Goal: Communication & Community: Ask a question

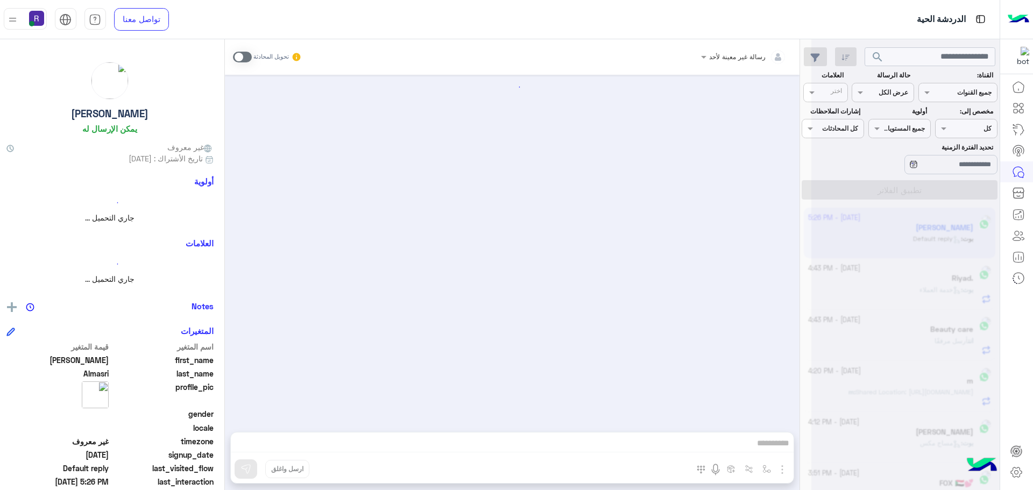
scroll to position [406, 0]
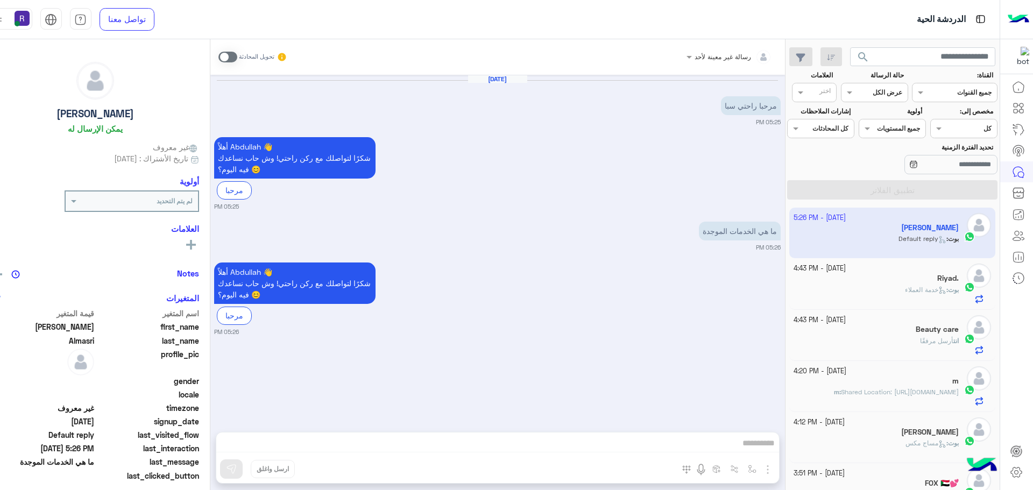
click at [237, 54] on span at bounding box center [228, 57] width 19 height 11
click at [237, 58] on span at bounding box center [228, 57] width 19 height 11
click at [904, 296] on div "بوت : خدمة العملاء" at bounding box center [876, 294] width 165 height 19
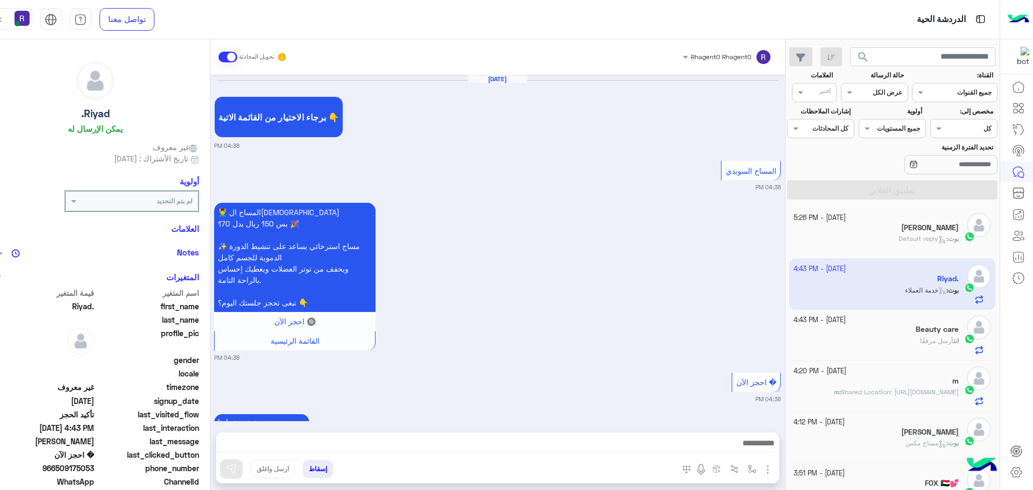
scroll to position [755, 0]
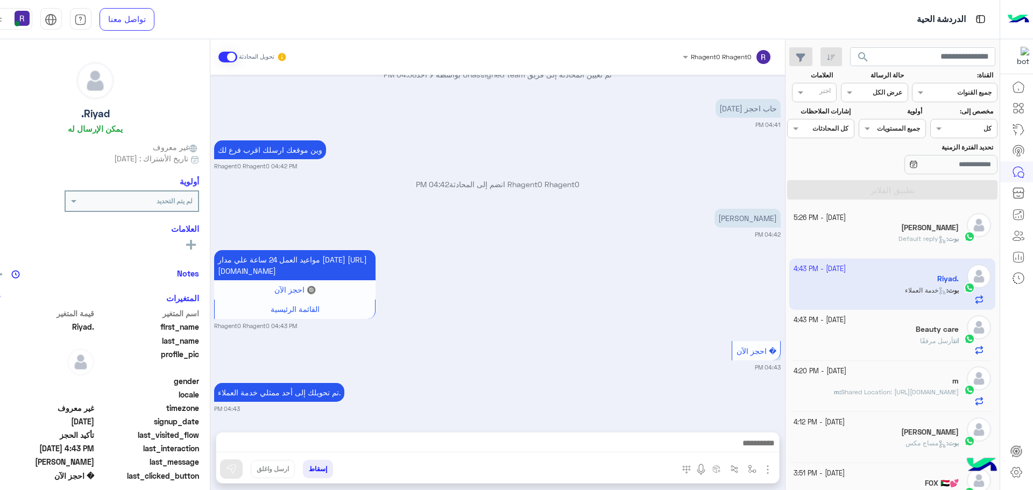
click at [925, 227] on h5 "[PERSON_NAME]" at bounding box center [930, 227] width 58 height 9
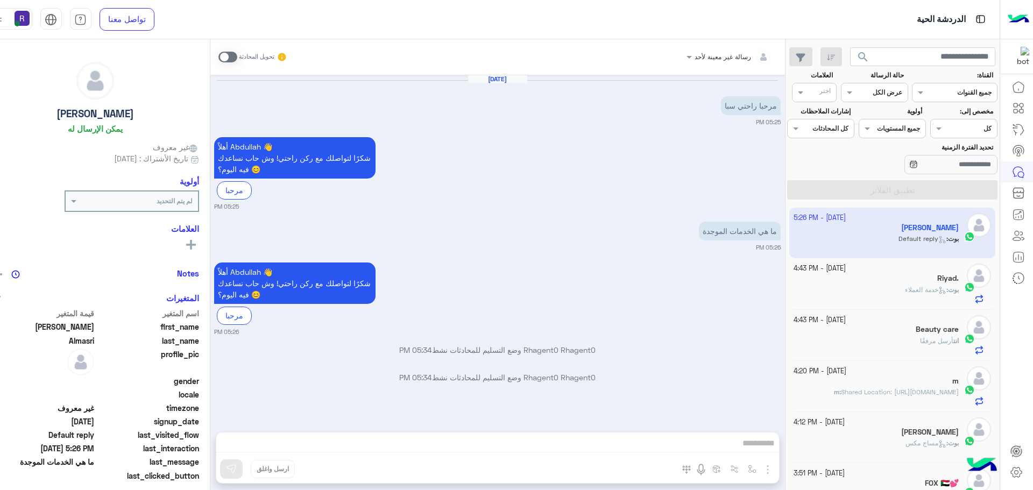
click at [237, 57] on span at bounding box center [228, 57] width 19 height 11
click at [237, 55] on span at bounding box center [228, 57] width 19 height 11
click at [237, 54] on span at bounding box center [228, 57] width 19 height 11
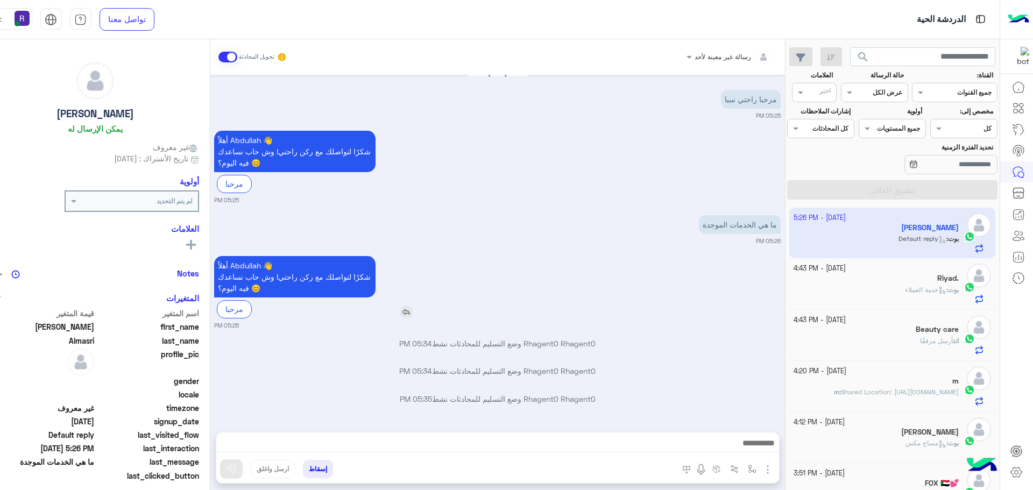
scroll to position [34, 0]
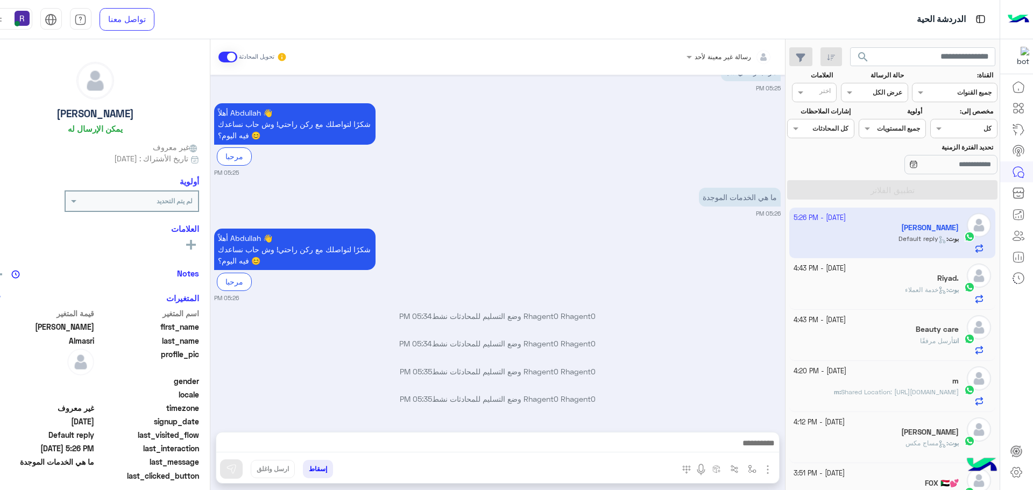
click at [772, 466] on img "button" at bounding box center [768, 469] width 13 height 13
click at [757, 449] on span "الصور" at bounding box center [747, 446] width 20 height 12
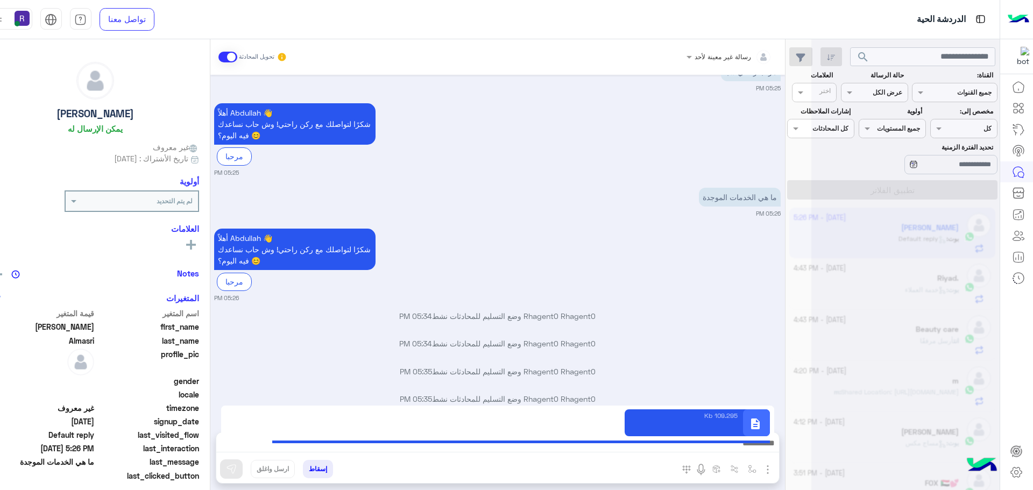
scroll to position [61, 0]
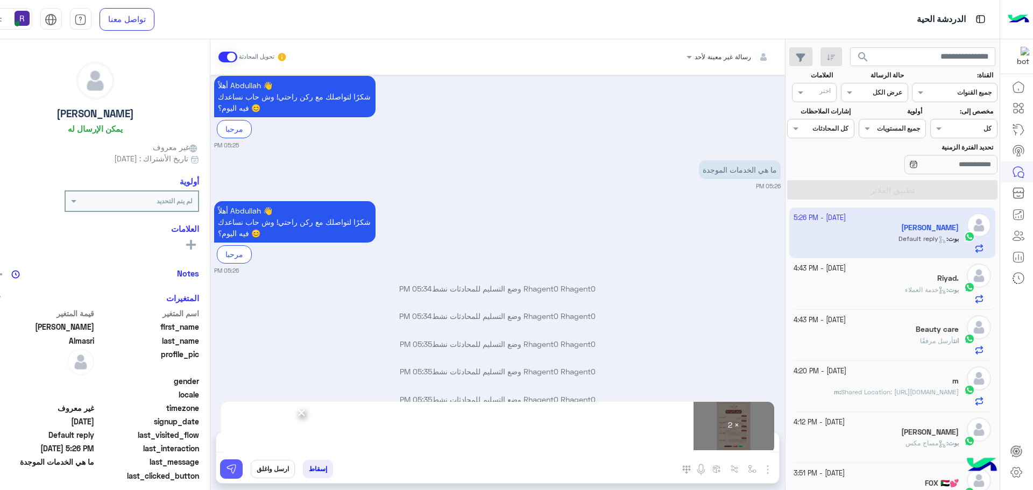
click at [232, 463] on button at bounding box center [231, 469] width 23 height 19
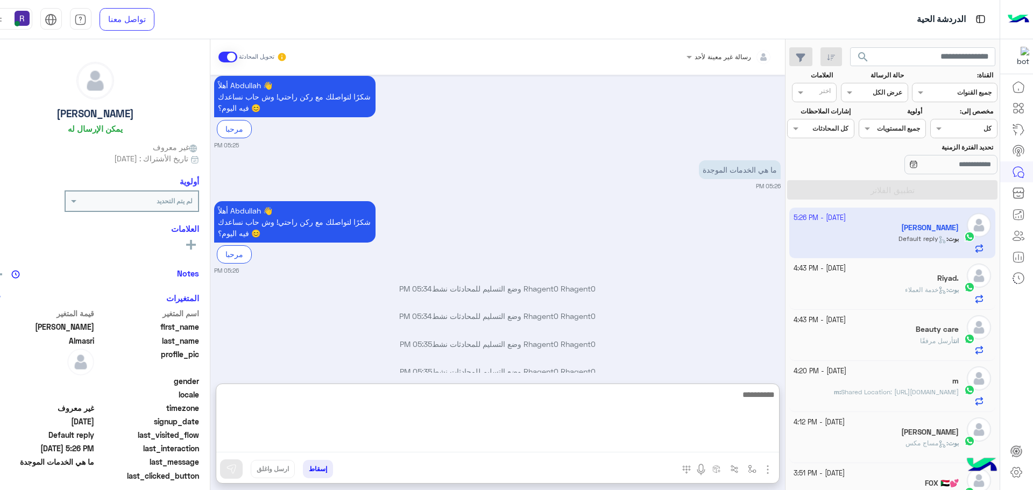
paste textarea "**********"
type textarea "**********"
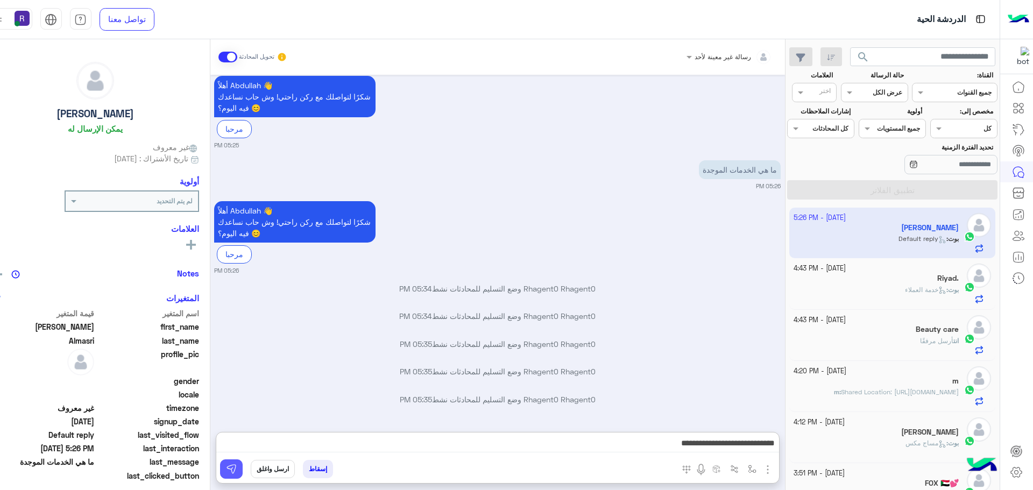
click at [235, 466] on img at bounding box center [231, 469] width 11 height 11
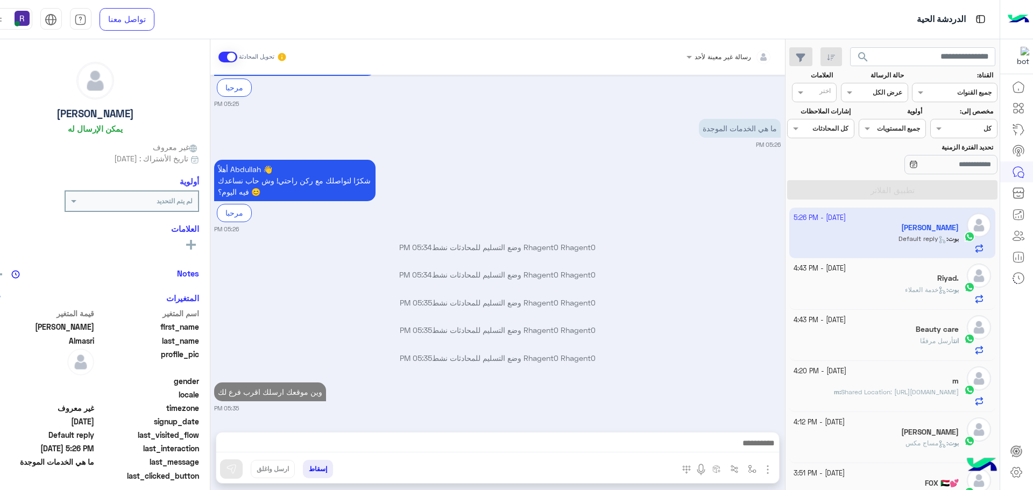
click at [868, 295] on div "بوت : خدمة العملاء" at bounding box center [876, 294] width 165 height 19
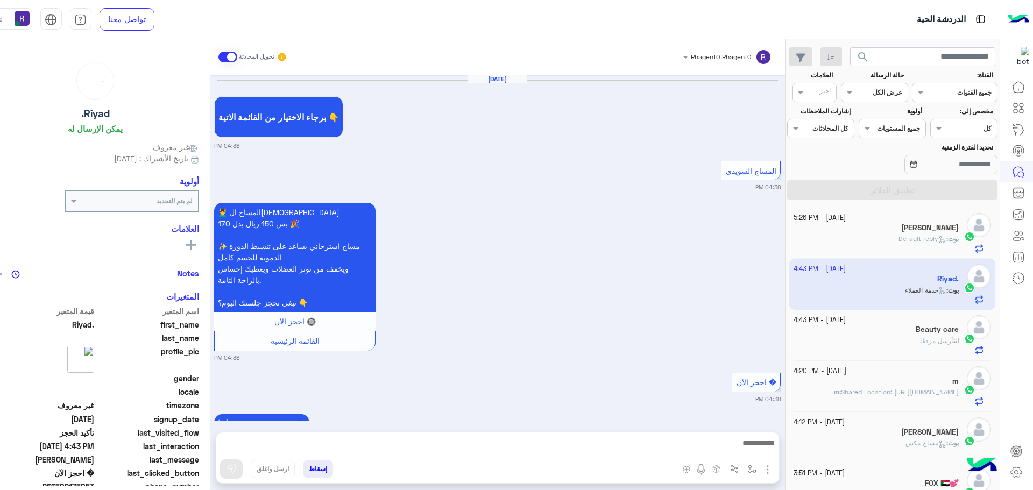
scroll to position [755, 0]
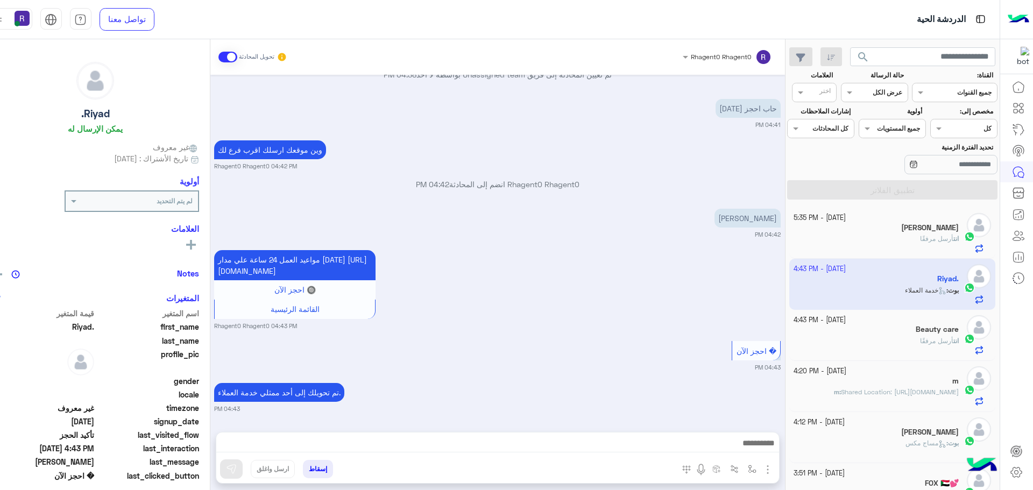
click at [920, 238] on span "أرسل مرفقًا" at bounding box center [936, 239] width 33 height 8
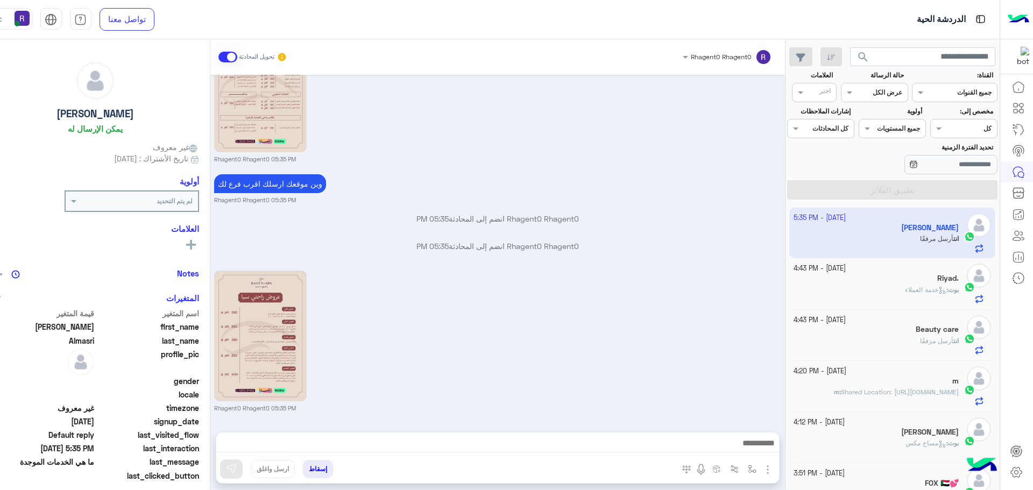
scroll to position [464, 0]
click at [889, 290] on div "بوت : خدمة العملاء" at bounding box center [876, 294] width 165 height 19
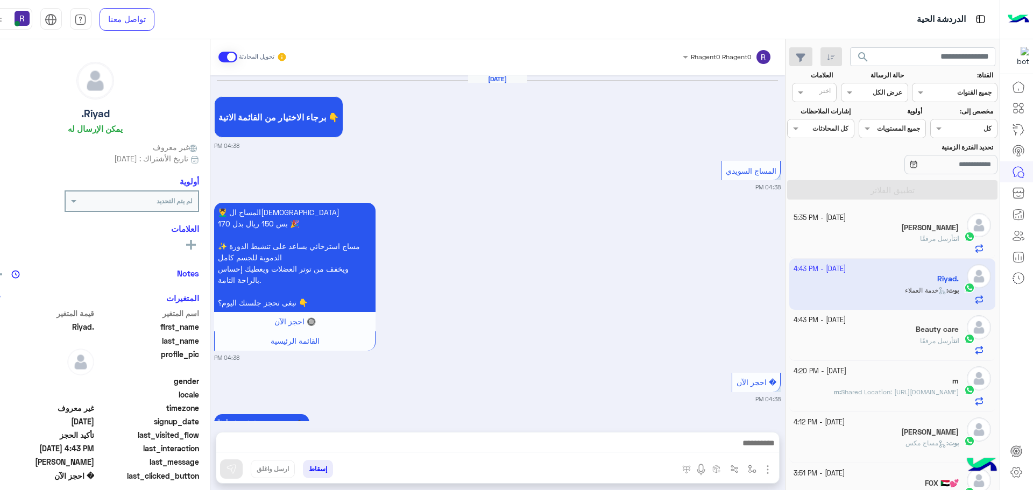
scroll to position [755, 0]
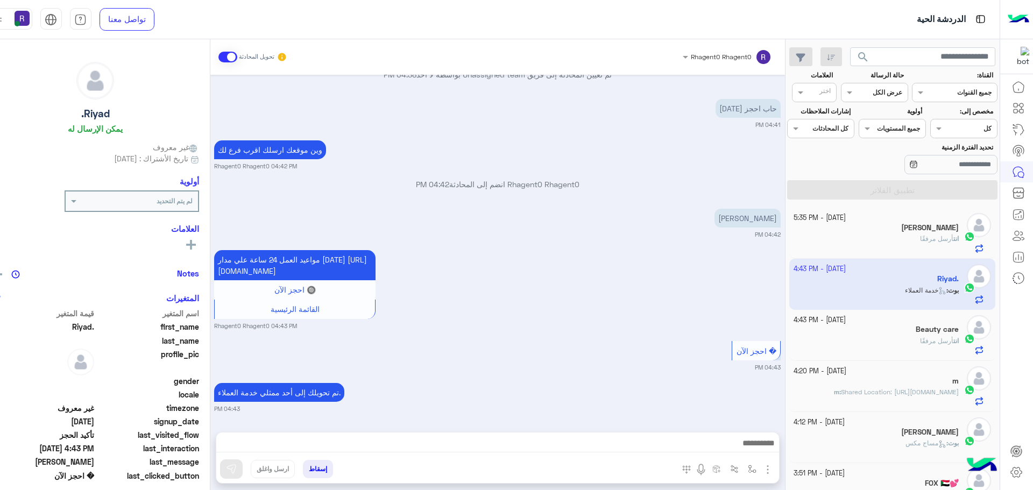
click at [496, 312] on div "مواعيد العمل 24 ساعة علي مدار [DATE] [URL][DOMAIN_NAME] 🔘 احجز الآن القائمة الر…" at bounding box center [497, 289] width 567 height 83
click at [897, 242] on div "انت أرسل مرفقًا" at bounding box center [876, 243] width 165 height 19
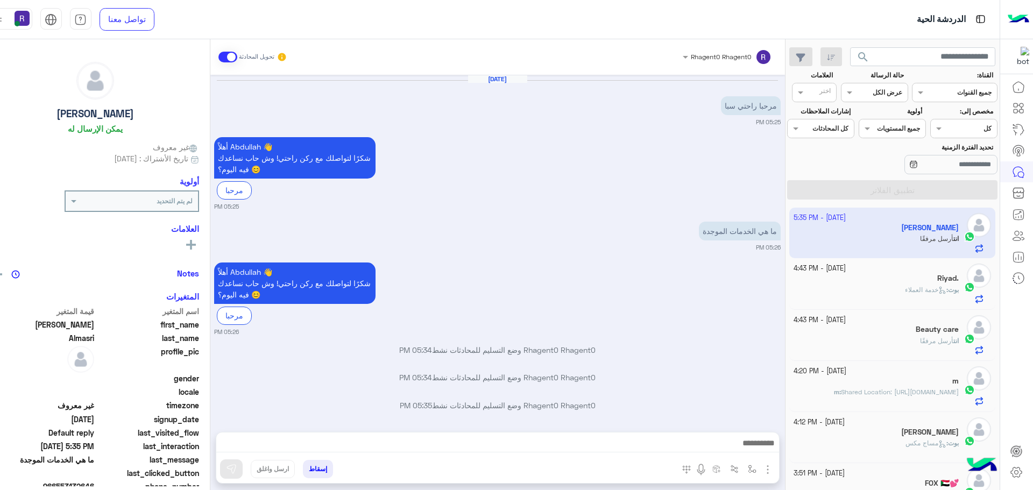
scroll to position [464, 0]
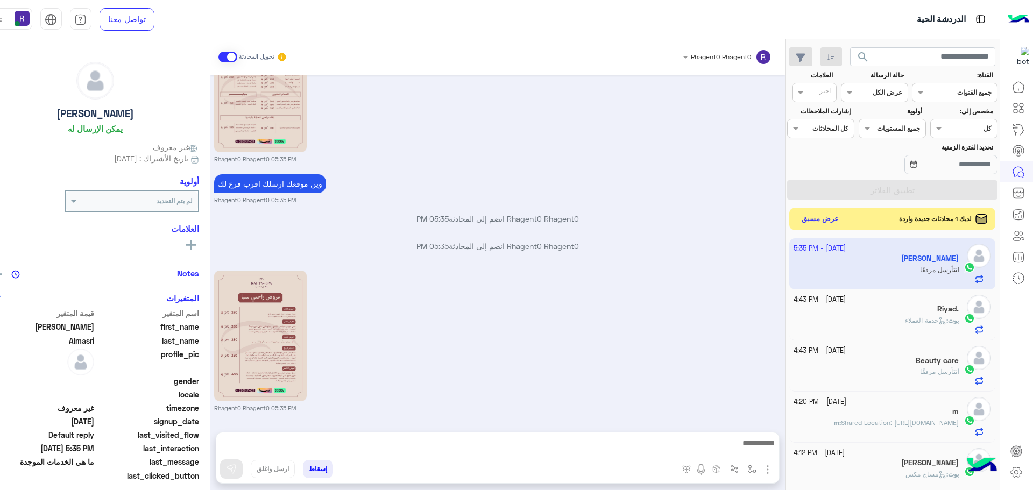
click at [834, 217] on button "عرض مسبق" at bounding box center [820, 219] width 45 height 15
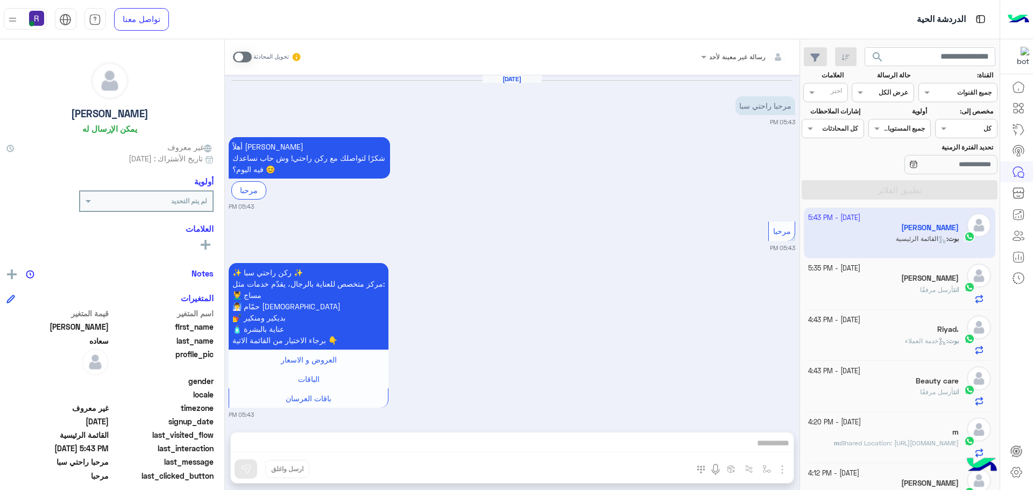
scroll to position [6, 0]
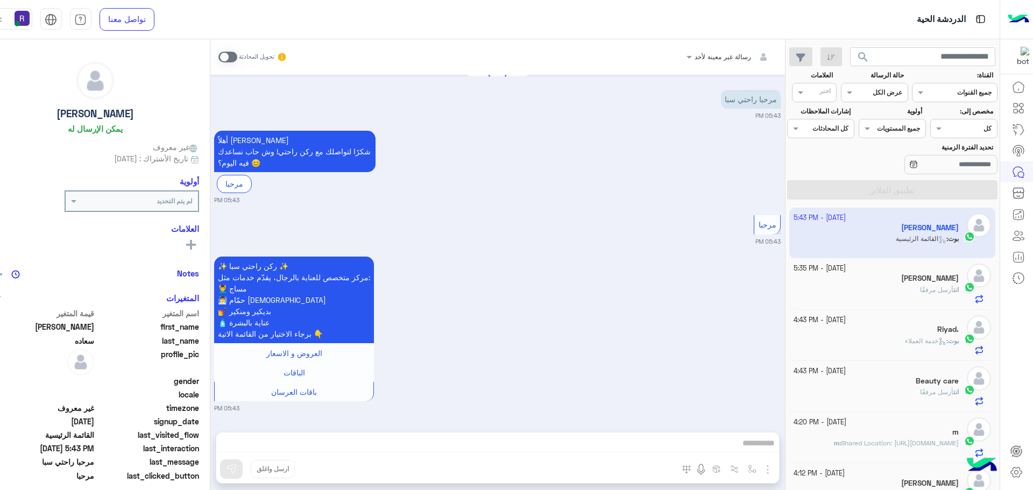
click at [906, 285] on div "انت أرسل مرفقًا" at bounding box center [876, 294] width 165 height 19
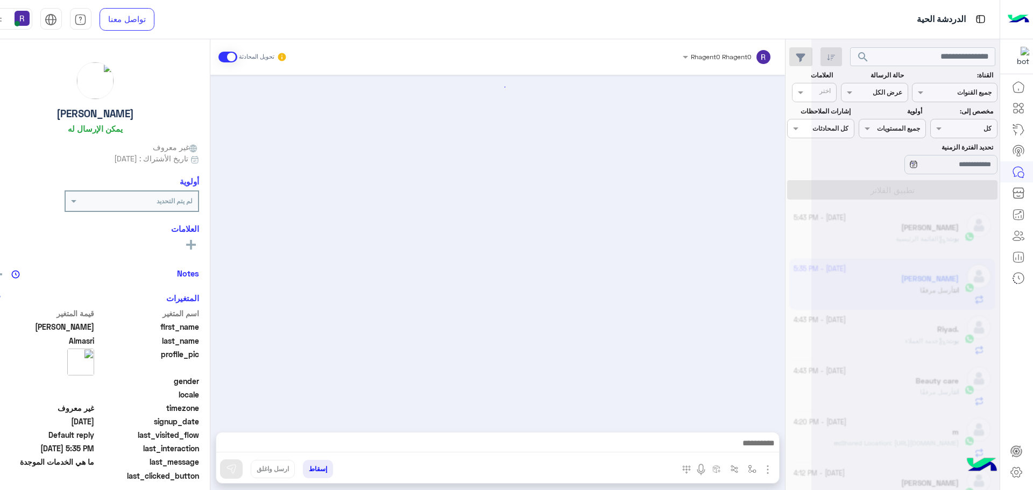
scroll to position [464, 0]
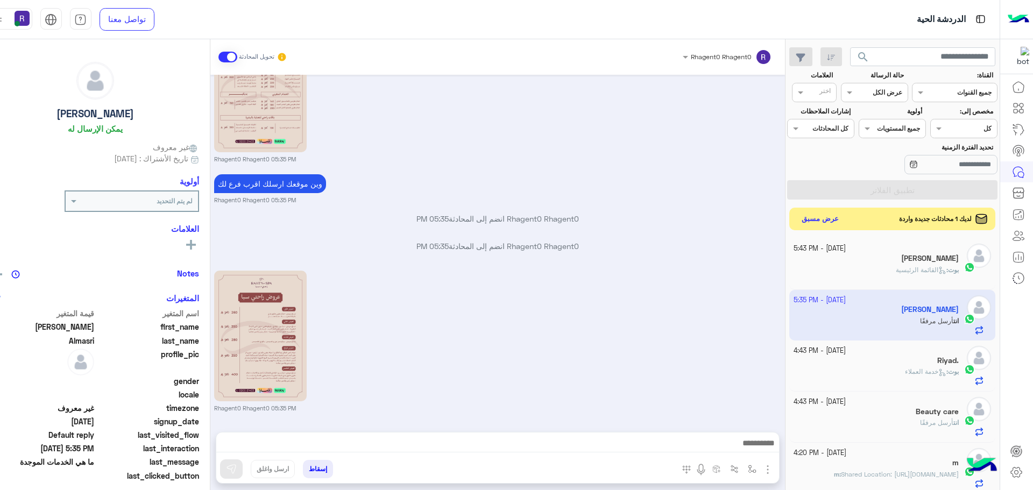
click at [840, 220] on button "عرض مسبق" at bounding box center [820, 219] width 45 height 15
click at [830, 221] on button "عرض مسبق" at bounding box center [820, 219] width 45 height 15
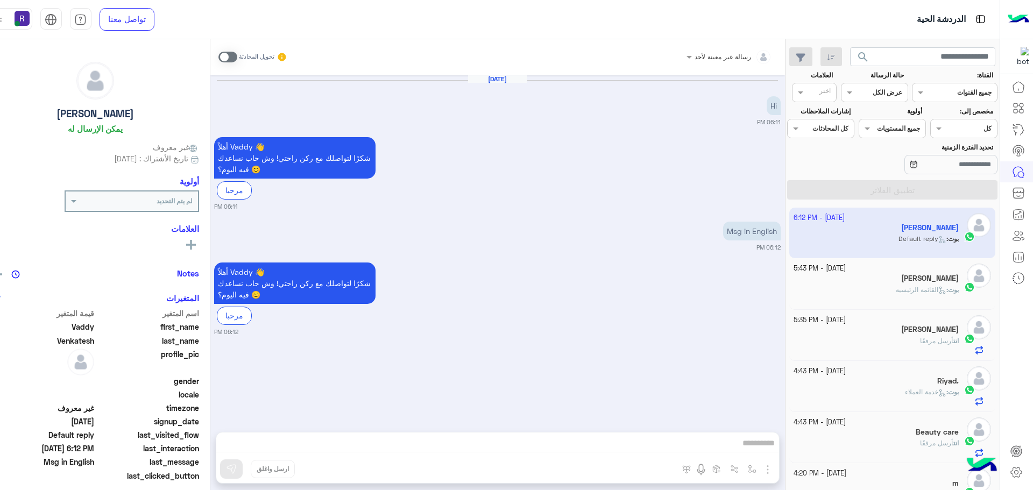
click at [237, 55] on span at bounding box center [228, 57] width 19 height 11
click at [774, 468] on img "button" at bounding box center [768, 469] width 13 height 13
click at [757, 450] on span "الصور" at bounding box center [747, 446] width 20 height 12
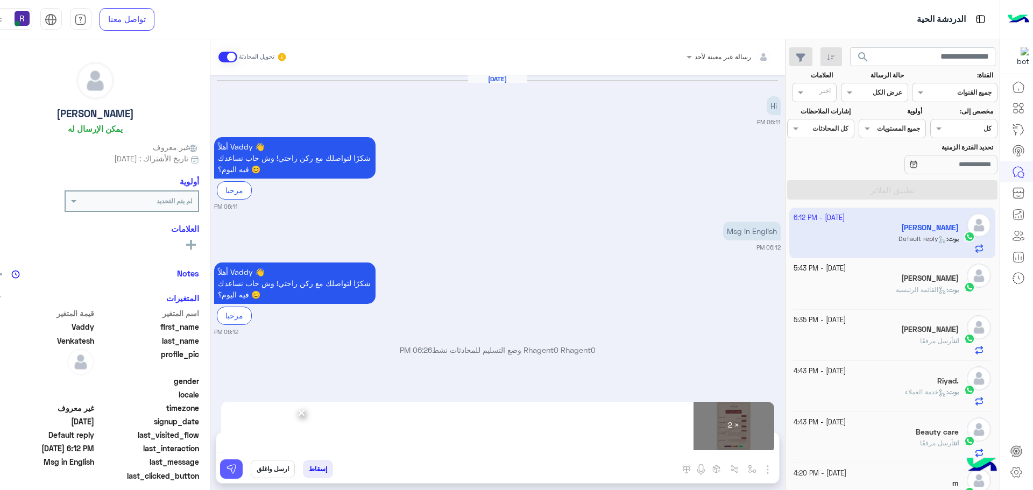
click at [237, 467] on img at bounding box center [231, 469] width 11 height 11
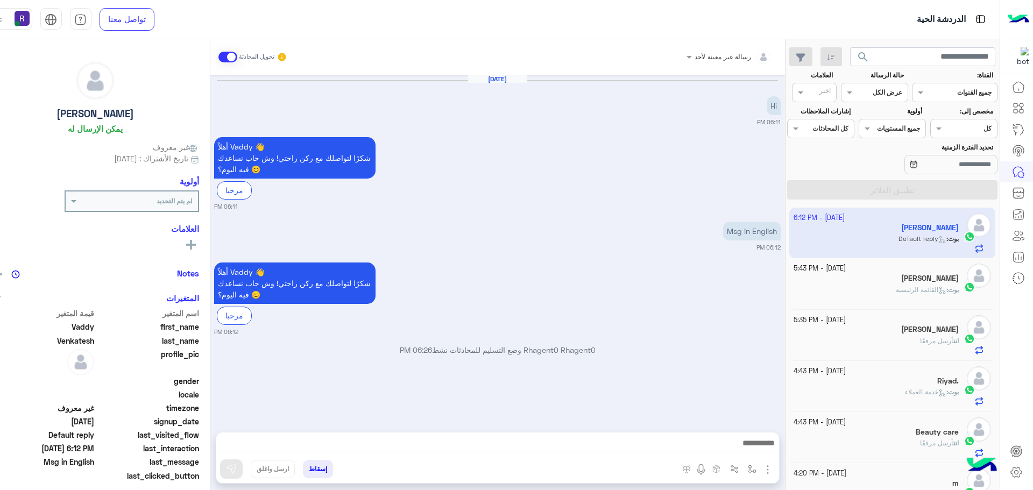
click at [864, 290] on div "بوت : القائمة الرئيسية" at bounding box center [876, 294] width 165 height 19
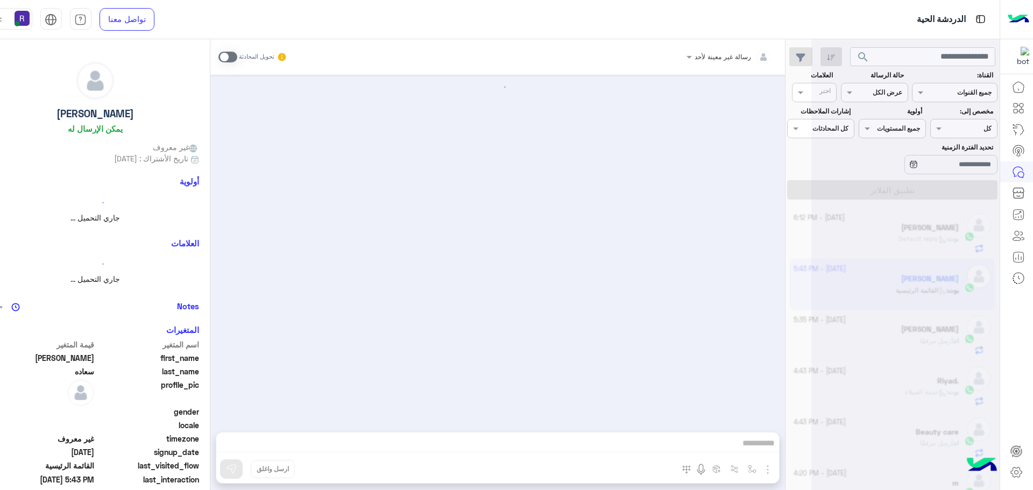
scroll to position [6, 0]
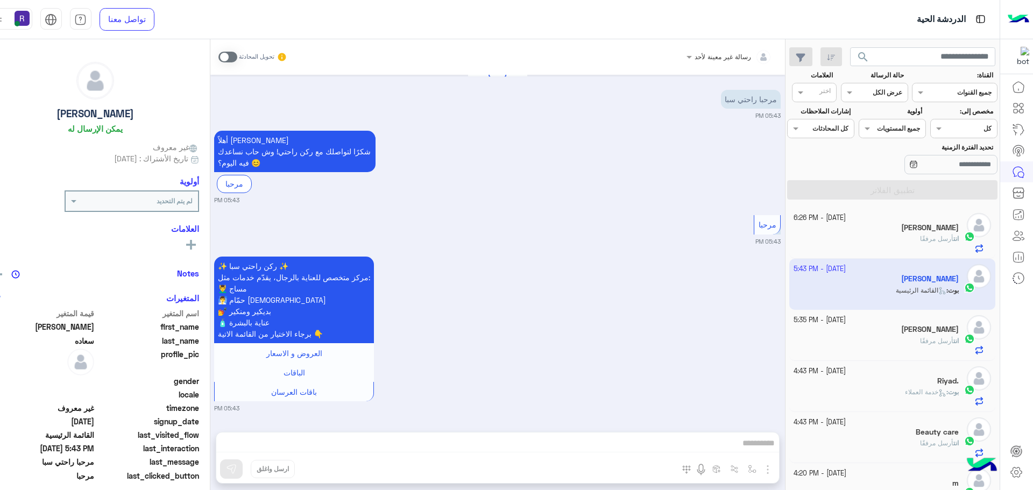
click at [237, 55] on span at bounding box center [228, 57] width 19 height 11
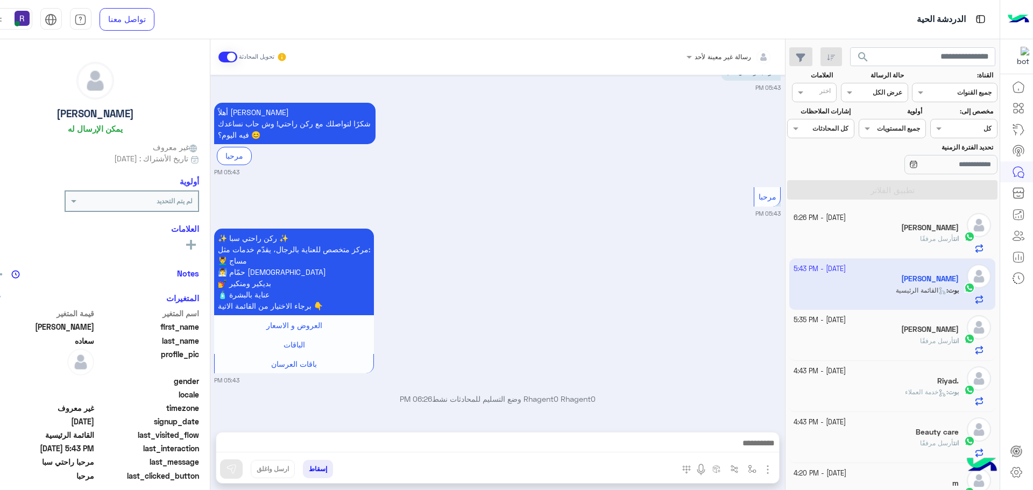
click at [773, 468] on img "button" at bounding box center [768, 469] width 13 height 13
click at [769, 448] on img at bounding box center [766, 446] width 9 height 12
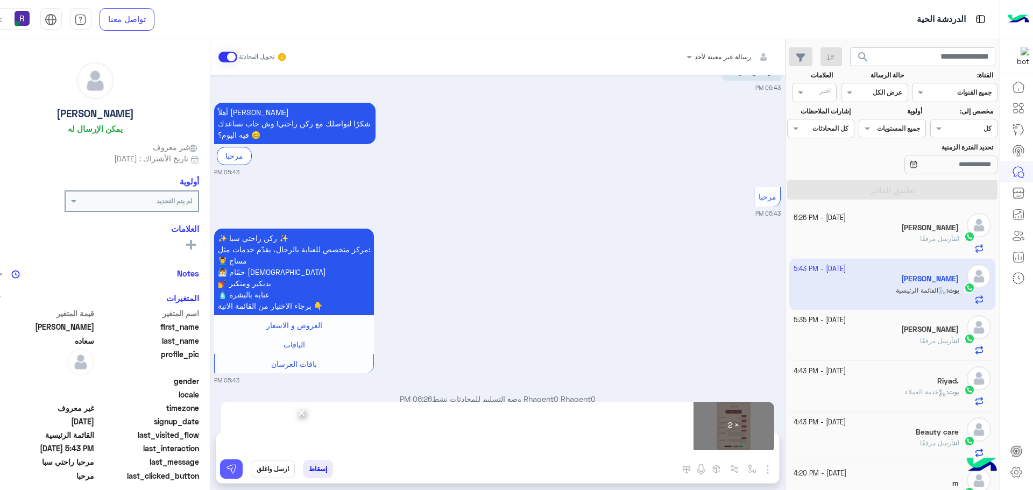
click at [237, 470] on img at bounding box center [231, 469] width 11 height 11
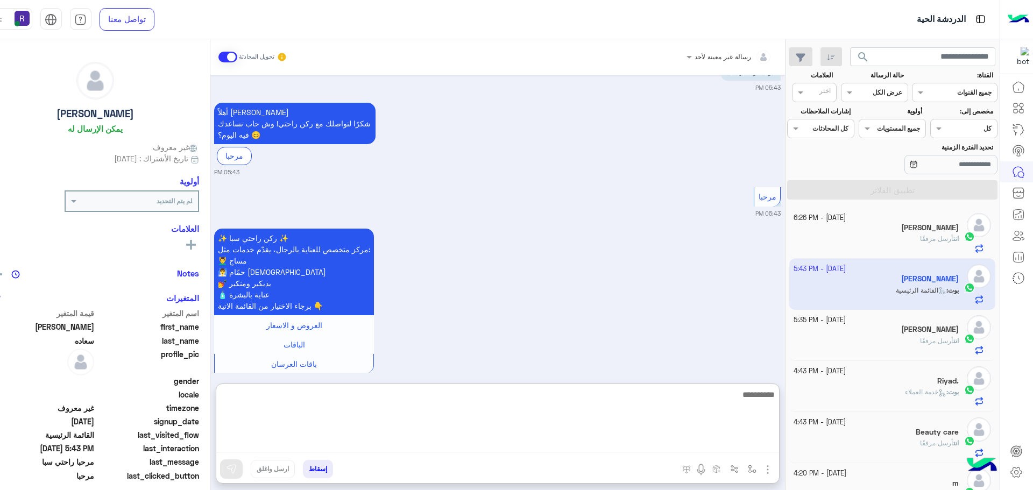
paste textarea "**********"
type textarea "**********"
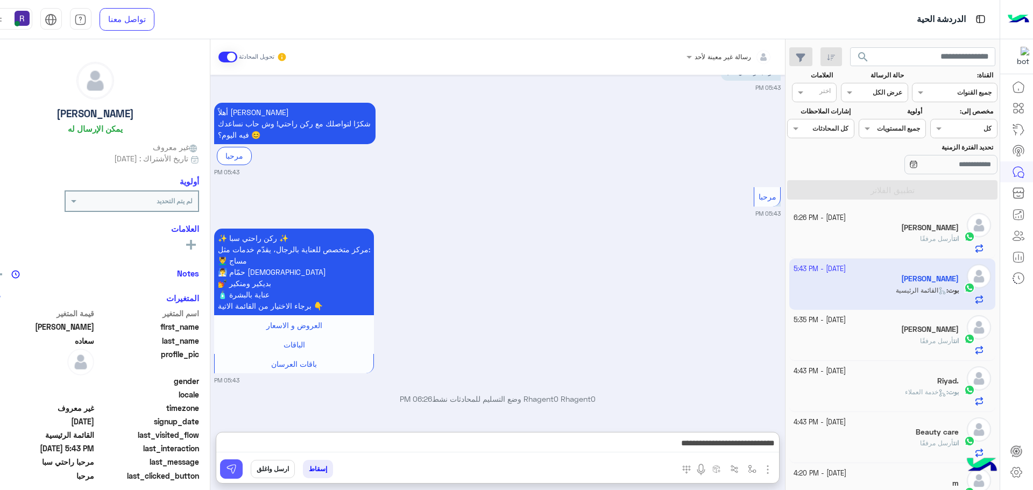
click at [237, 465] on img at bounding box center [231, 469] width 11 height 11
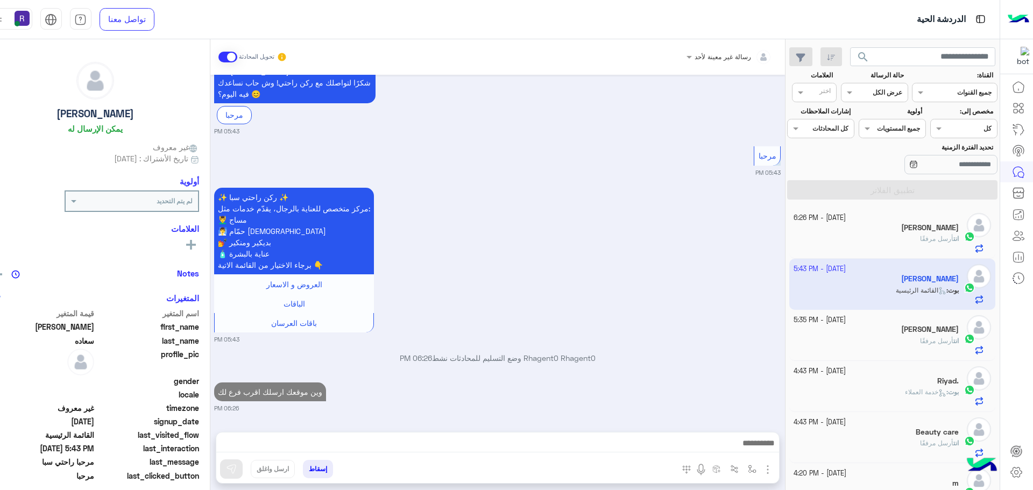
click at [906, 339] on div "انت أرسل مرفقًا" at bounding box center [876, 345] width 165 height 19
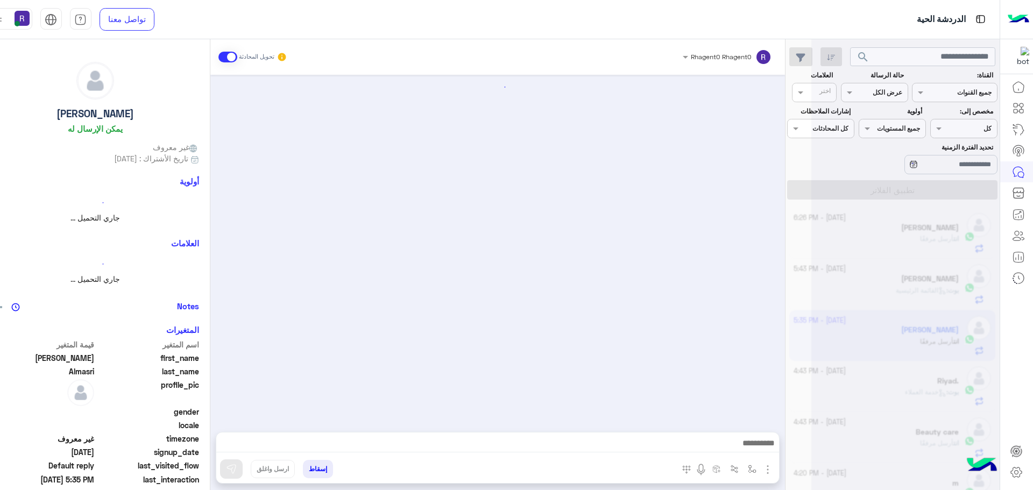
scroll to position [464, 0]
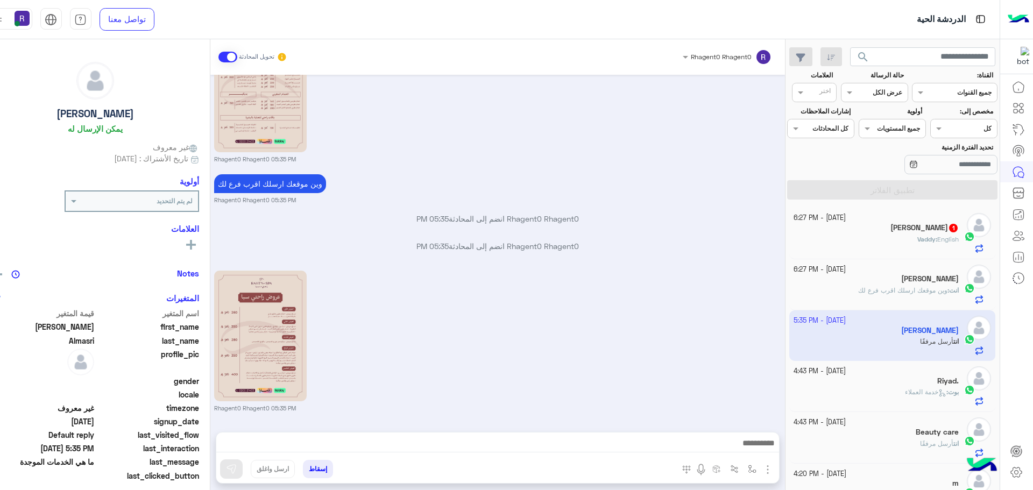
click at [917, 231] on h5 "[PERSON_NAME] 1" at bounding box center [925, 227] width 68 height 9
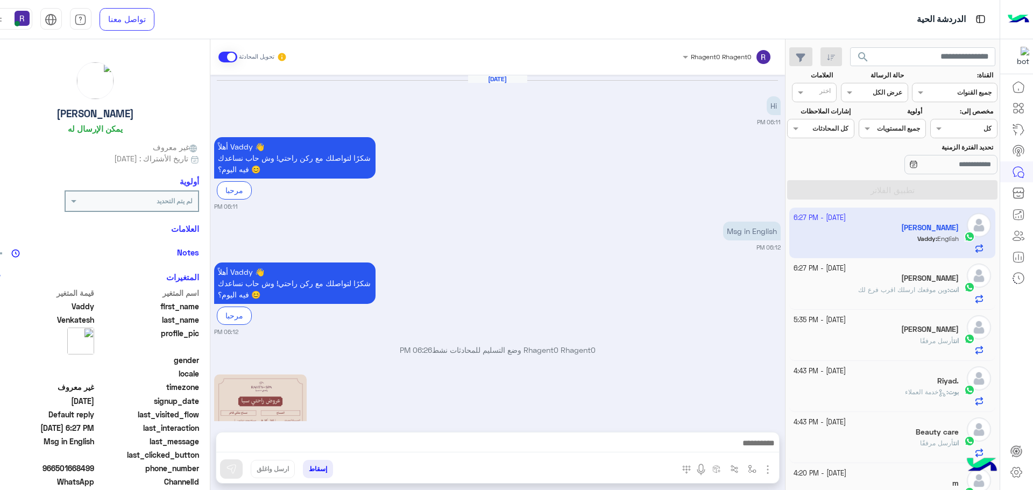
scroll to position [326, 0]
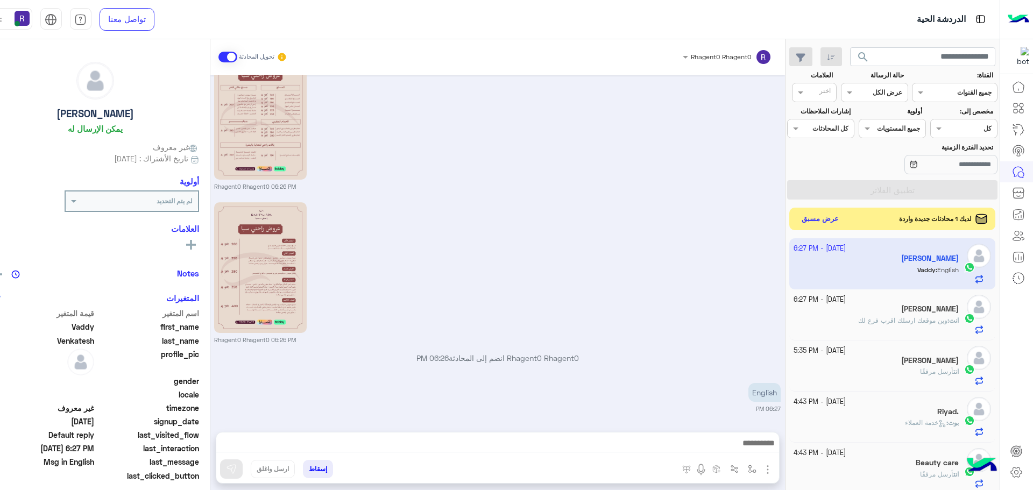
click at [843, 218] on button "عرض مسبق" at bounding box center [820, 219] width 45 height 15
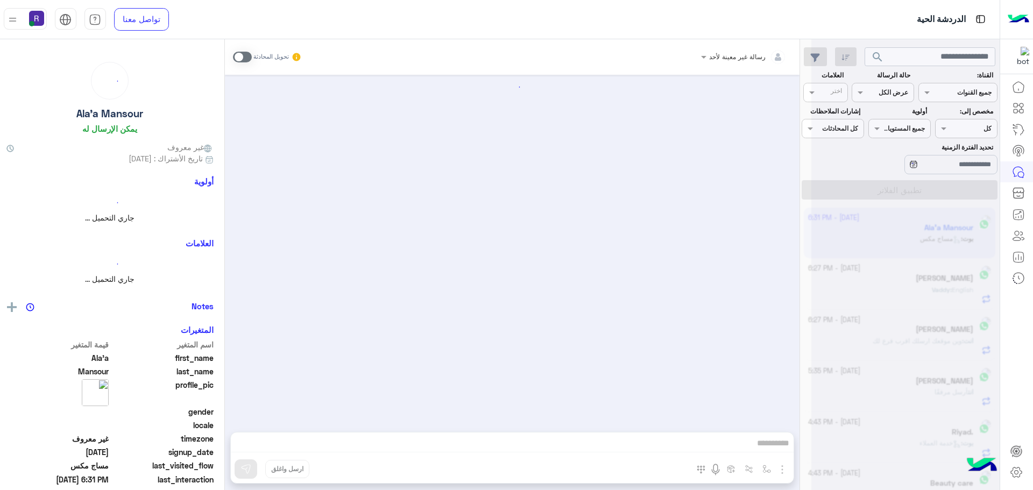
scroll to position [976, 0]
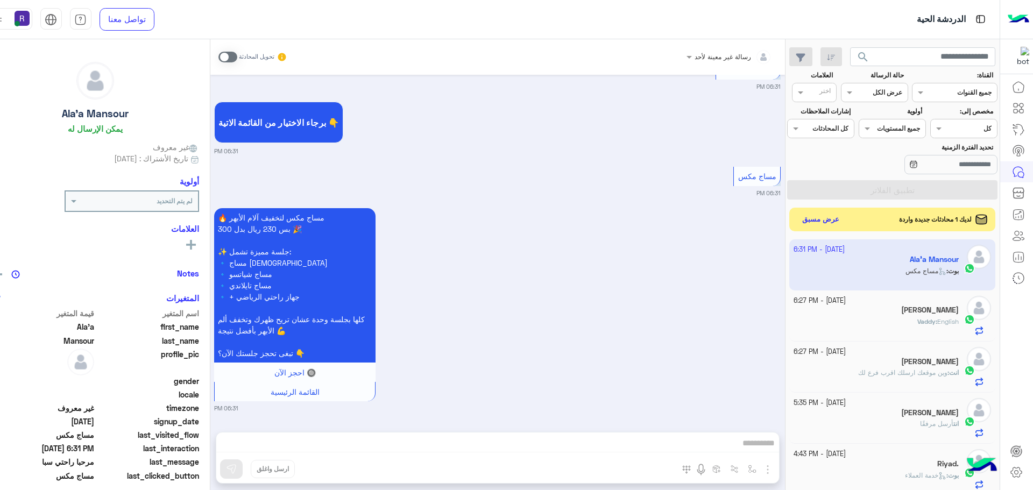
click at [234, 55] on span at bounding box center [228, 57] width 19 height 11
click at [237, 57] on span at bounding box center [228, 57] width 19 height 11
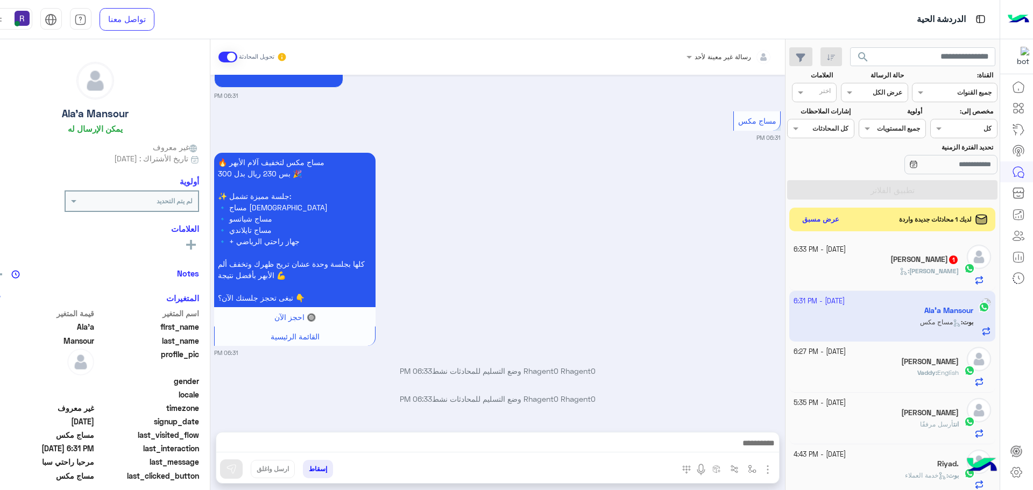
scroll to position [1059, 0]
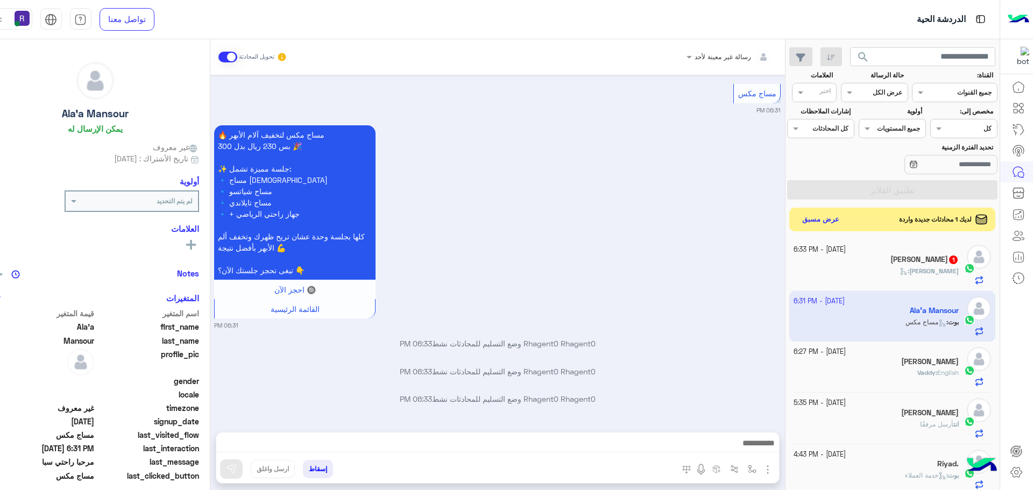
type textarea "**********"
click at [785, 473] on div "رسالة غير معينة لأحد تحويل المحادثة [DATE] يرجى مشاركة رقم هاتفك 📱 05:47 PM ٠٥٤…" at bounding box center [497, 266] width 575 height 455
click at [491, 243] on div "🔥 مساج مكس لتخفيف آلام الأبهر بس 230 ريال بدل 300 🎉 ✨ جلسة مميزة تشمل: 🔹 مساج […" at bounding box center [497, 226] width 567 height 207
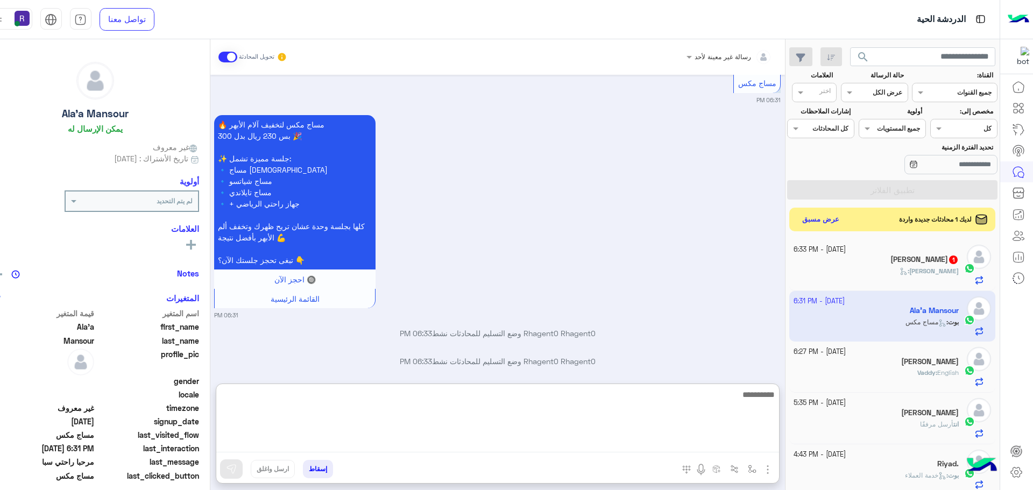
paste textarea "**********"
type textarea "**********"
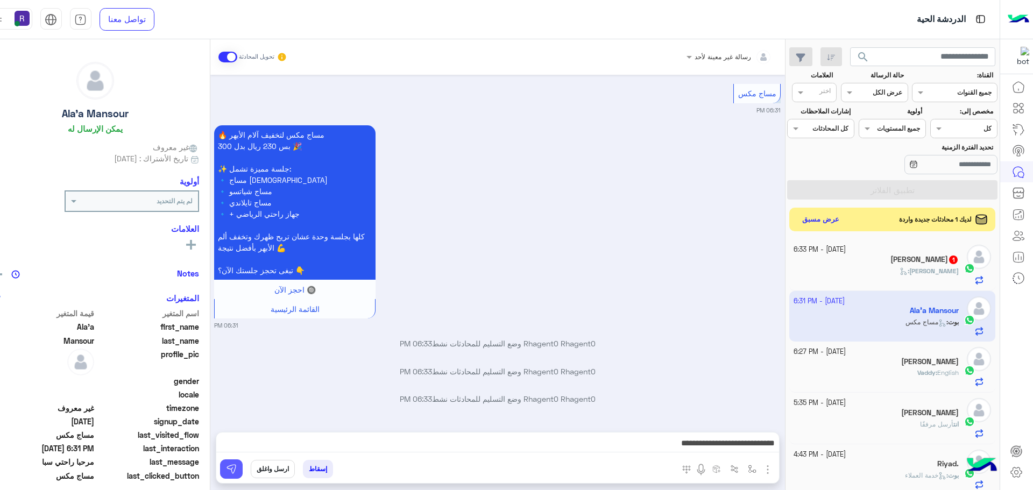
click at [237, 468] on img at bounding box center [231, 469] width 11 height 11
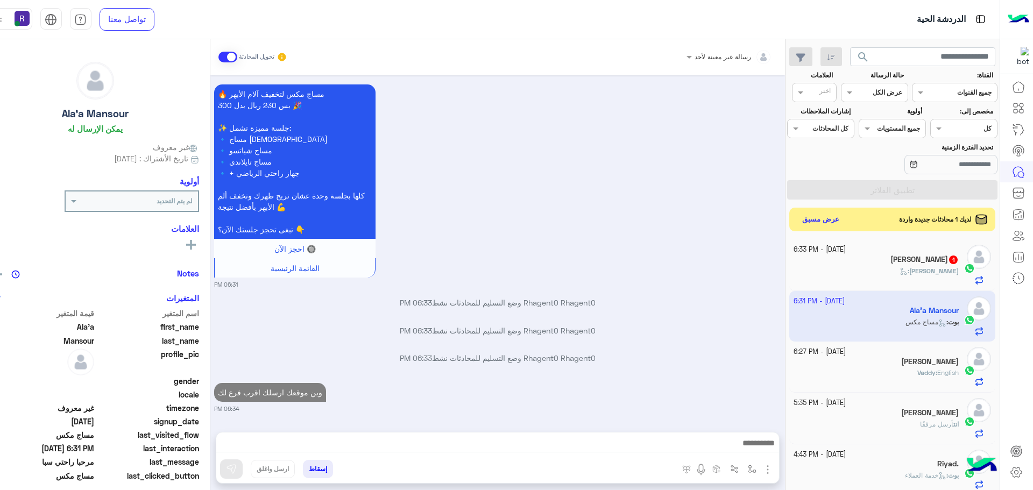
click at [875, 269] on div "[PERSON_NAME] :" at bounding box center [876, 275] width 165 height 19
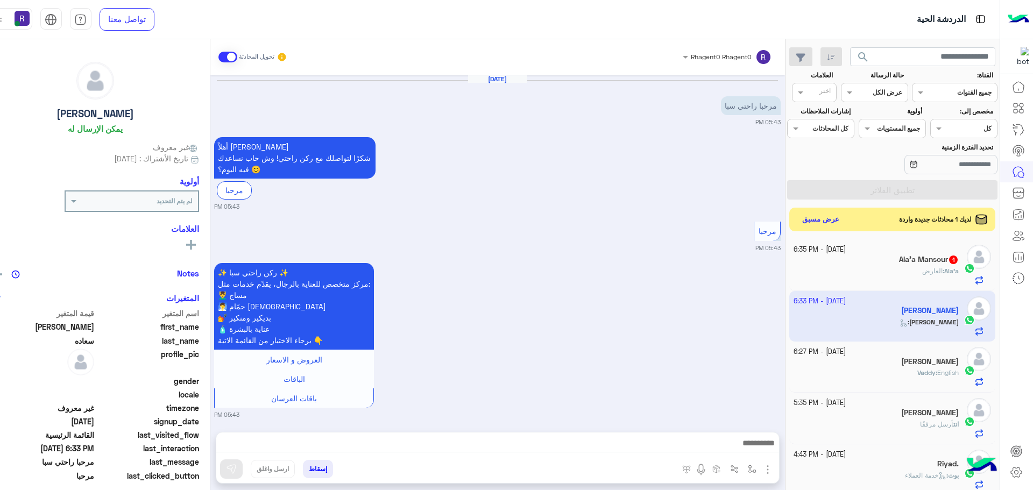
scroll to position [450, 0]
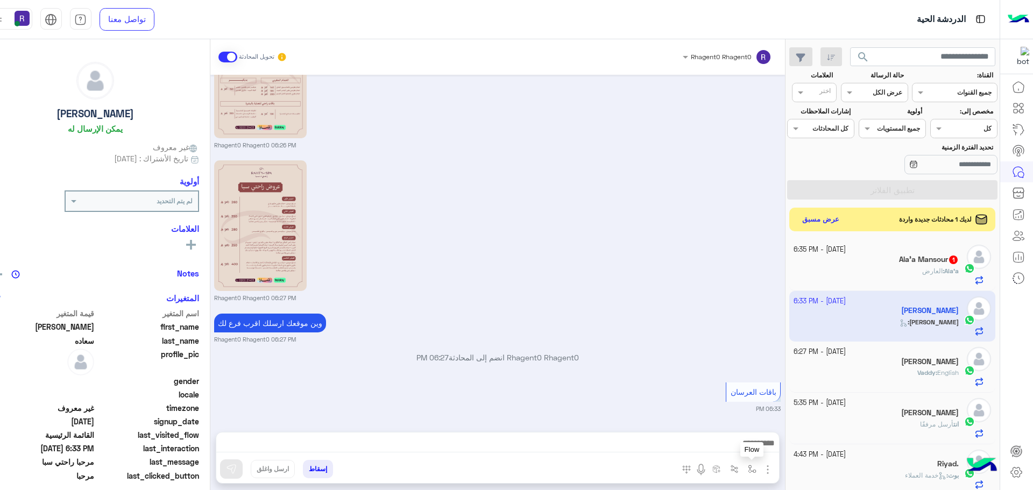
click at [757, 466] on img "button" at bounding box center [752, 469] width 9 height 9
click at [749, 442] on input "text" at bounding box center [728, 444] width 54 height 10
click at [756, 468] on img "button" at bounding box center [752, 469] width 9 height 9
click at [774, 471] on img "button" at bounding box center [768, 469] width 13 height 13
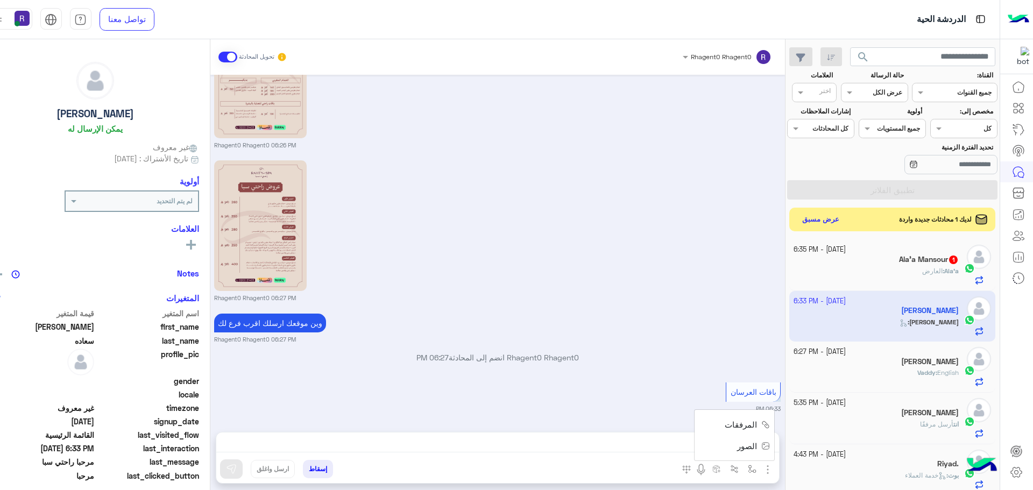
click at [766, 452] on button "الصور" at bounding box center [752, 446] width 46 height 22
click at [755, 465] on img "button" at bounding box center [752, 469] width 9 height 9
click at [747, 448] on input "text" at bounding box center [728, 444] width 54 height 10
click at [728, 385] on span "باقات العرسان 2" at bounding box center [726, 384] width 58 height 10
click at [945, 266] on p "Ala'a : العارض" at bounding box center [940, 271] width 37 height 10
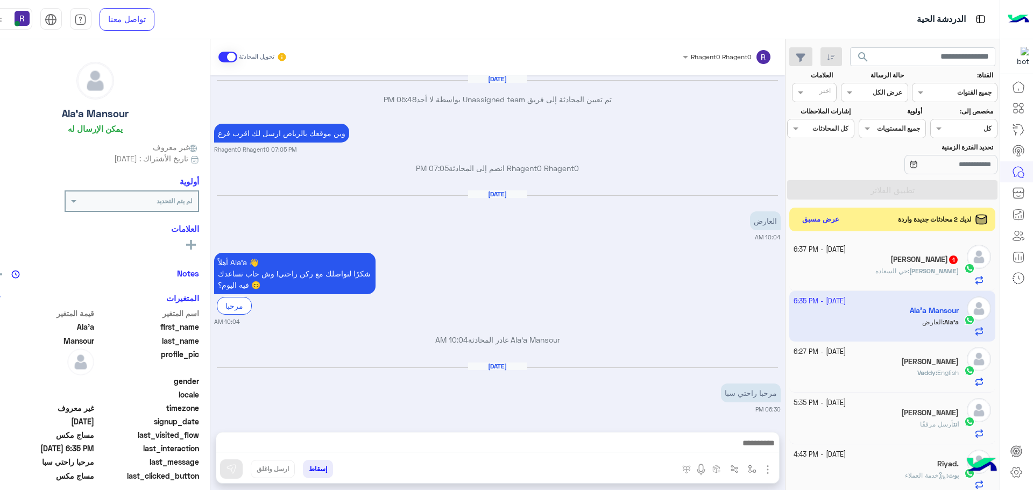
scroll to position [861, 0]
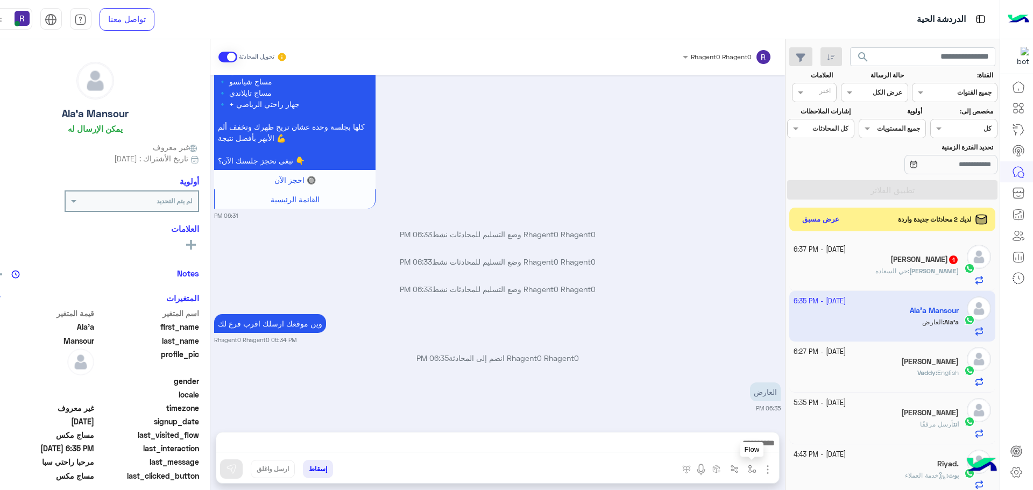
click at [757, 467] on img "button" at bounding box center [752, 469] width 9 height 9
click at [755, 436] on ng-select "أدخل اسم مجموعة الرسائل" at bounding box center [714, 445] width 93 height 19
click at [750, 381] on div "لبن" at bounding box center [714, 379] width 93 height 21
type textarea "***"
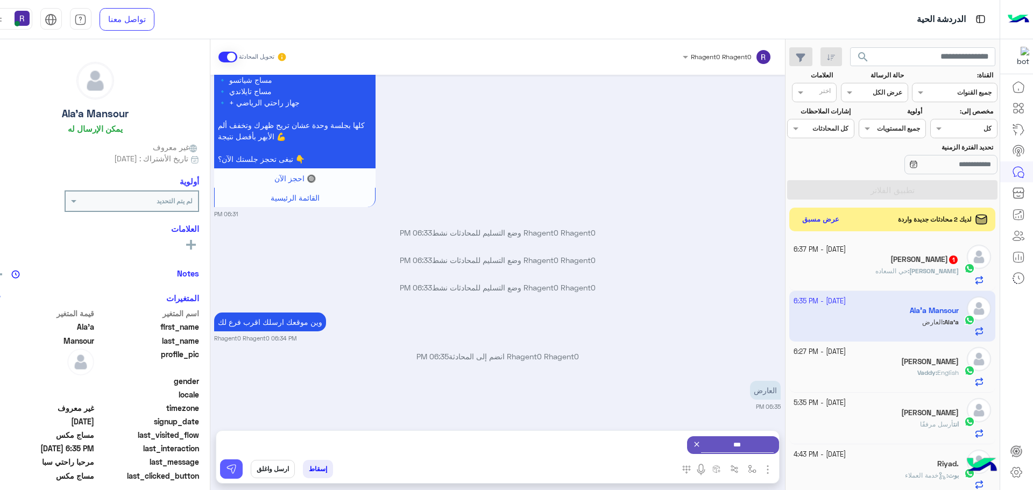
click at [237, 466] on img at bounding box center [231, 469] width 11 height 11
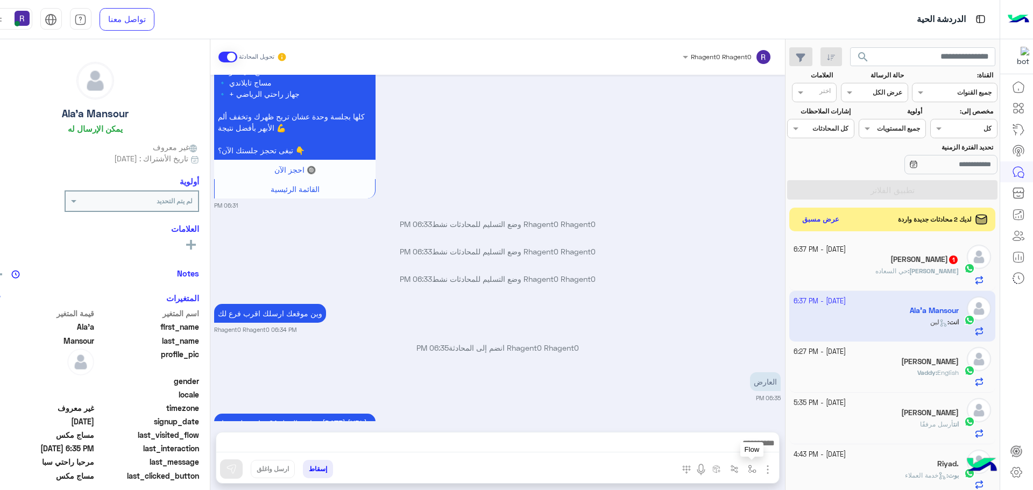
scroll to position [963, 0]
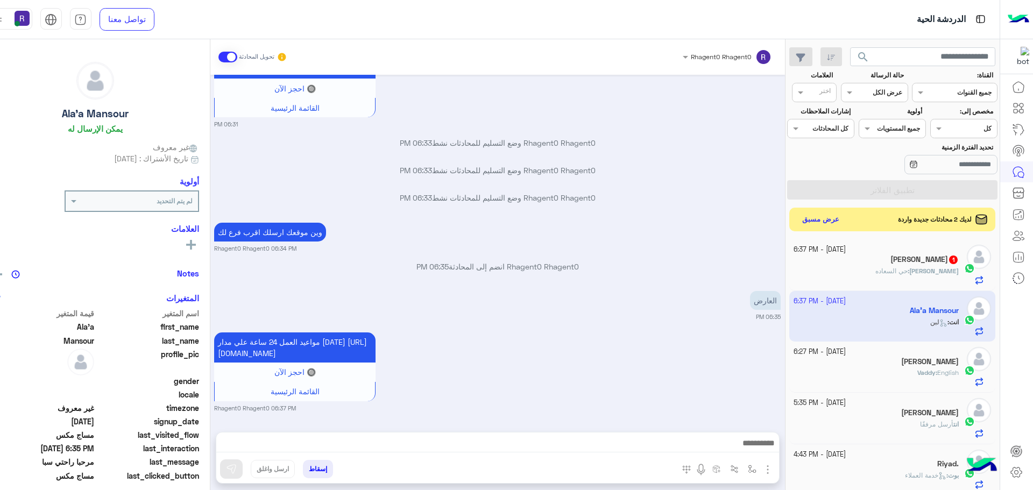
click at [908, 272] on span "حي السعاده" at bounding box center [892, 271] width 32 height 8
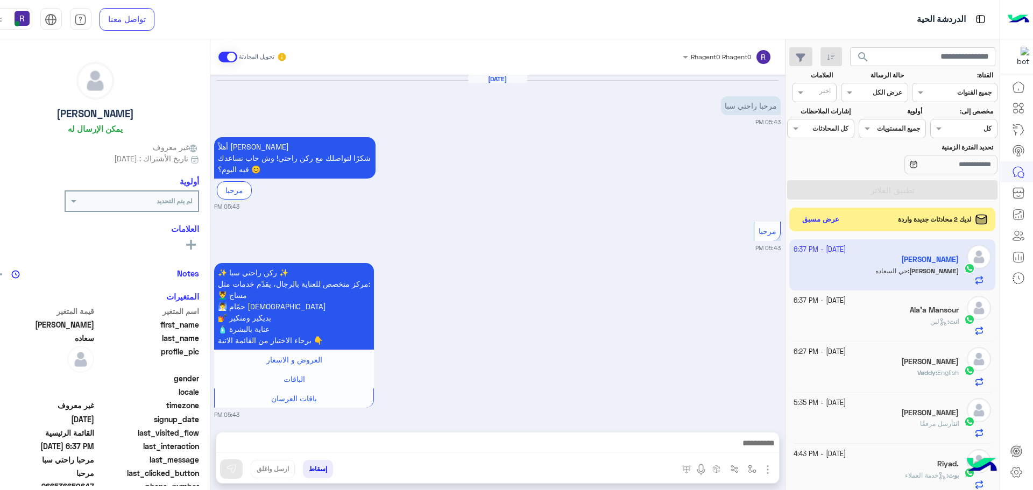
scroll to position [511, 0]
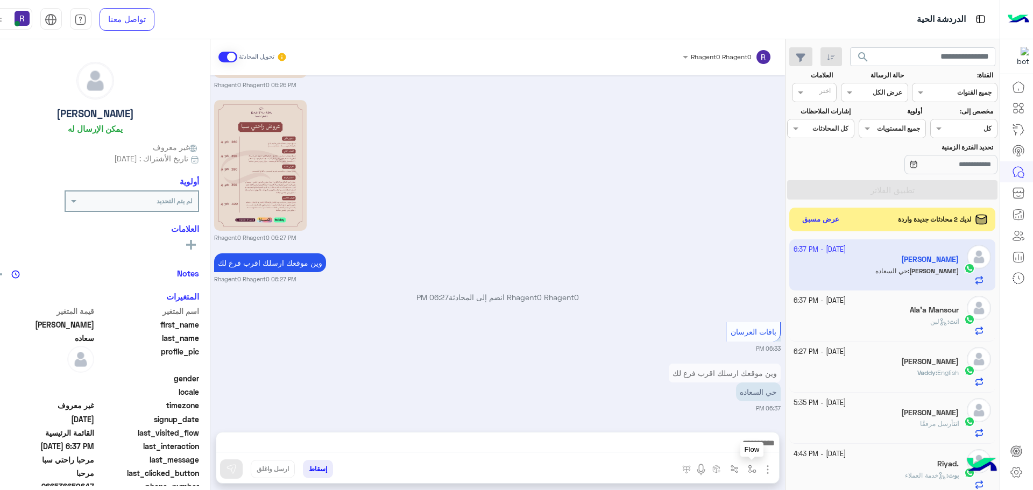
click at [757, 467] on img "button" at bounding box center [752, 469] width 9 height 9
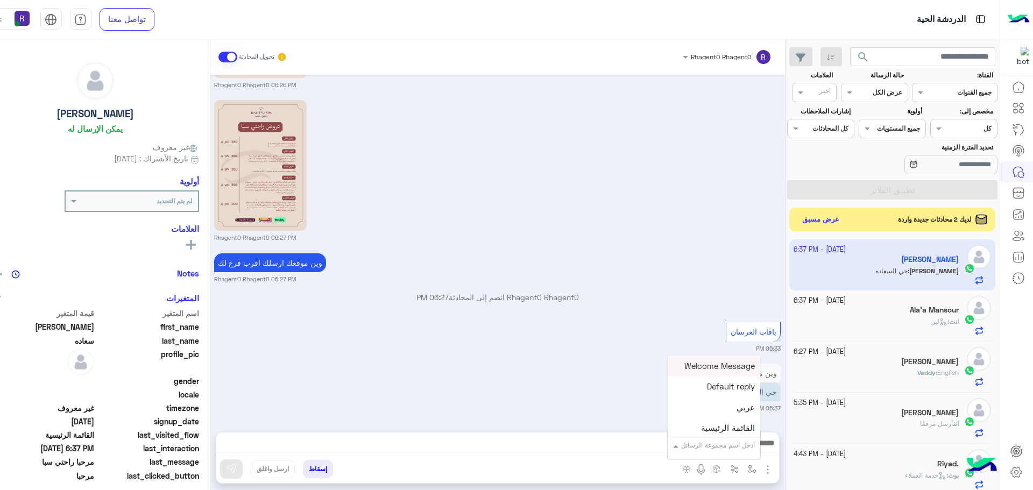
click at [755, 447] on input "text" at bounding box center [728, 444] width 54 height 10
click at [750, 396] on span "الجنادرية" at bounding box center [740, 392] width 30 height 10
type textarea "*********"
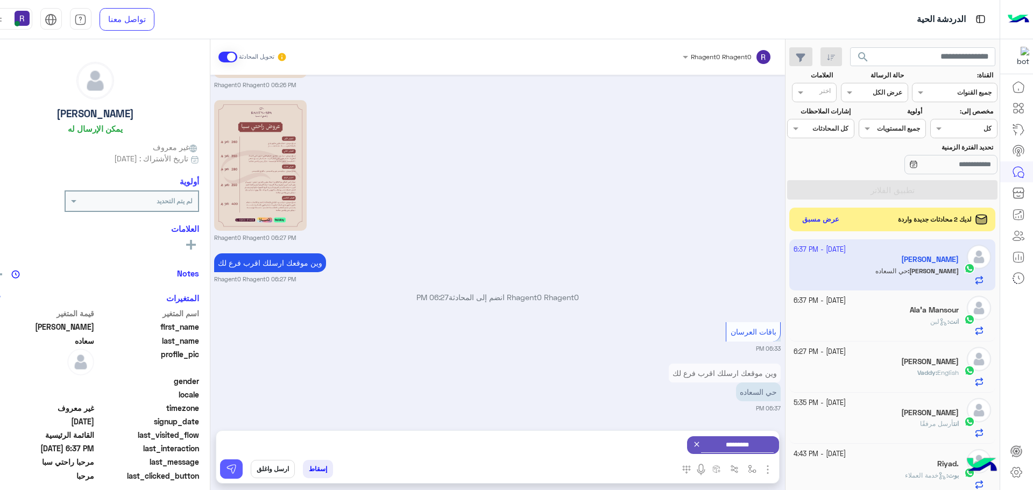
click at [228, 471] on button at bounding box center [231, 469] width 23 height 19
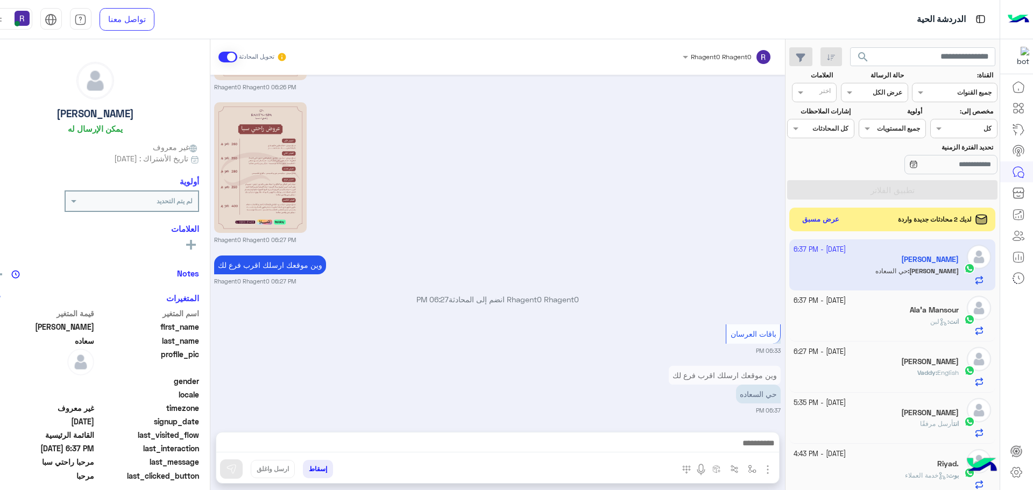
scroll to position [511, 0]
click at [816, 216] on button "عرض مسبق" at bounding box center [820, 219] width 45 height 15
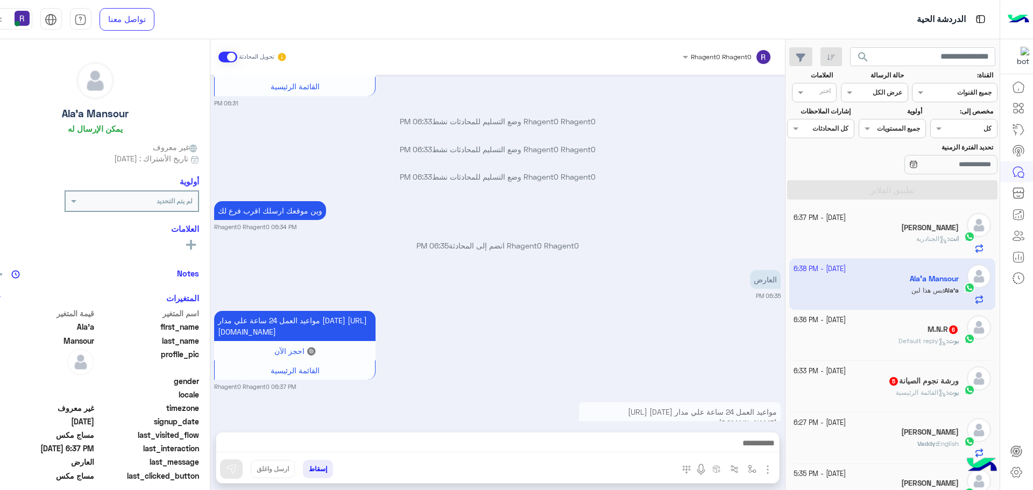
scroll to position [1017, 0]
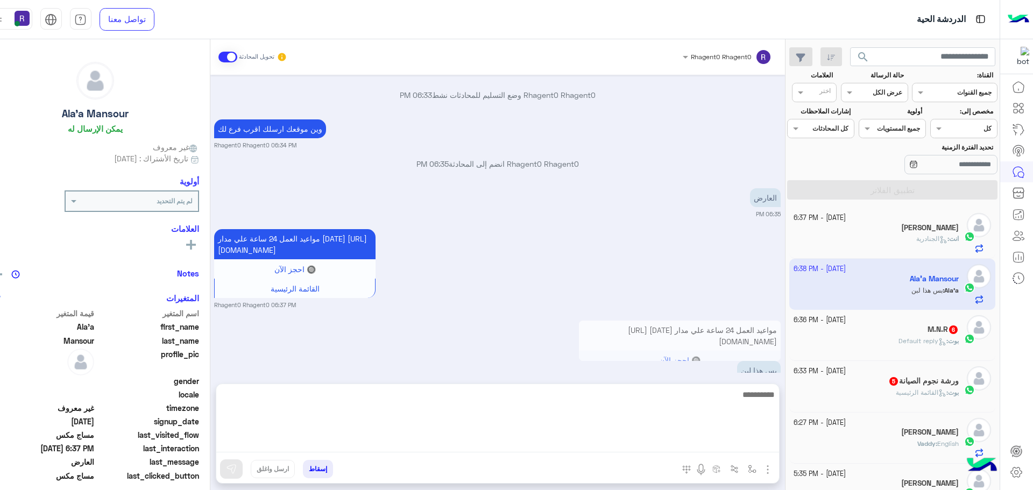
click at [593, 442] on textarea at bounding box center [497, 420] width 563 height 65
type textarea "**********"
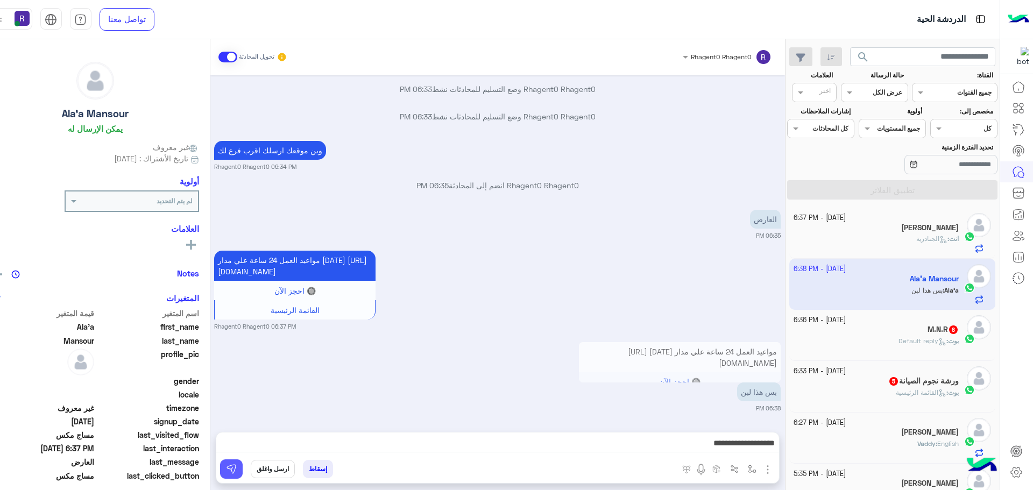
click at [237, 469] on img at bounding box center [231, 469] width 11 height 11
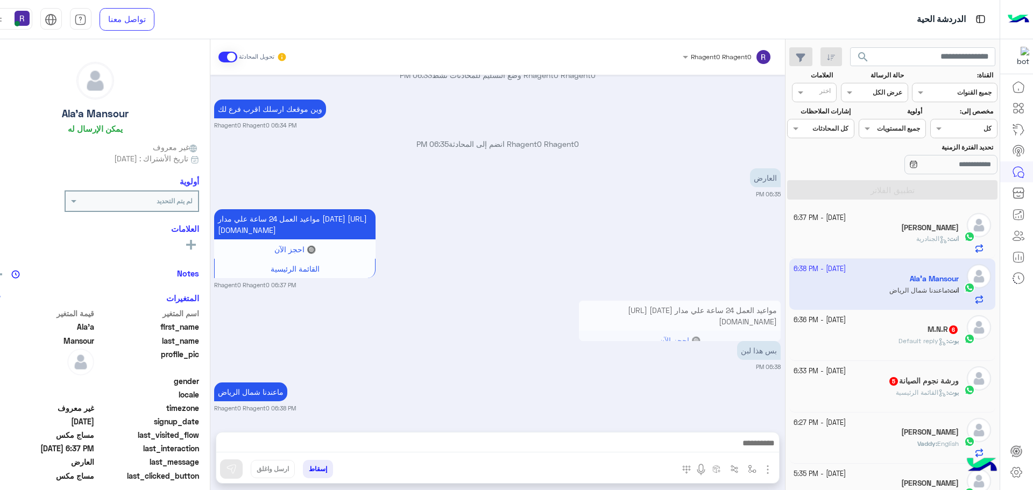
click at [896, 377] on h5 "ورشة نجوم الصيانة 5" at bounding box center [924, 381] width 71 height 9
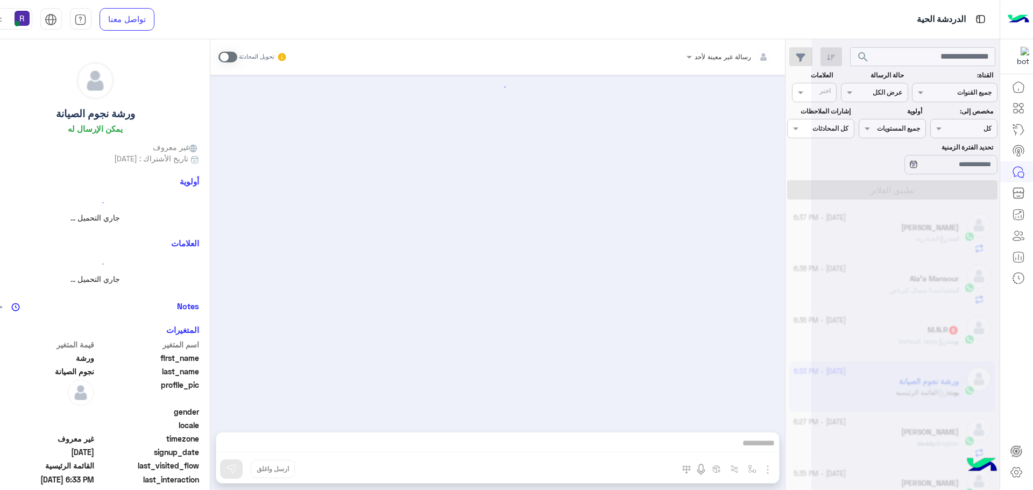
scroll to position [611, 0]
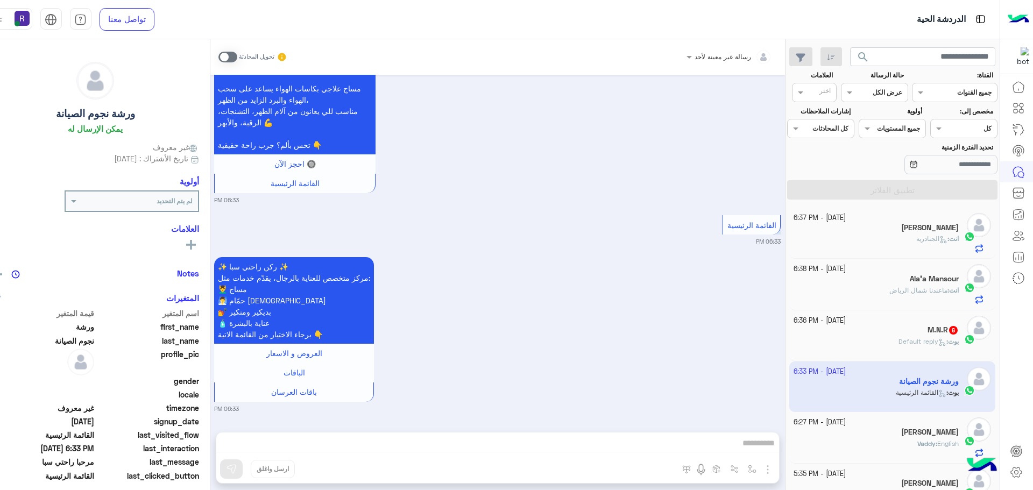
click at [237, 59] on span at bounding box center [228, 57] width 19 height 11
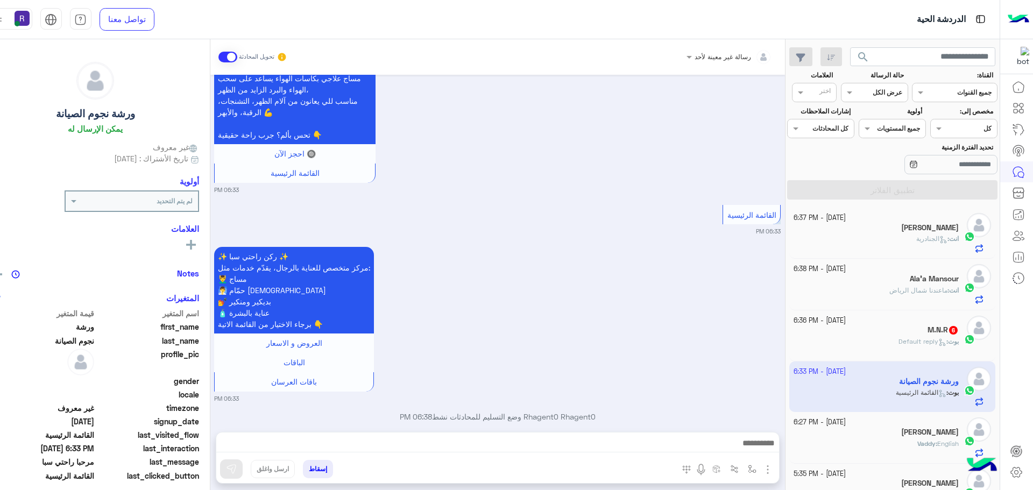
scroll to position [639, 0]
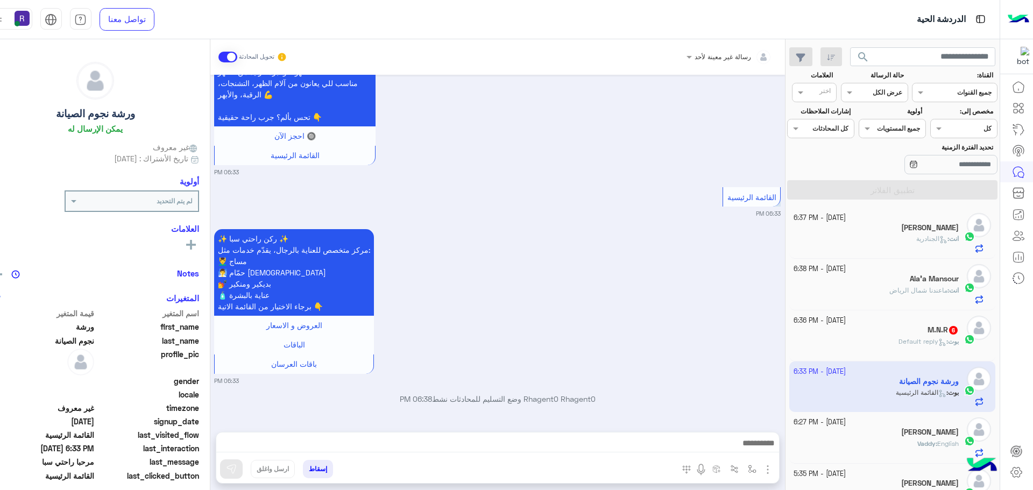
click at [774, 472] on img "button" at bounding box center [768, 469] width 13 height 13
click at [757, 452] on span "الصور" at bounding box center [747, 446] width 20 height 12
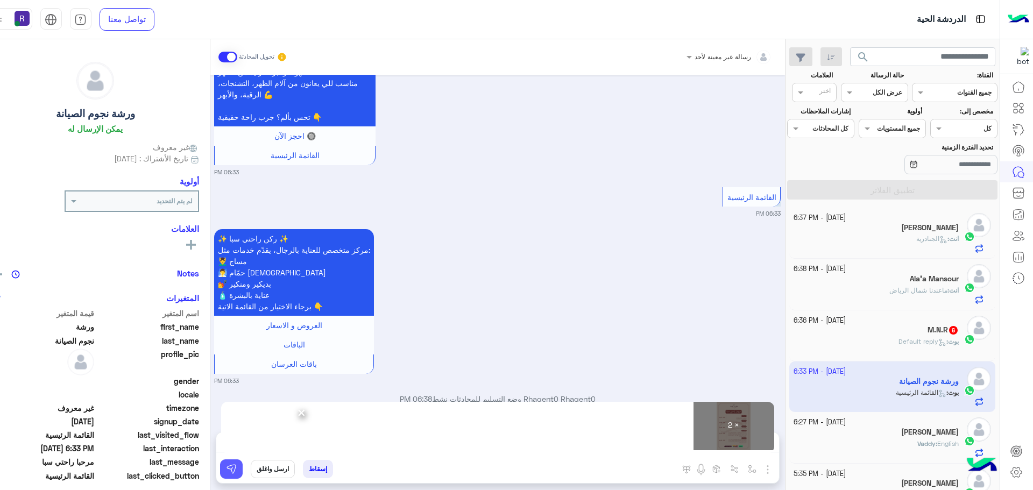
click at [237, 467] on img at bounding box center [231, 469] width 11 height 11
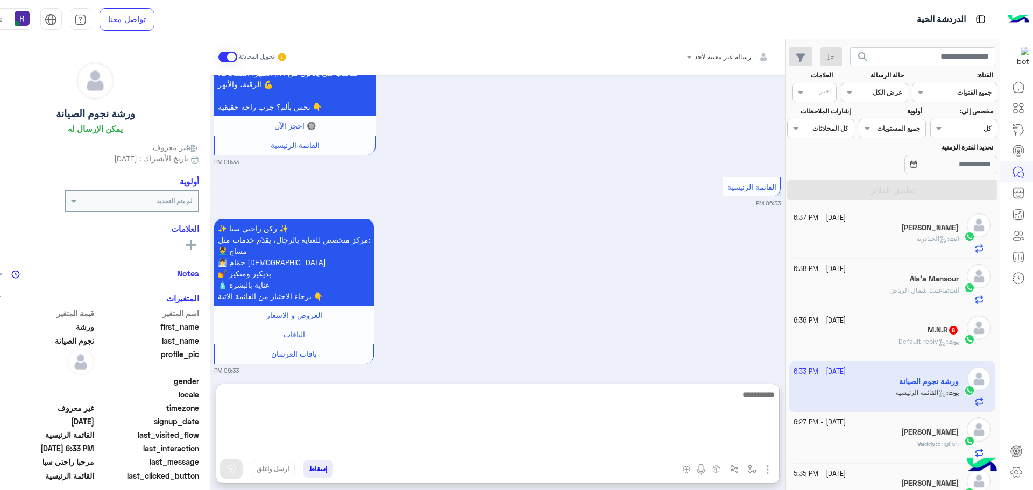
paste textarea "**********"
type textarea "**********"
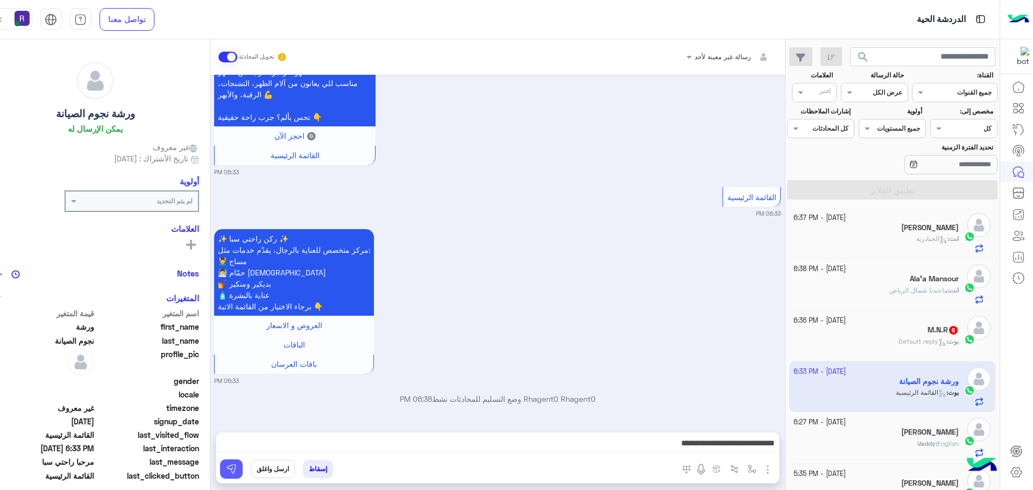
click at [237, 473] on img at bounding box center [231, 469] width 11 height 11
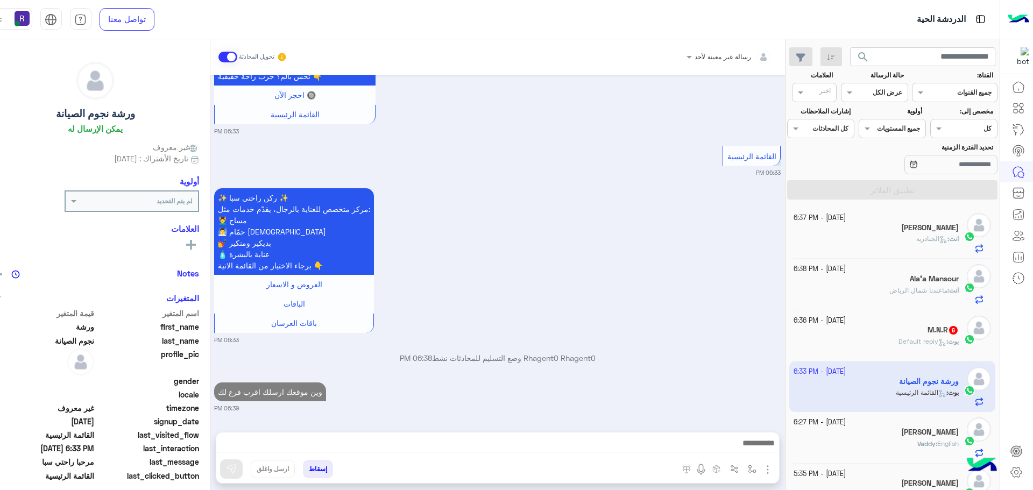
click at [924, 346] on p "[PERSON_NAME] : Default reply" at bounding box center [929, 342] width 60 height 10
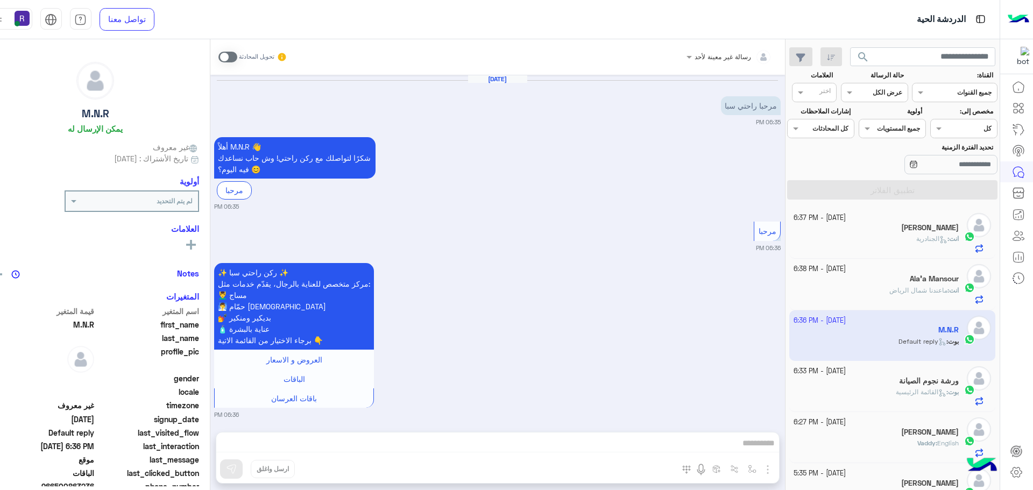
scroll to position [760, 0]
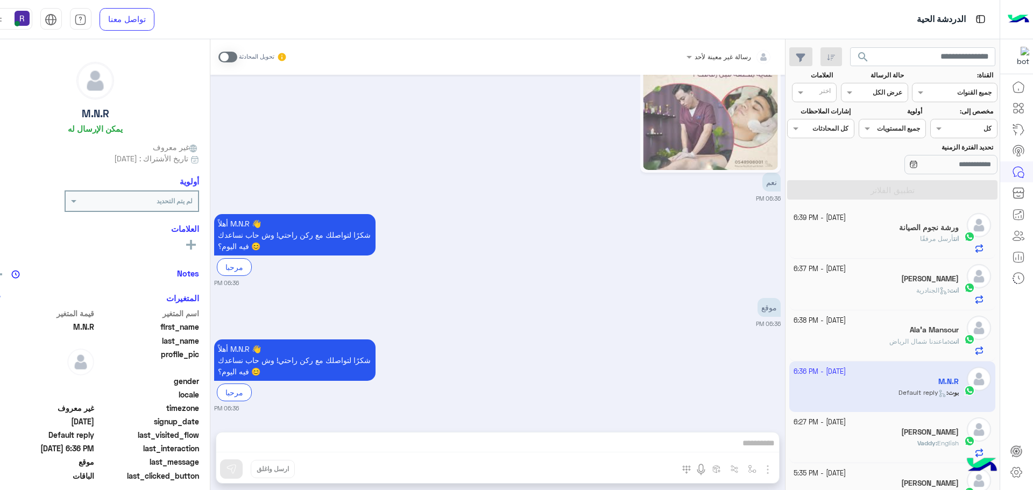
click at [237, 58] on span at bounding box center [228, 57] width 19 height 11
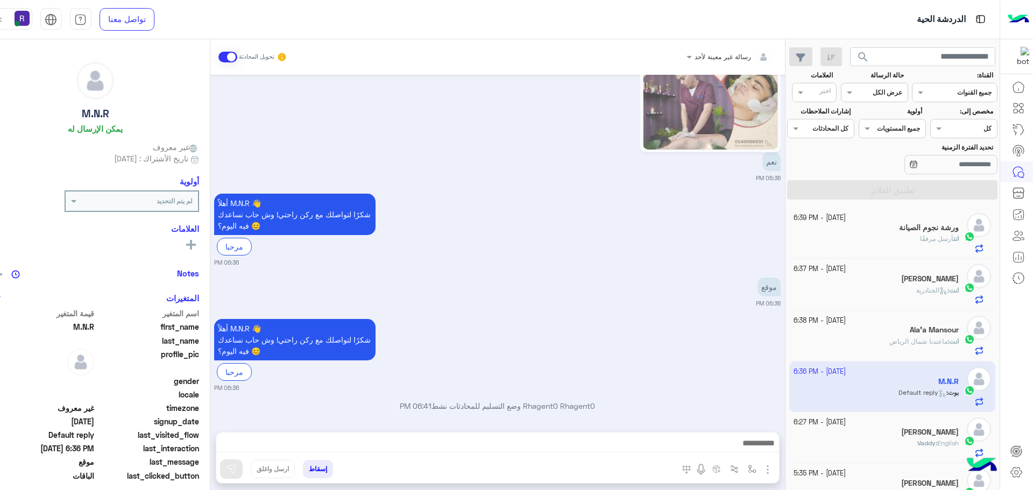
scroll to position [788, 0]
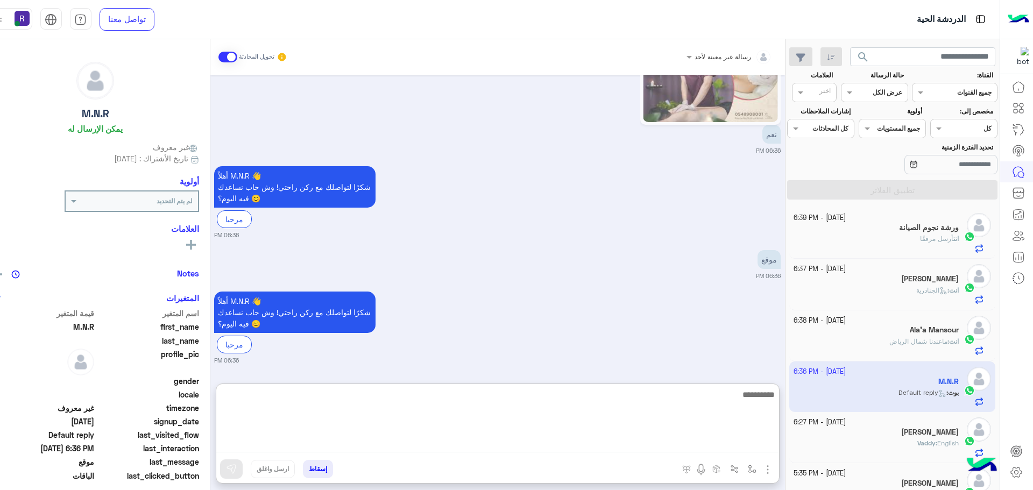
paste textarea "**********"
type textarea "**********"
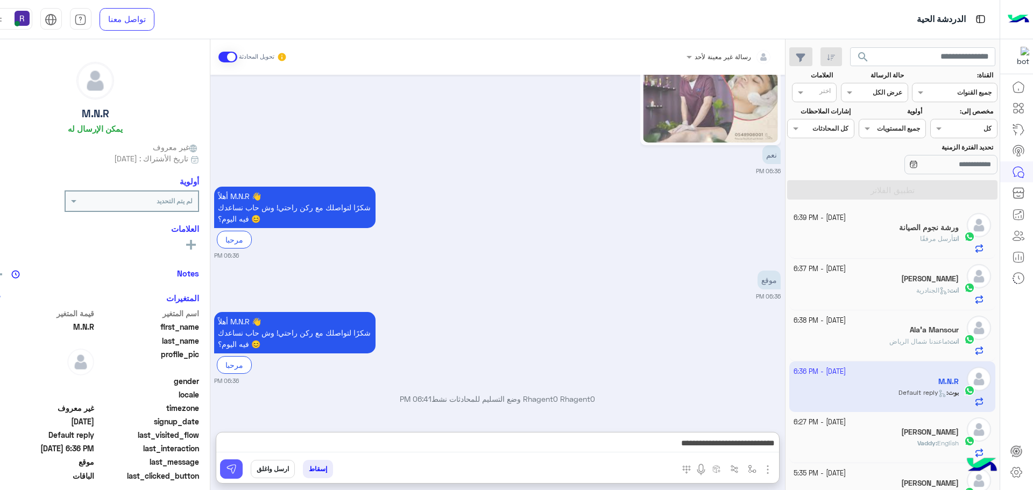
click at [237, 469] on img at bounding box center [231, 469] width 11 height 11
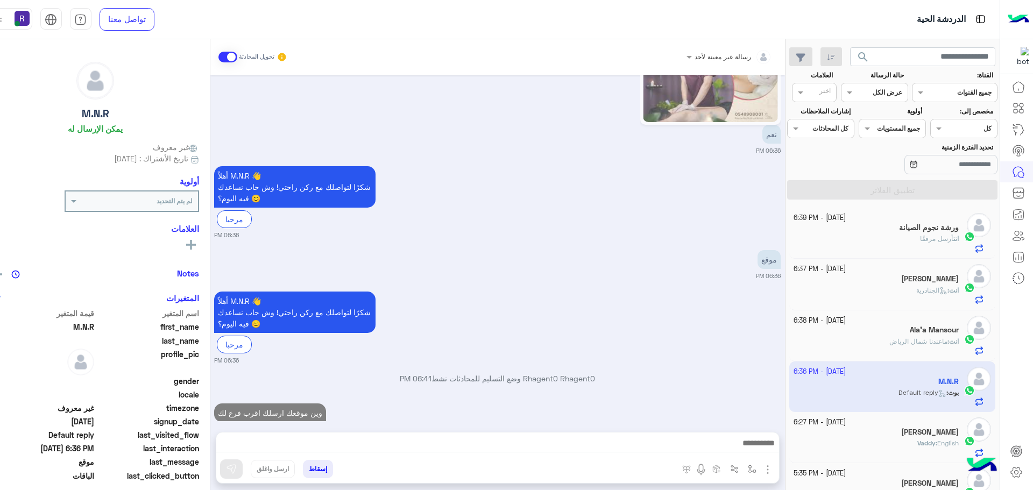
scroll to position [829, 0]
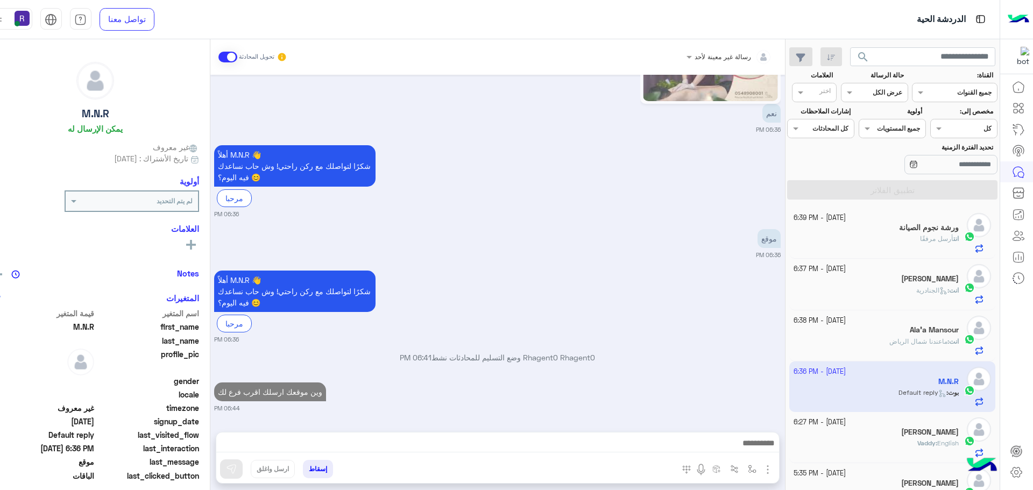
click at [923, 436] on h5 "[PERSON_NAME]" at bounding box center [930, 432] width 58 height 9
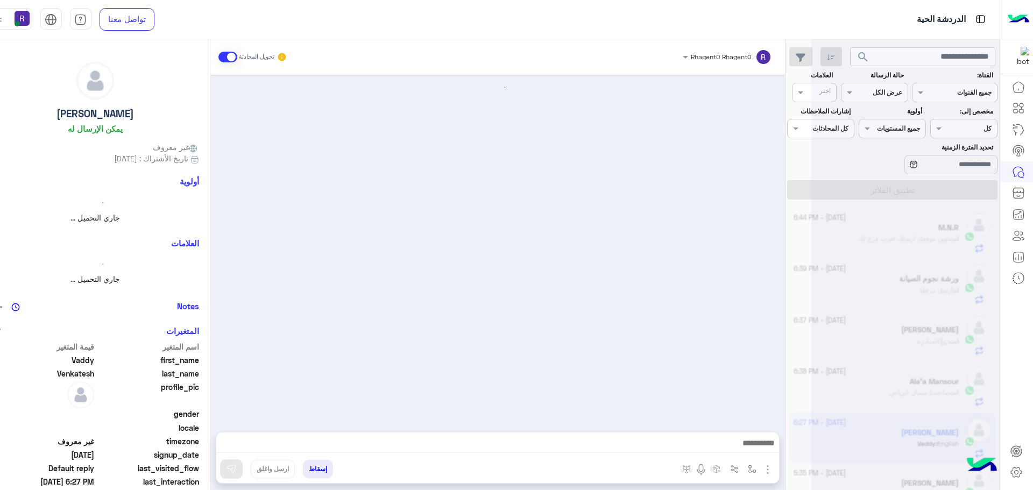
scroll to position [326, 0]
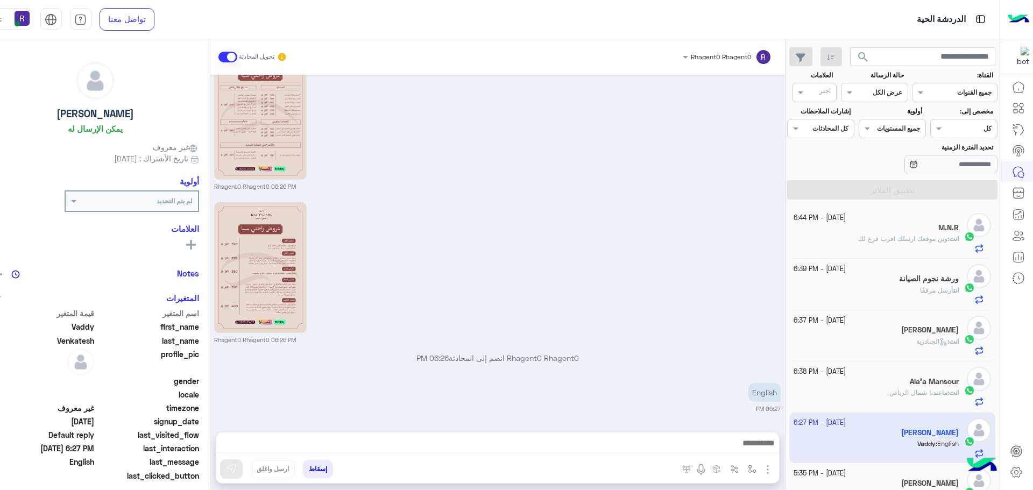
click at [924, 236] on span "وين موقعك ارسلك اقرب فرع لك" at bounding box center [902, 239] width 89 height 8
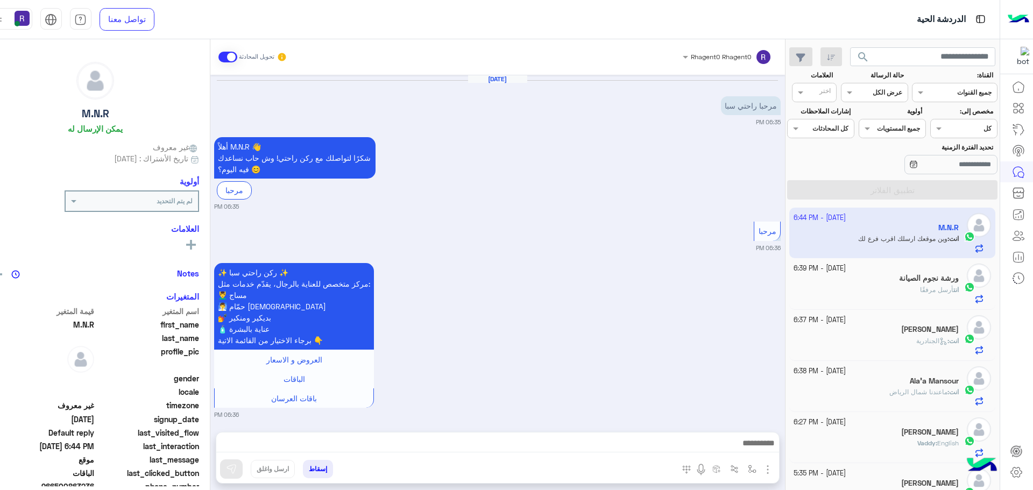
scroll to position [857, 0]
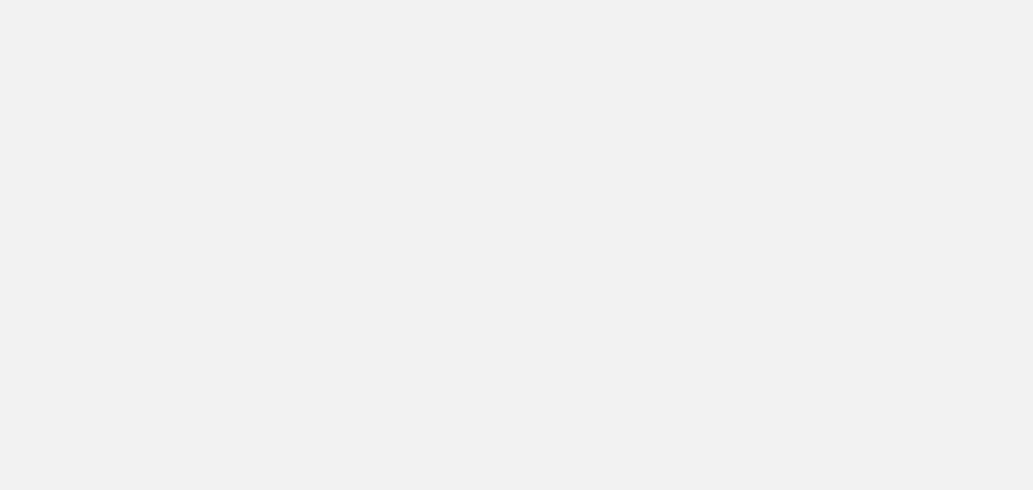
scroll to position [406, 0]
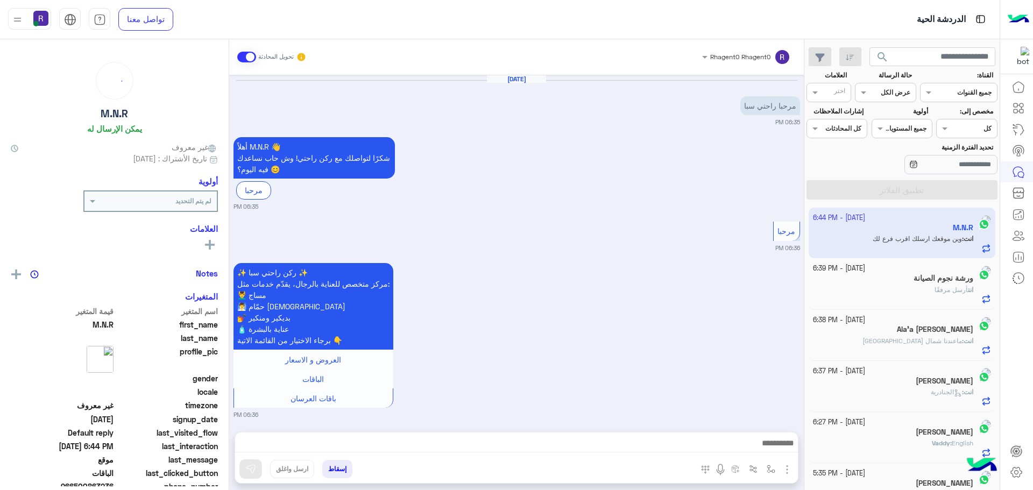
scroll to position [857, 0]
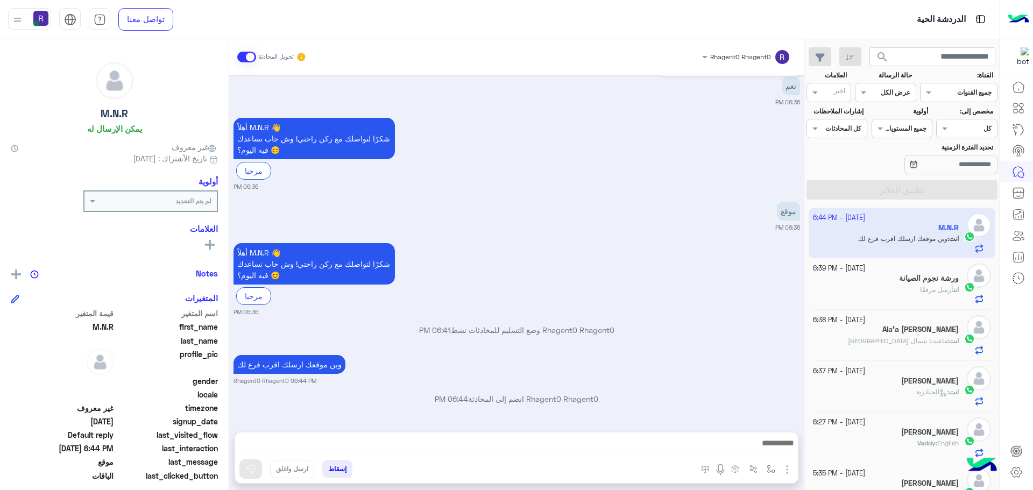
click at [899, 278] on h5 "ورشة نجوم الصيانة" at bounding box center [929, 278] width 60 height 9
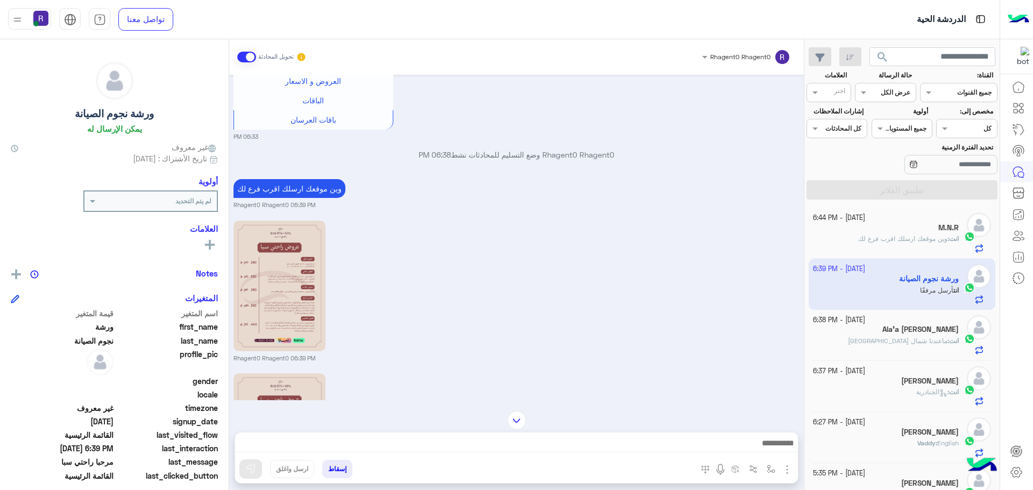
scroll to position [1014, 0]
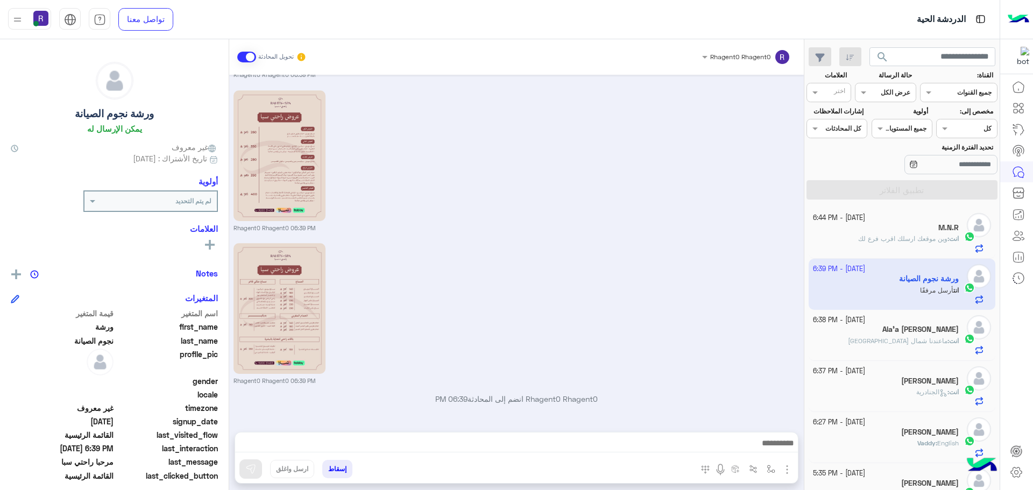
click at [864, 231] on div "M.N.R" at bounding box center [886, 228] width 146 height 11
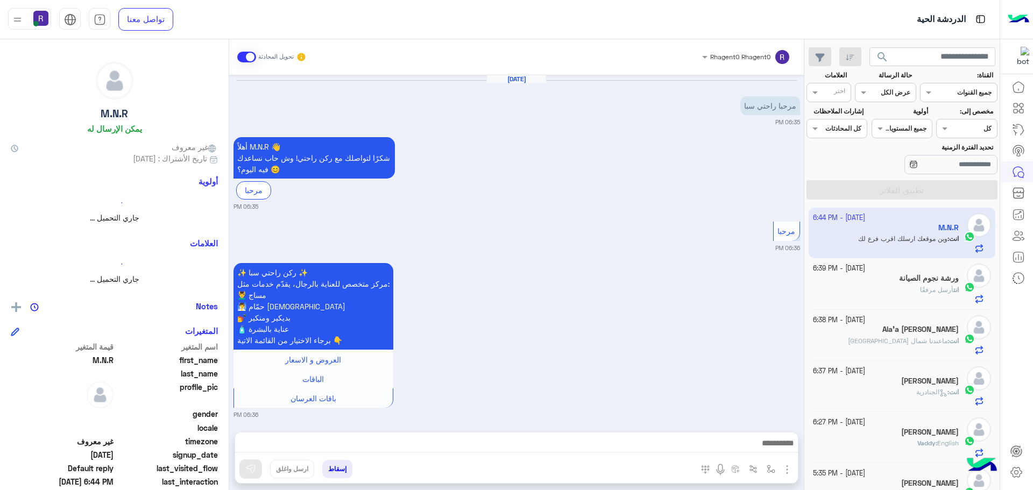
scroll to position [857, 0]
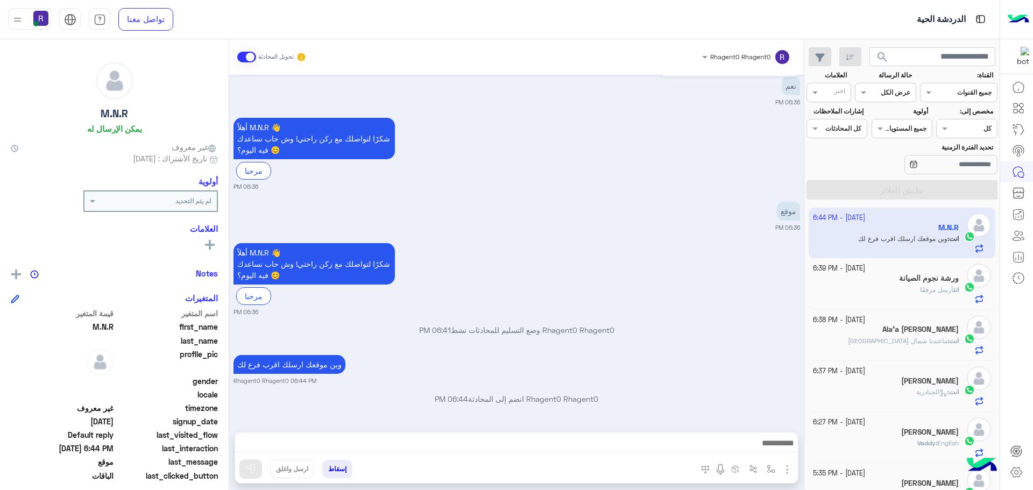
click at [929, 297] on div "انت أرسل مرفقًا" at bounding box center [886, 294] width 146 height 19
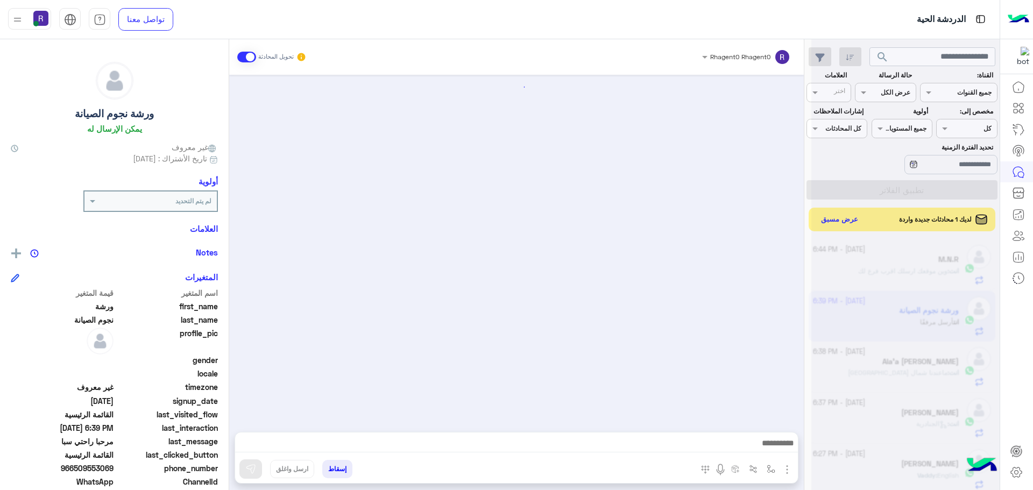
scroll to position [1014, 0]
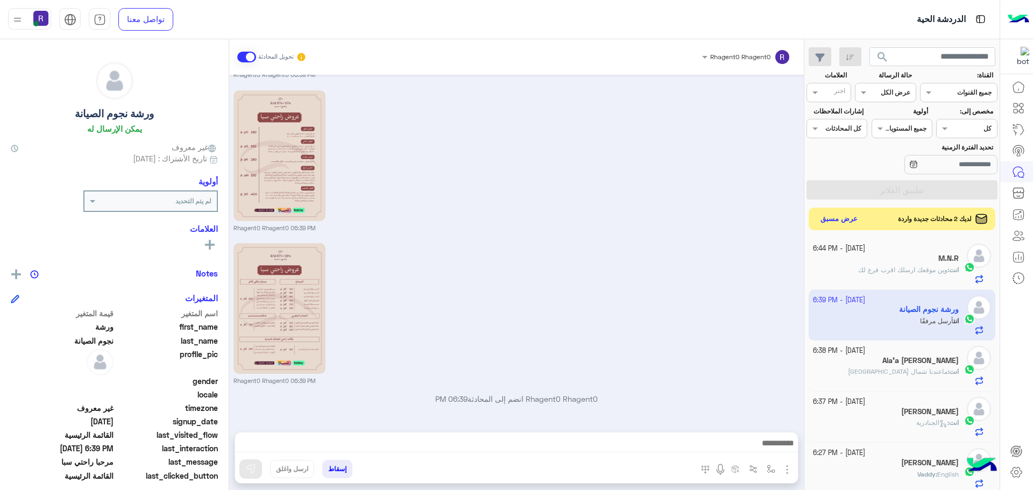
click at [839, 220] on button "عرض مسبق" at bounding box center [839, 219] width 45 height 15
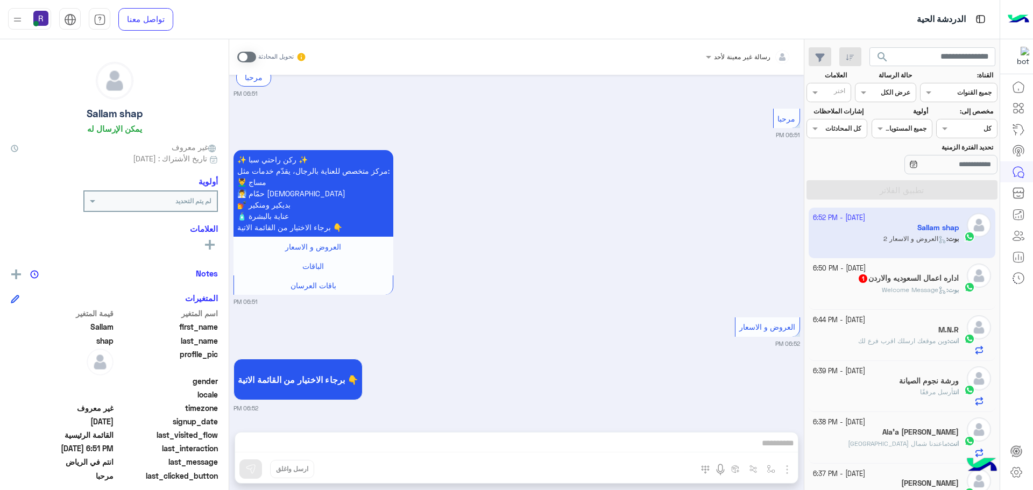
scroll to position [461, 0]
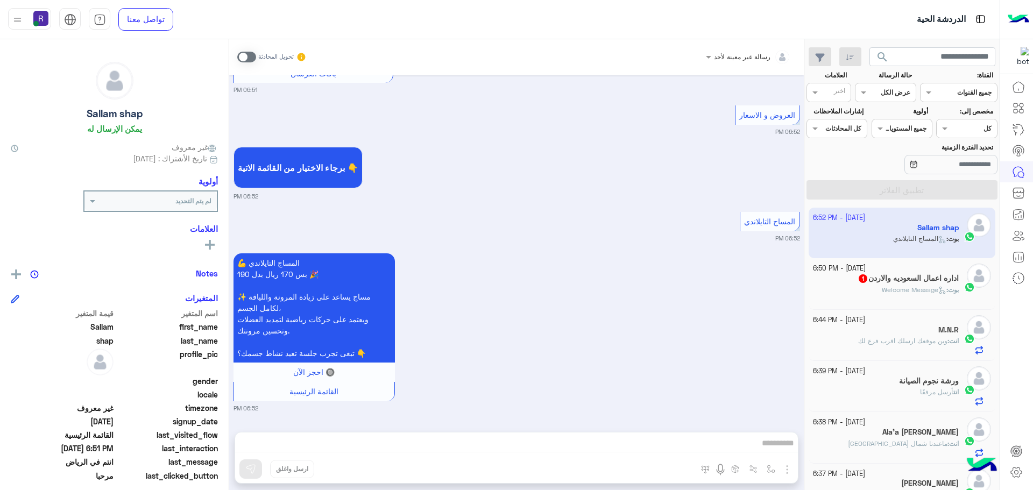
click at [925, 287] on span "Welcome Message" at bounding box center [914, 290] width 65 height 8
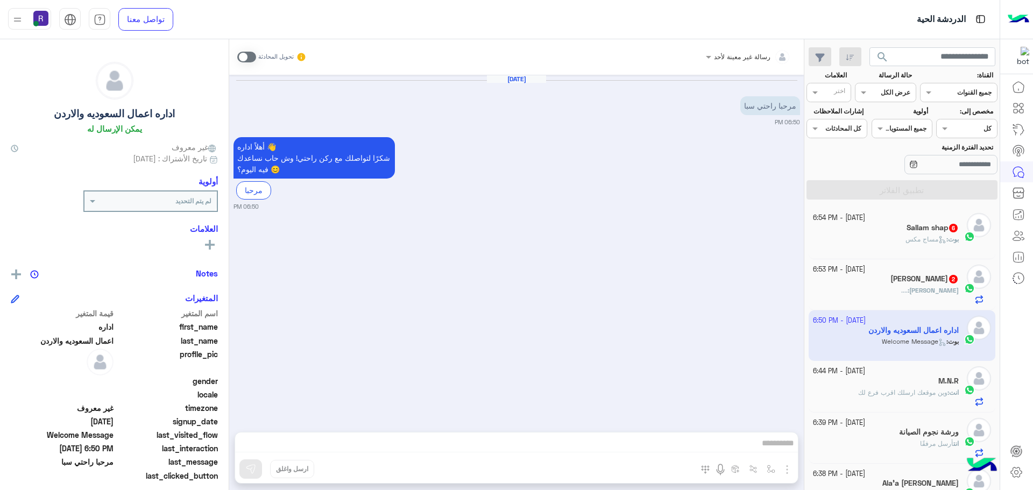
click at [866, 288] on div "محمود : ...." at bounding box center [886, 295] width 146 height 19
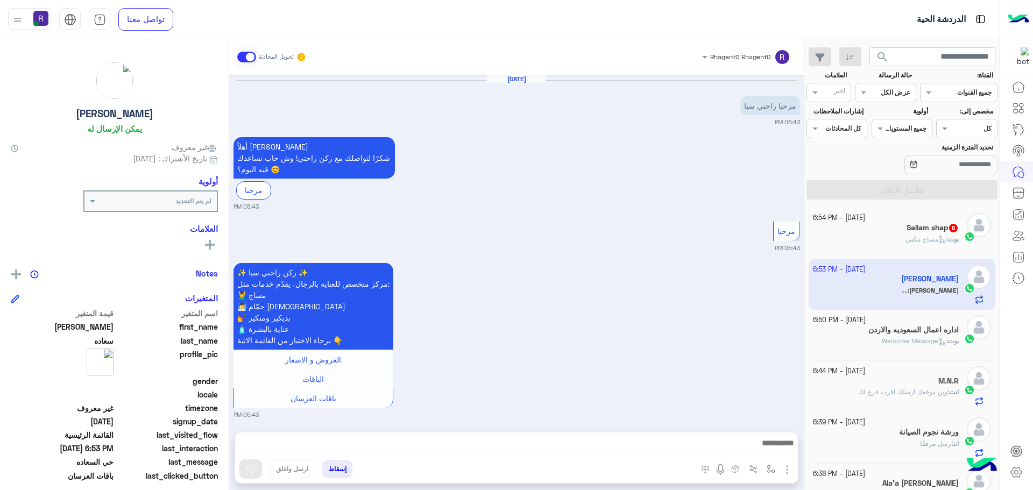
scroll to position [696, 0]
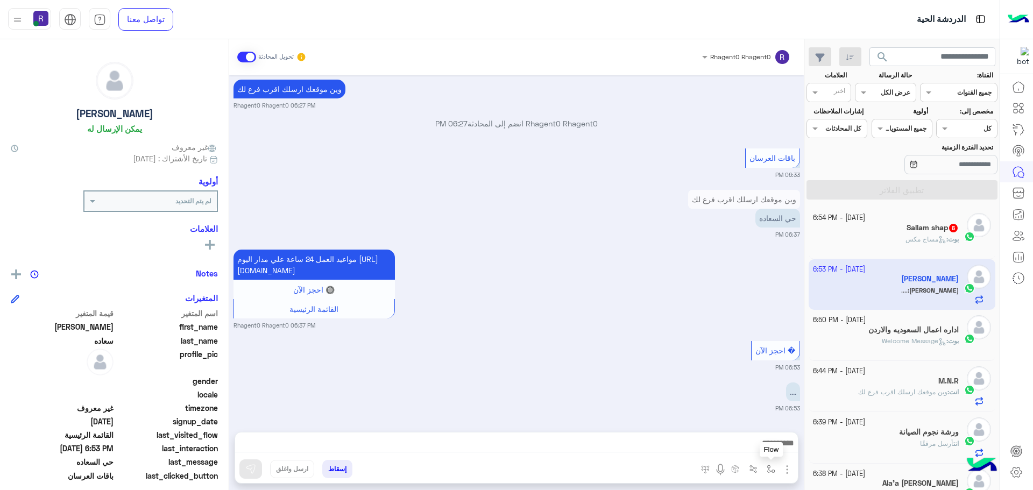
click at [763, 468] on button "button" at bounding box center [772, 469] width 18 height 18
click at [748, 446] on input "text" at bounding box center [747, 444] width 54 height 10
click at [745, 390] on span "الجنادرية" at bounding box center [760, 392] width 30 height 10
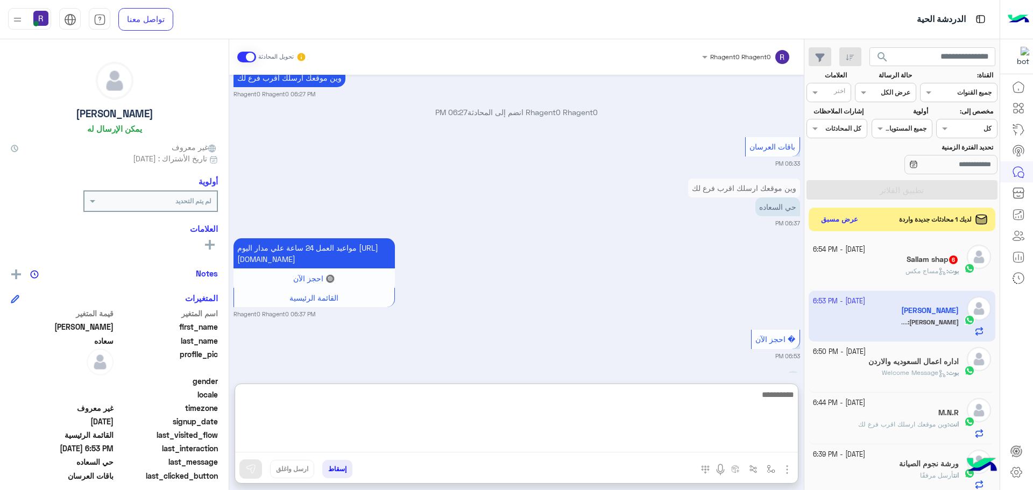
click at [424, 446] on textarea at bounding box center [516, 420] width 563 height 65
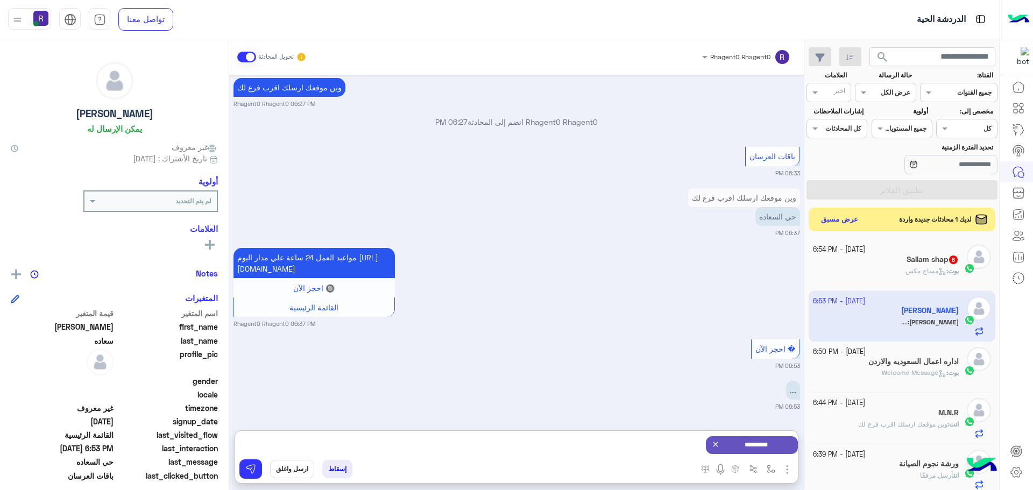
type textarea "*********"
click at [711, 442] on icon at bounding box center [715, 444] width 9 height 9
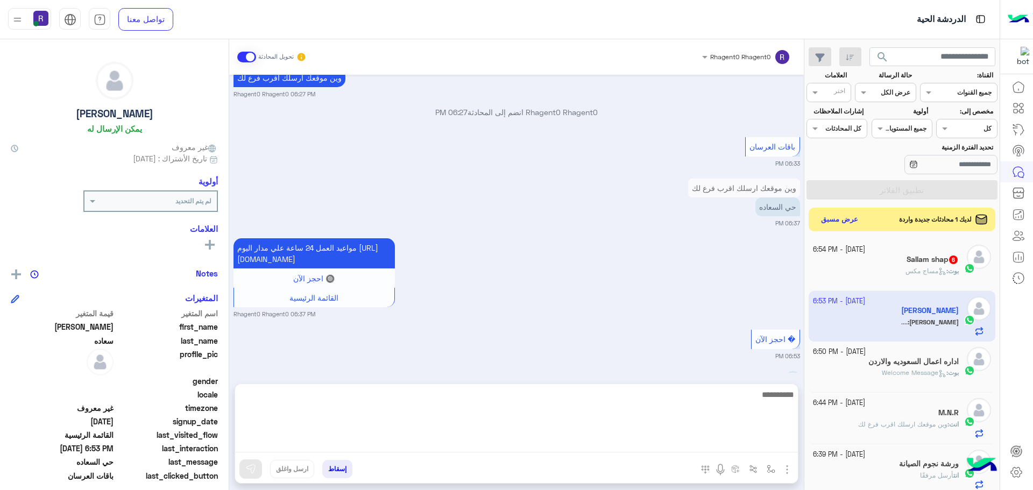
click at [682, 446] on textarea at bounding box center [516, 420] width 563 height 65
type textarea "*********"
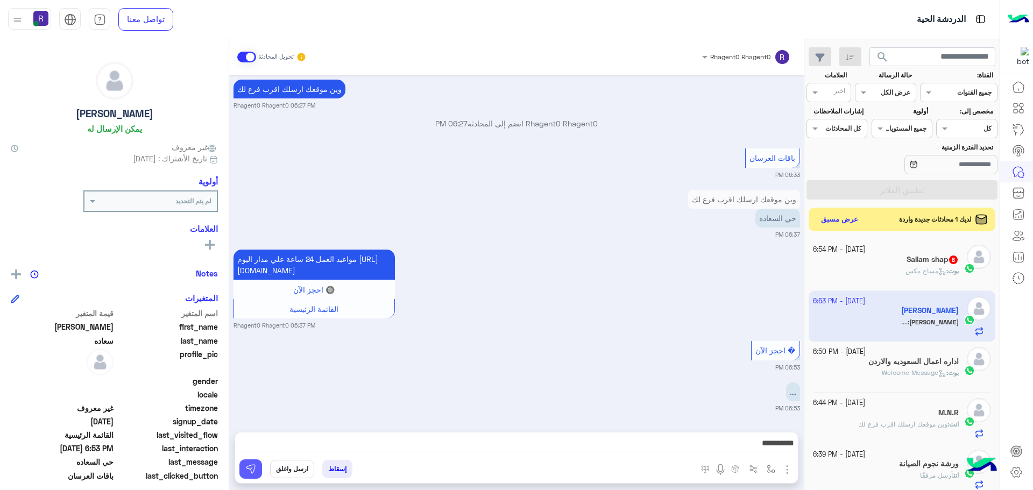
click at [245, 470] on img at bounding box center [250, 469] width 11 height 11
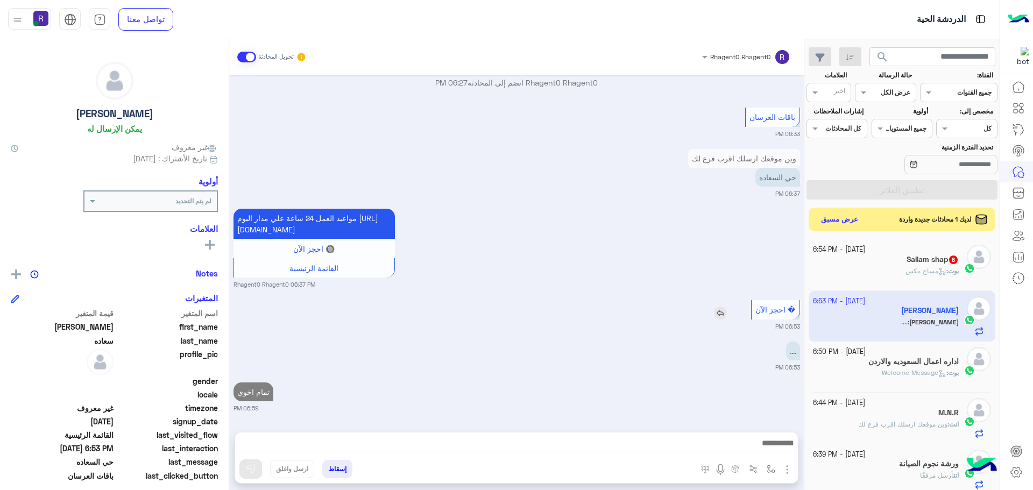
click at [714, 315] on img at bounding box center [720, 313] width 13 height 13
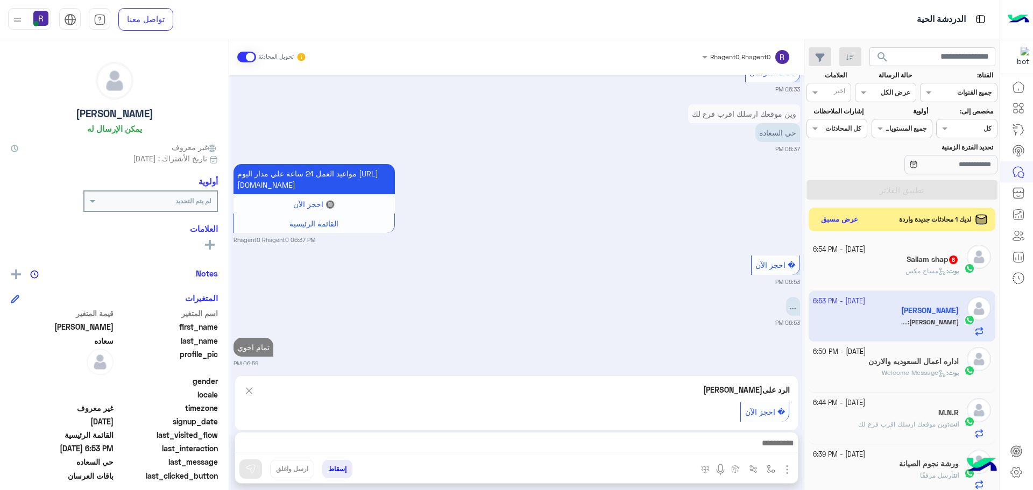
scroll to position [793, 0]
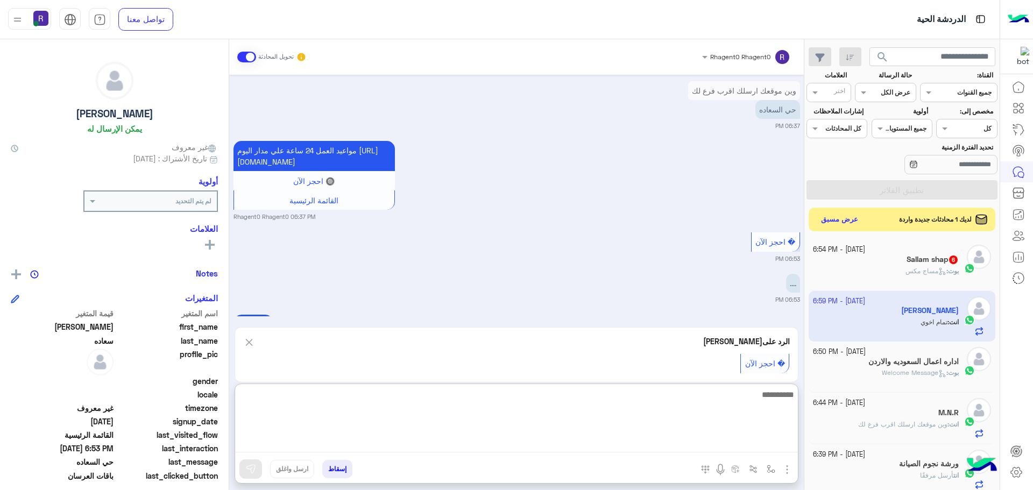
click at [615, 442] on textarea at bounding box center [516, 420] width 563 height 65
type textarea "**********"
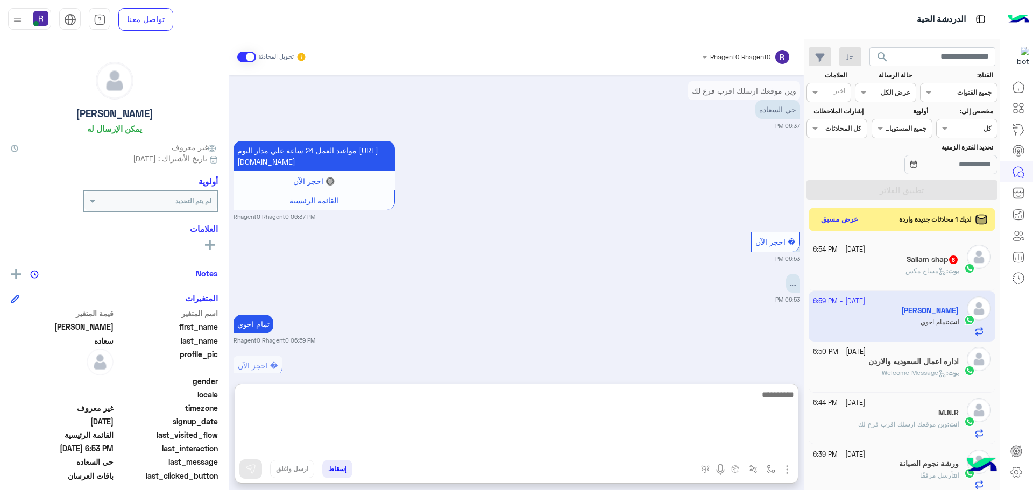
scroll to position [846, 0]
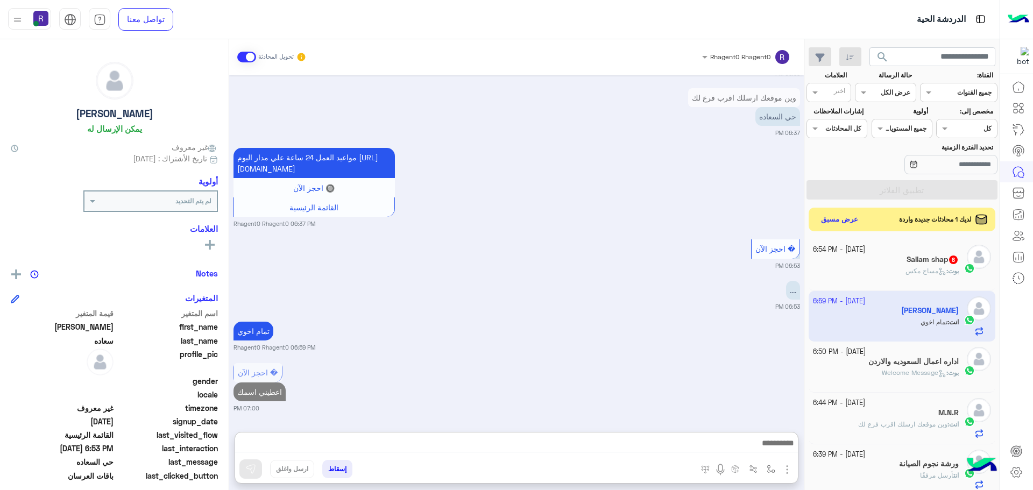
click at [508, 322] on div "Oct 1, 2025 مرحبا راحتي سبا 05:43 PM أهلاً محمود 👋 شكرًا لتواصلك مع ركن راحتي! …" at bounding box center [516, 248] width 575 height 347
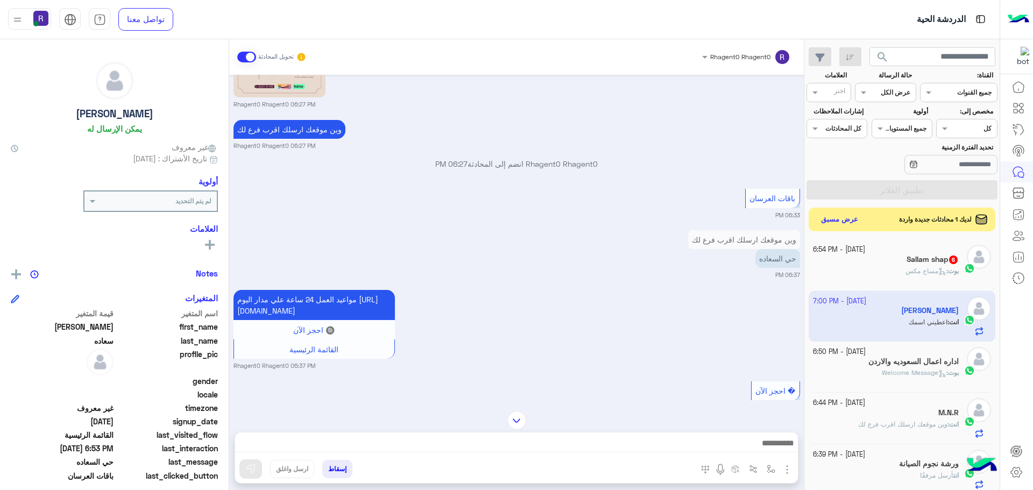
scroll to position [671, 0]
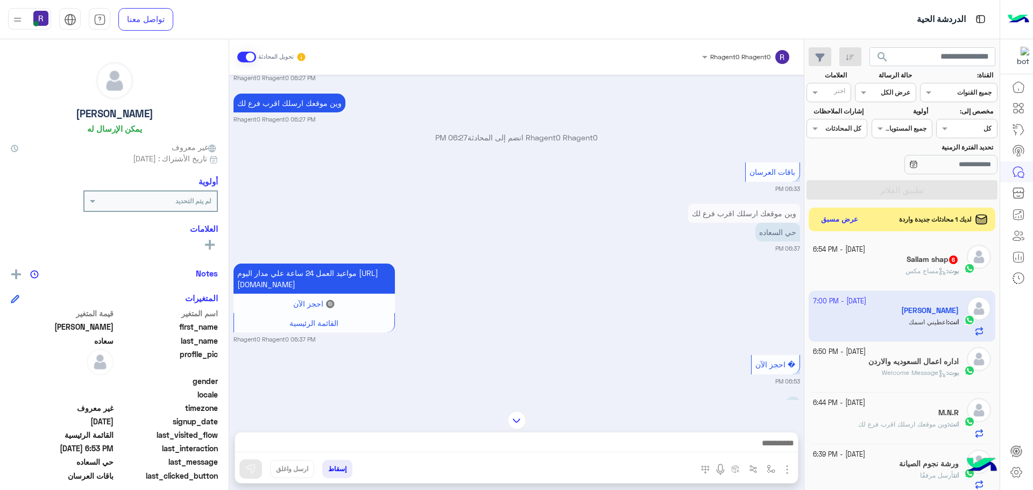
click at [926, 267] on span "مساج مكس" at bounding box center [926, 271] width 41 height 8
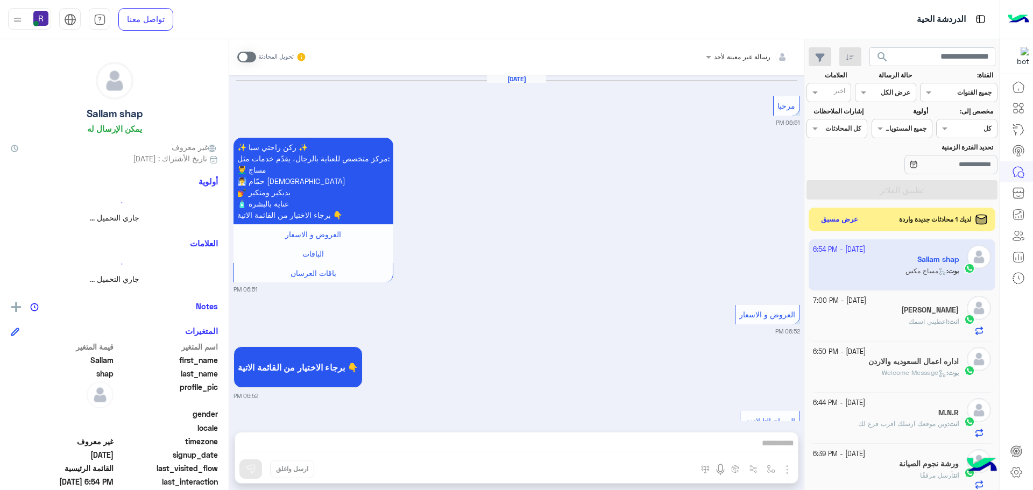
scroll to position [1758, 0]
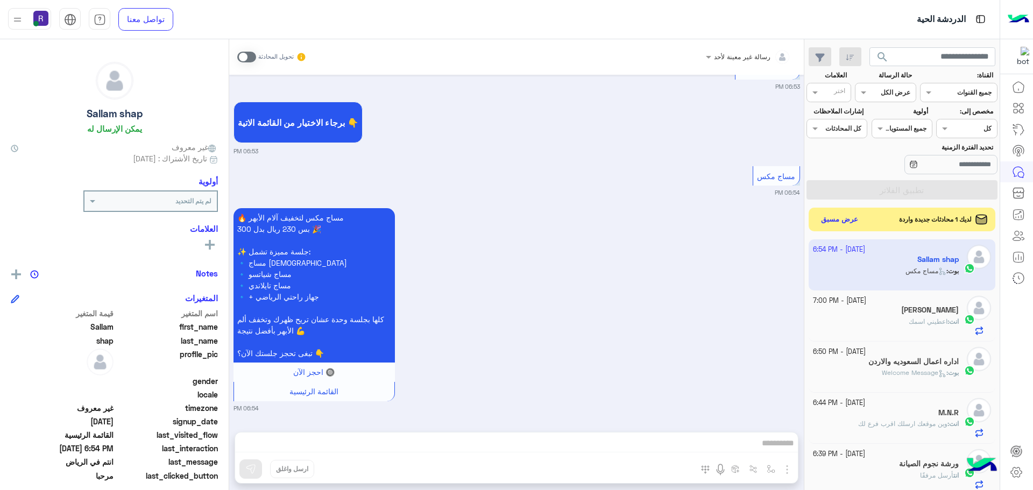
click at [241, 58] on span at bounding box center [246, 57] width 19 height 11
click at [242, 54] on span at bounding box center [246, 57] width 19 height 11
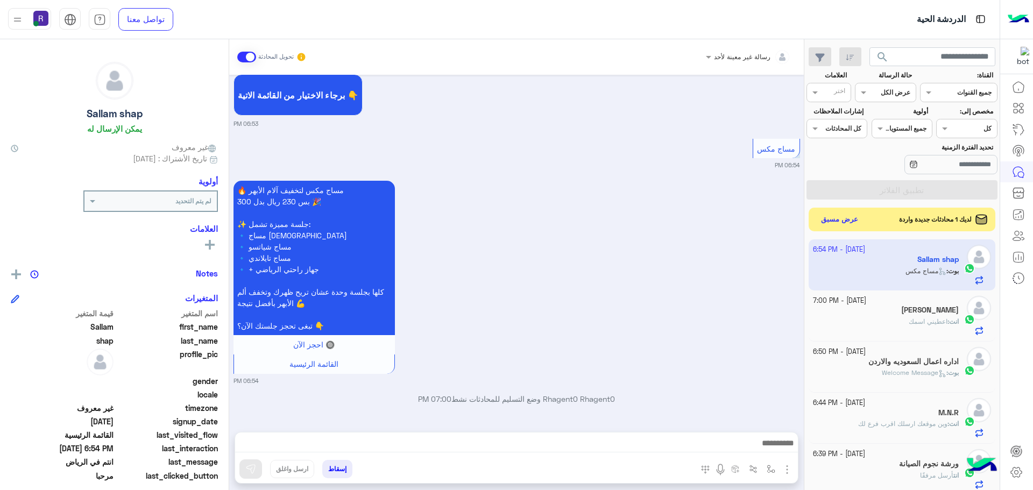
scroll to position [1786, 0]
click at [767, 472] on img "button" at bounding box center [771, 469] width 9 height 9
click at [757, 391] on div "Oct 1, 2025 مرحبا 06:51 PM ✨ ركن راحتي سبا ✨ مركز متخصص للعناية بالرجال، يقدّم …" at bounding box center [516, 248] width 575 height 347
click at [781, 467] on img "button" at bounding box center [787, 469] width 13 height 13
click at [767, 449] on button "الصور" at bounding box center [771, 446] width 46 height 22
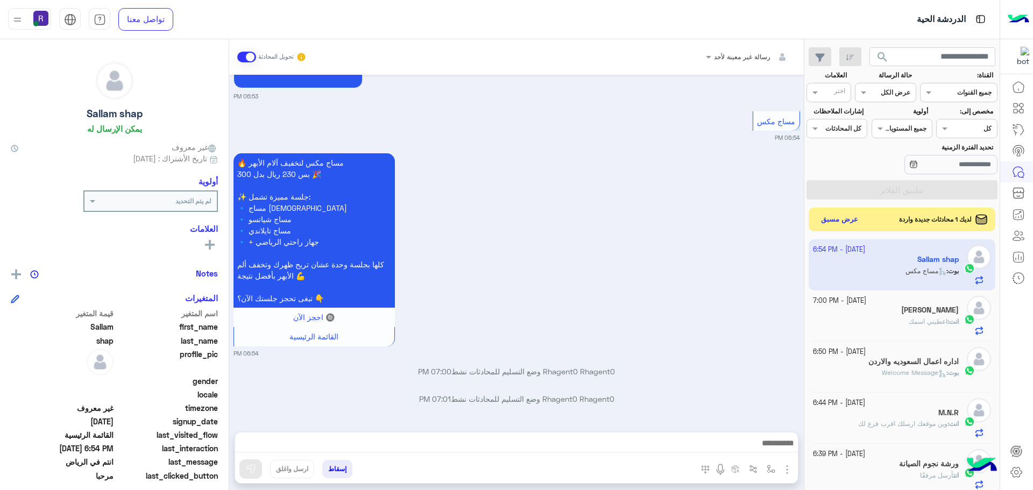
scroll to position [1813, 0]
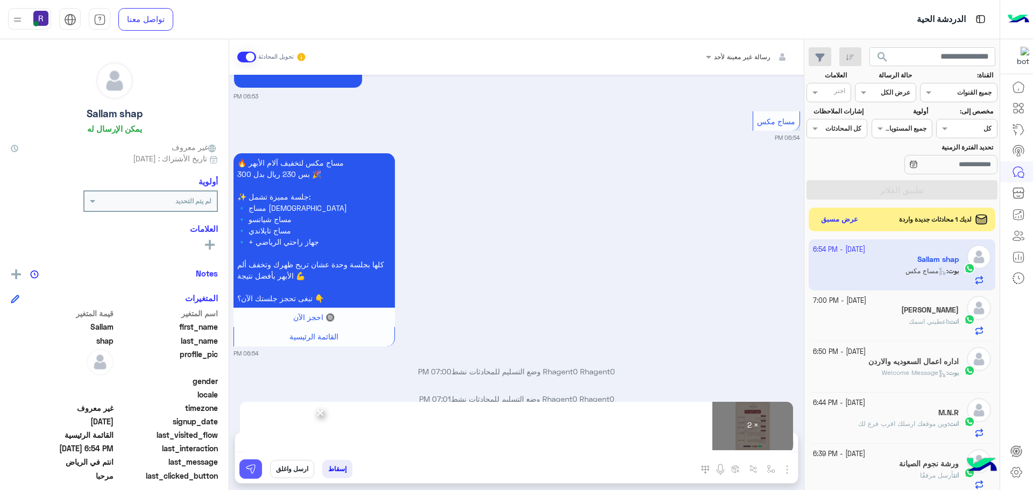
click at [245, 474] on img at bounding box center [250, 469] width 11 height 11
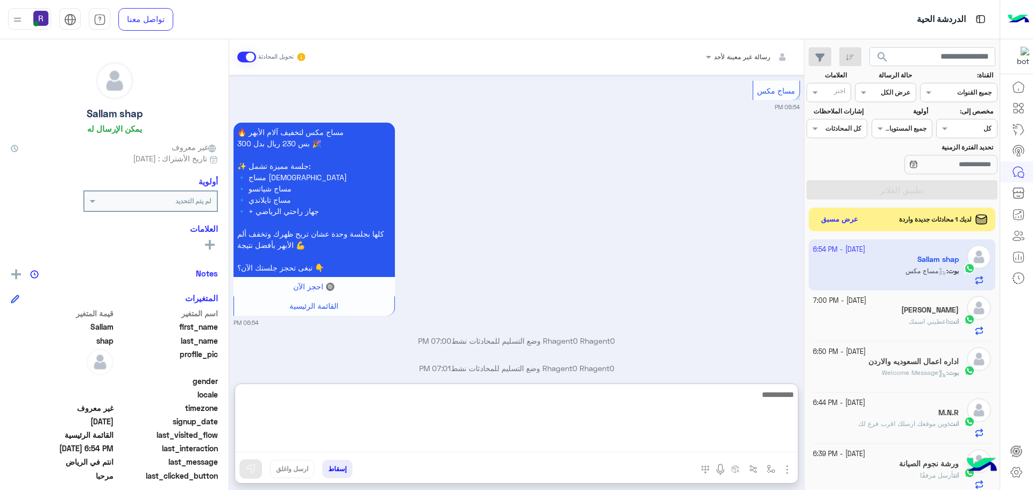
paste textarea "**********"
type textarea "**********"
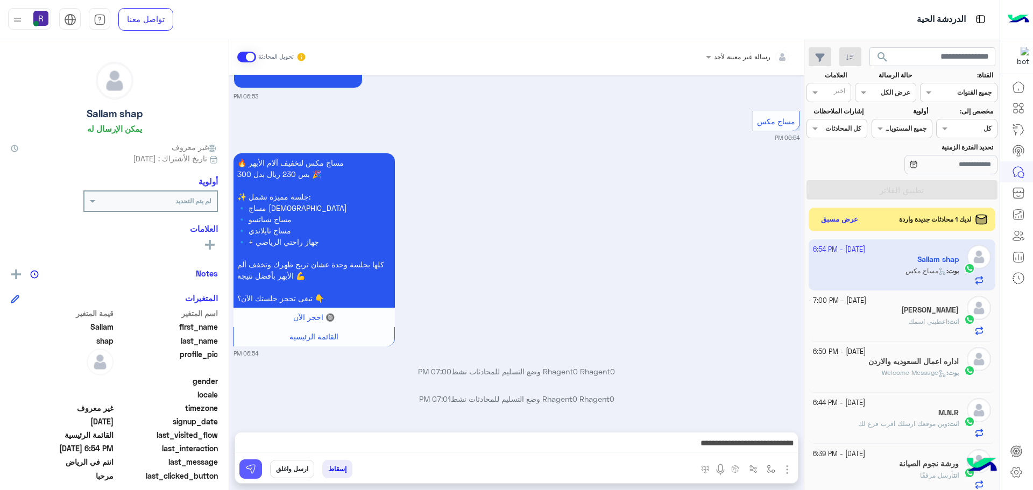
click at [245, 470] on img at bounding box center [250, 469] width 11 height 11
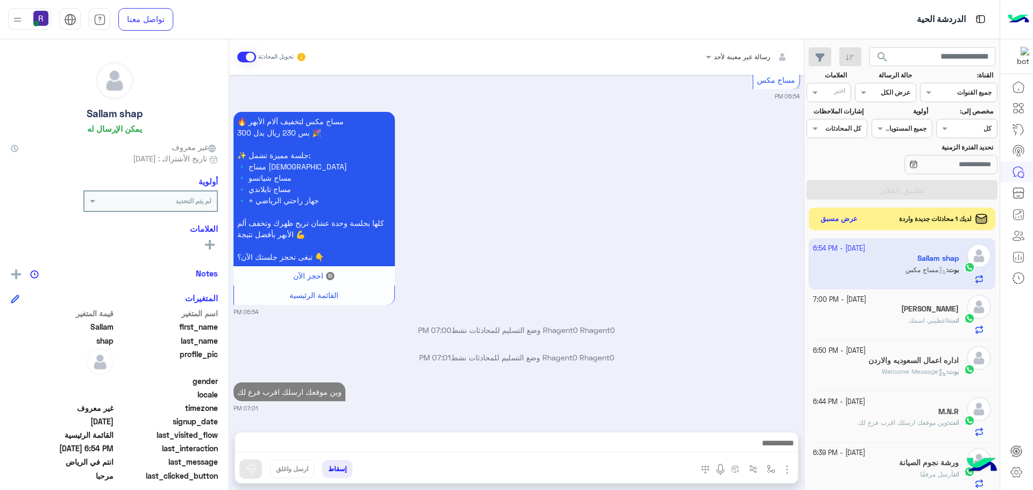
click at [819, 219] on button "عرض مسبق" at bounding box center [839, 219] width 45 height 15
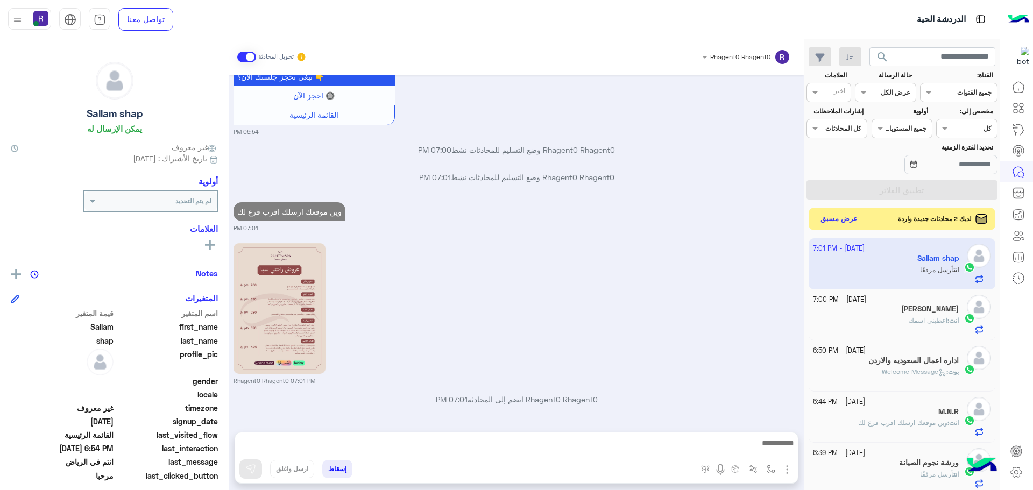
scroll to position [2188, 0]
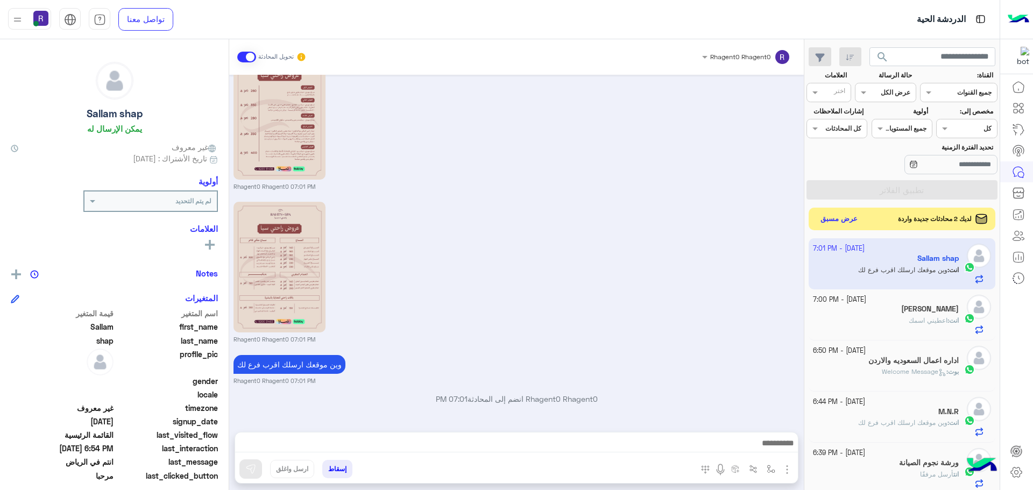
click at [836, 219] on button "عرض مسبق" at bounding box center [839, 219] width 45 height 15
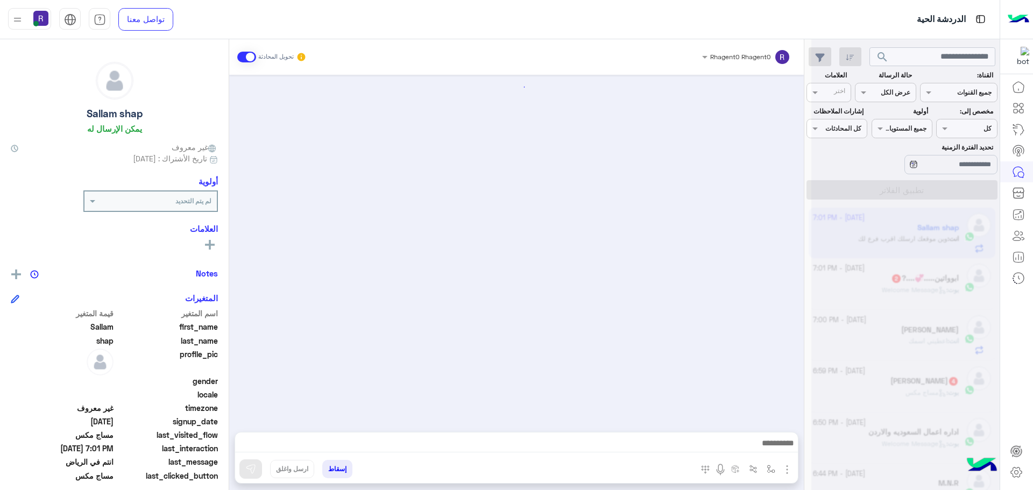
scroll to position [1651, 0]
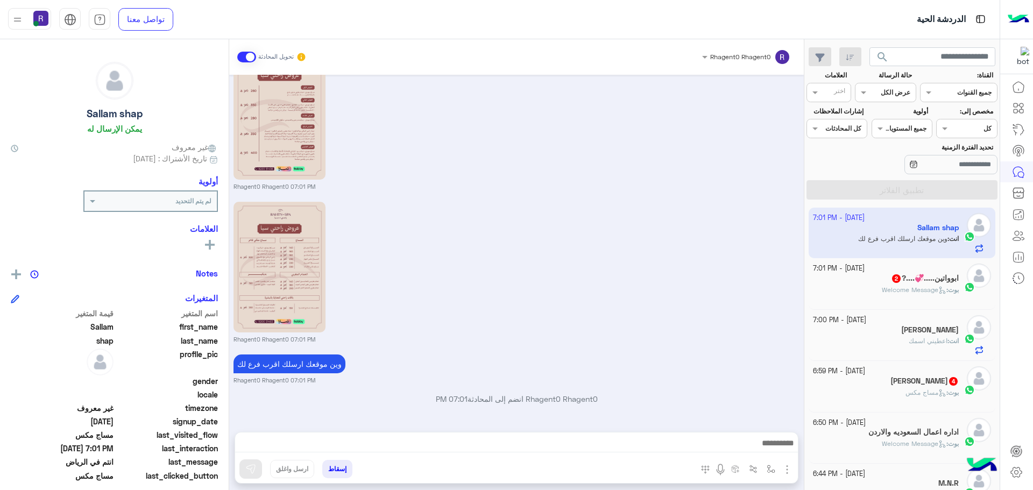
click at [918, 390] on span "مساج مكس" at bounding box center [926, 393] width 41 height 8
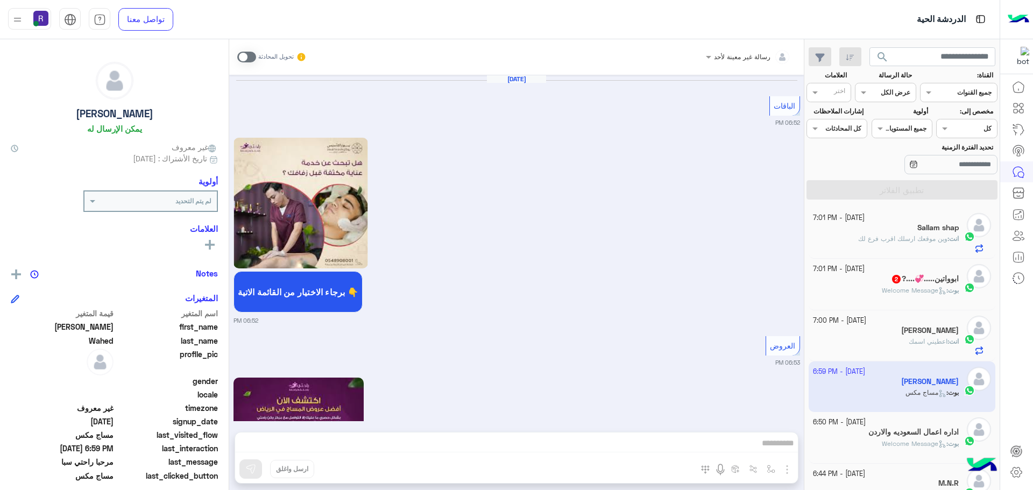
scroll to position [1651, 0]
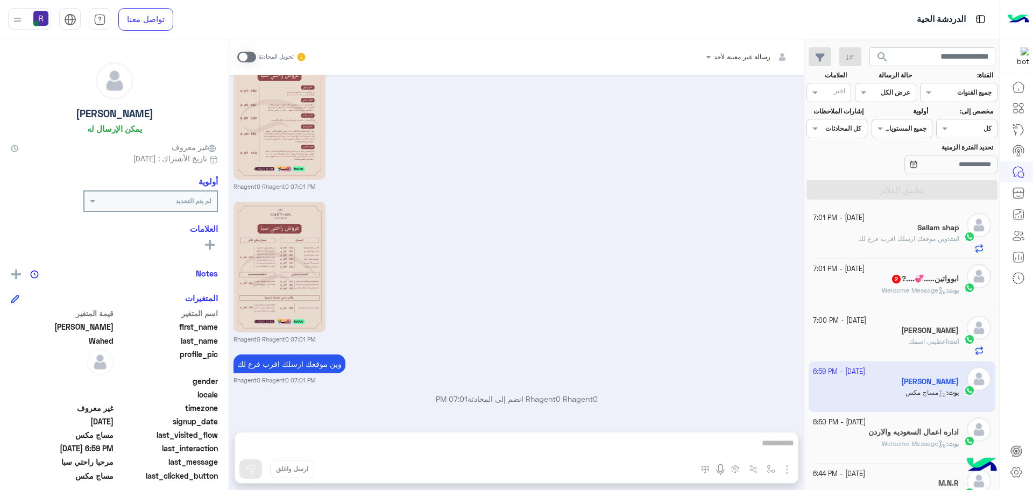
click at [883, 292] on span "Welcome Message" at bounding box center [914, 290] width 65 height 8
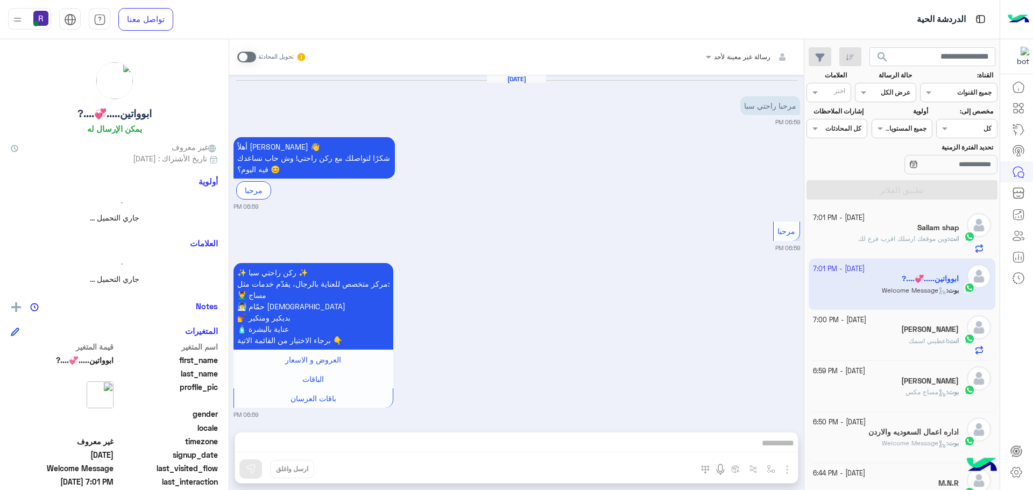
scroll to position [380, 0]
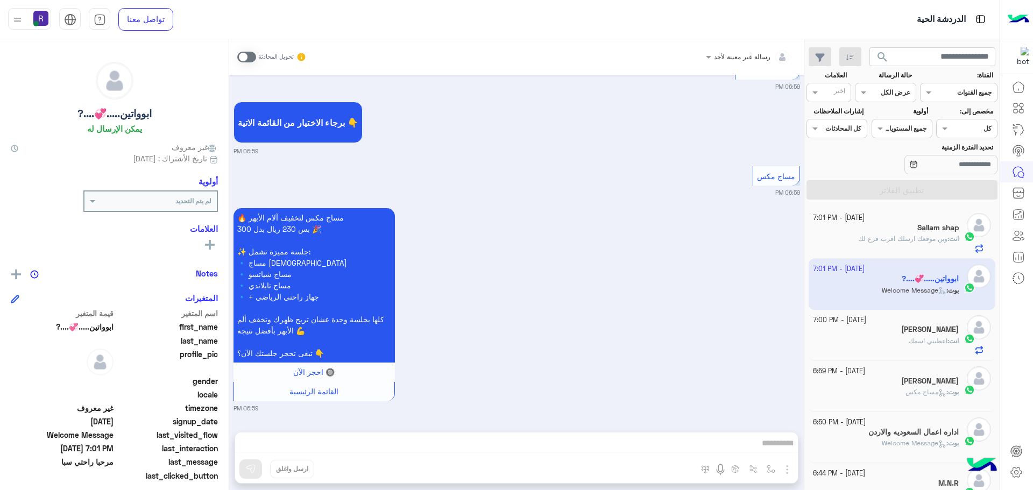
click at [239, 57] on span at bounding box center [246, 57] width 19 height 11
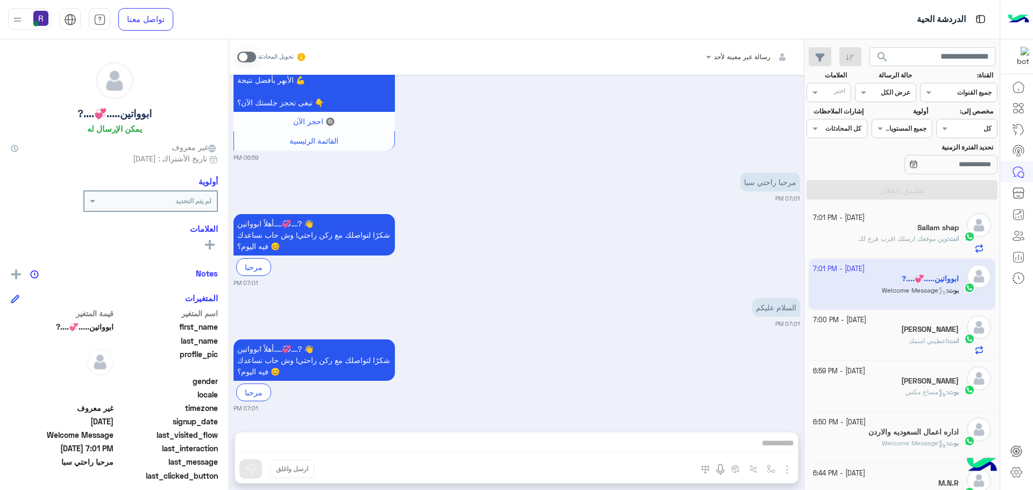
click at [243, 54] on span at bounding box center [246, 57] width 19 height 11
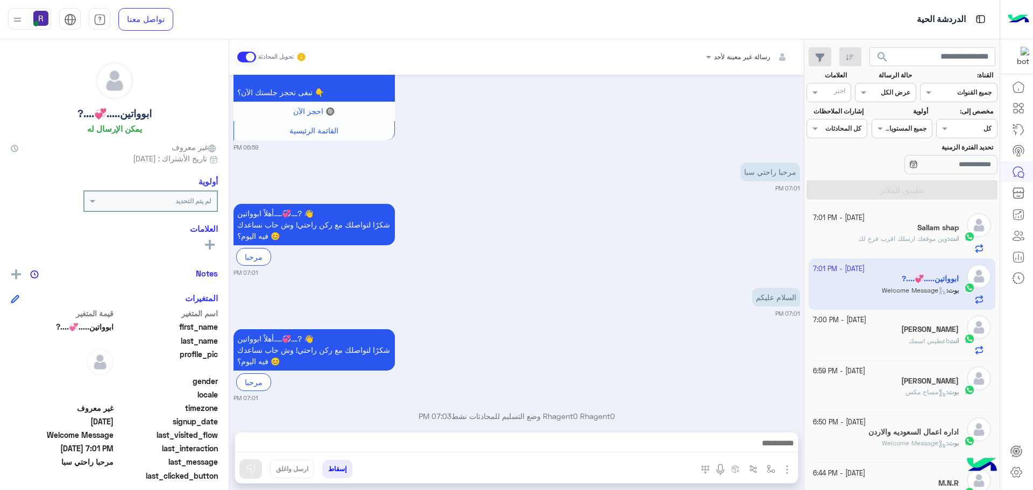
scroll to position [687, 0]
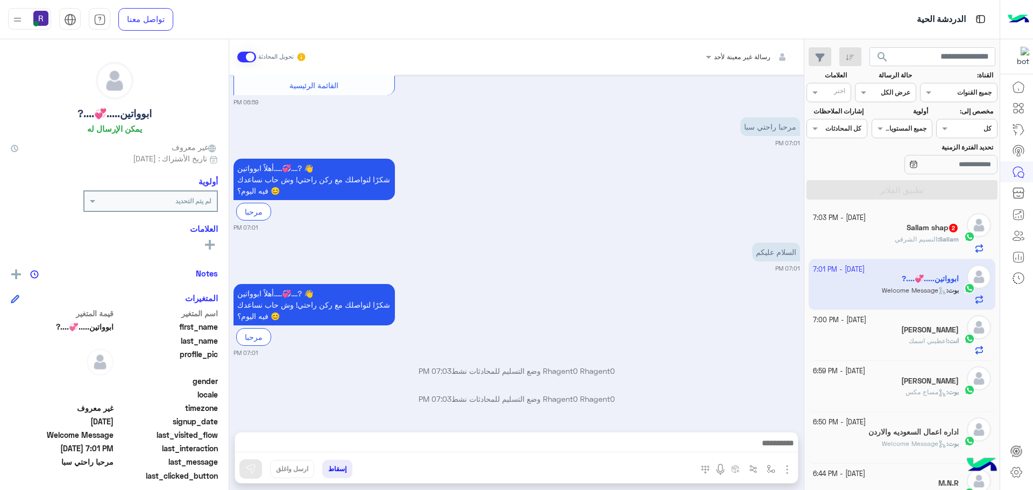
click at [781, 470] on img "button" at bounding box center [787, 469] width 13 height 13
click at [757, 443] on span "الصور" at bounding box center [767, 446] width 20 height 12
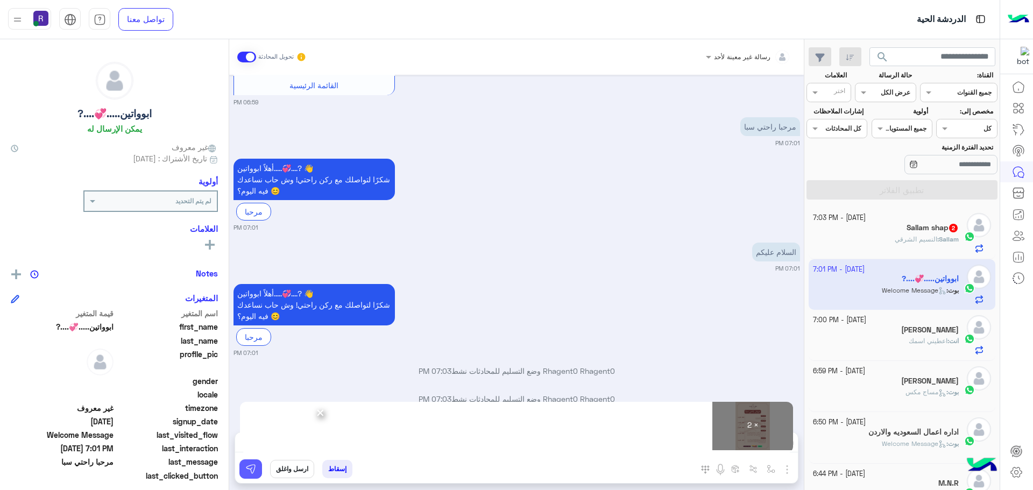
click at [245, 474] on img at bounding box center [250, 469] width 11 height 11
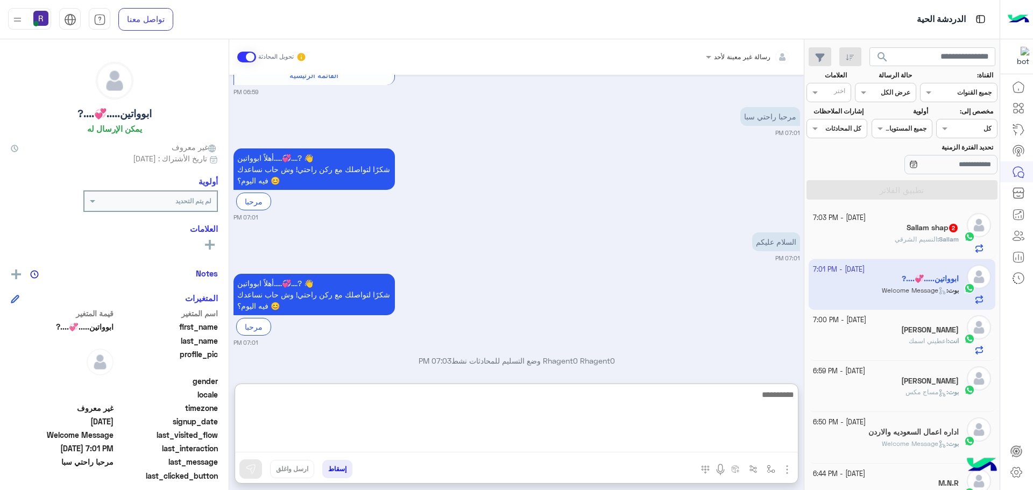
paste textarea "**********"
type textarea "**********"
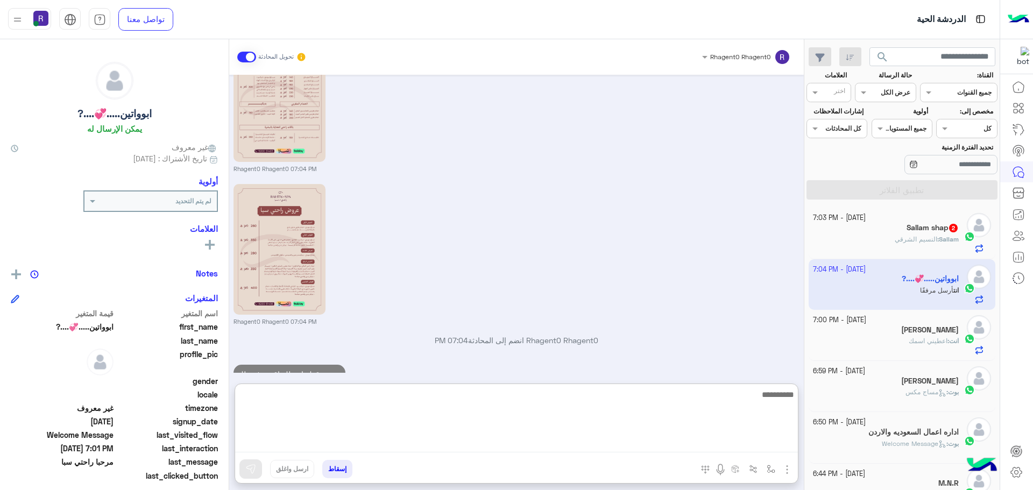
scroll to position [1110, 0]
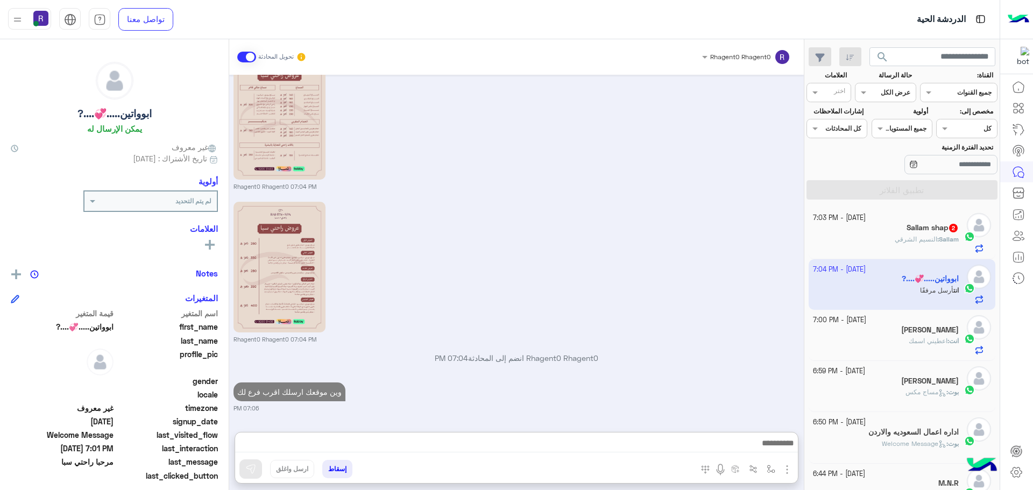
click at [913, 232] on h5 "Sallam shap 2" at bounding box center [933, 227] width 52 height 9
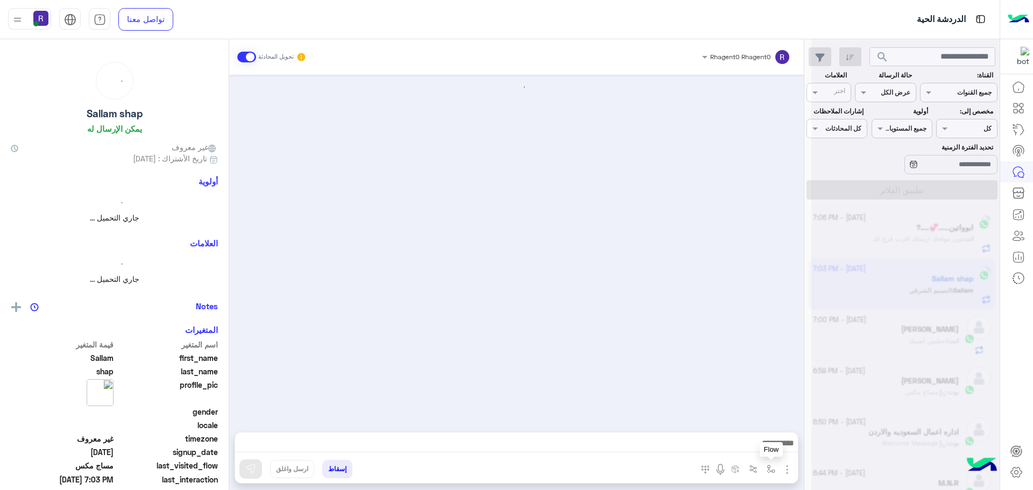
click at [767, 469] on img "button" at bounding box center [771, 469] width 9 height 9
click at [748, 440] on input "text" at bounding box center [747, 444] width 54 height 10
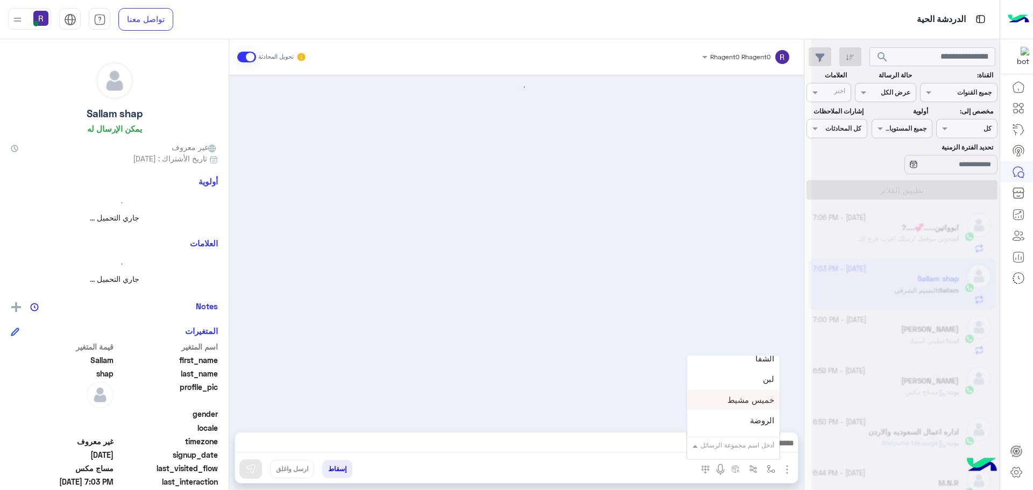
scroll to position [700, 0]
click at [745, 392] on span "الجنادرية" at bounding box center [760, 392] width 30 height 10
type textarea "*********"
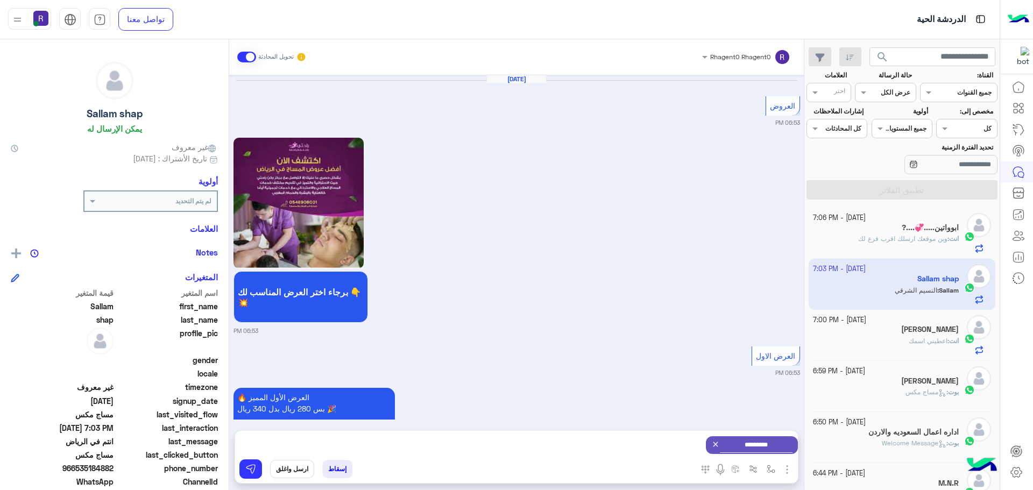
scroll to position [1485, 0]
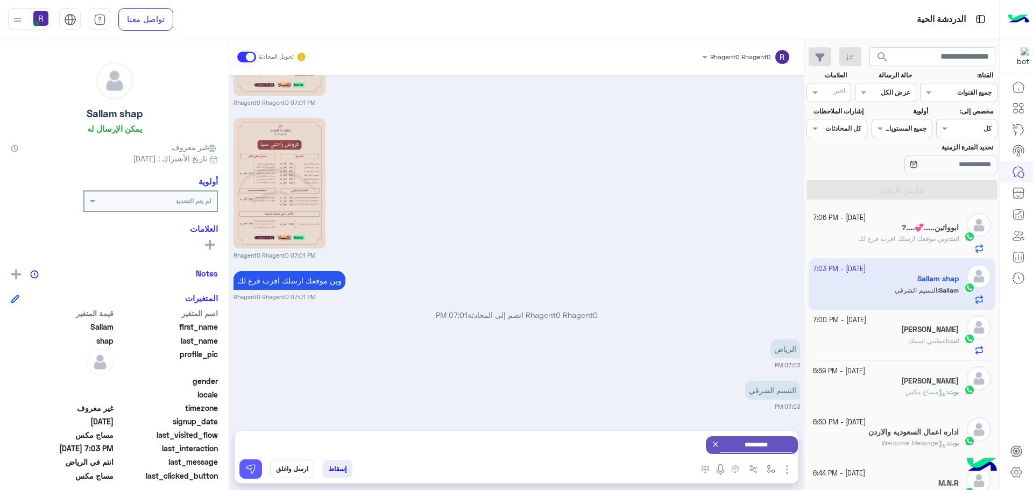
click at [245, 468] on img at bounding box center [250, 469] width 11 height 11
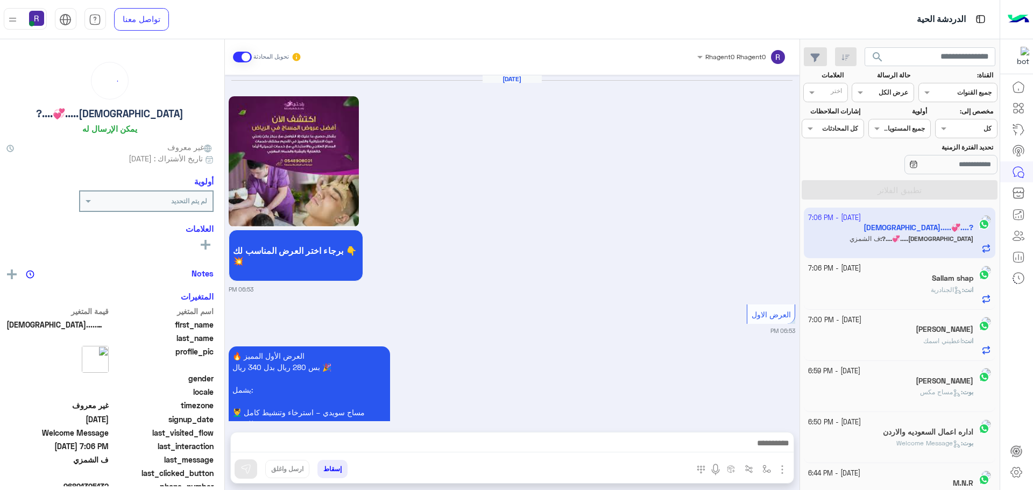
scroll to position [2266, 0]
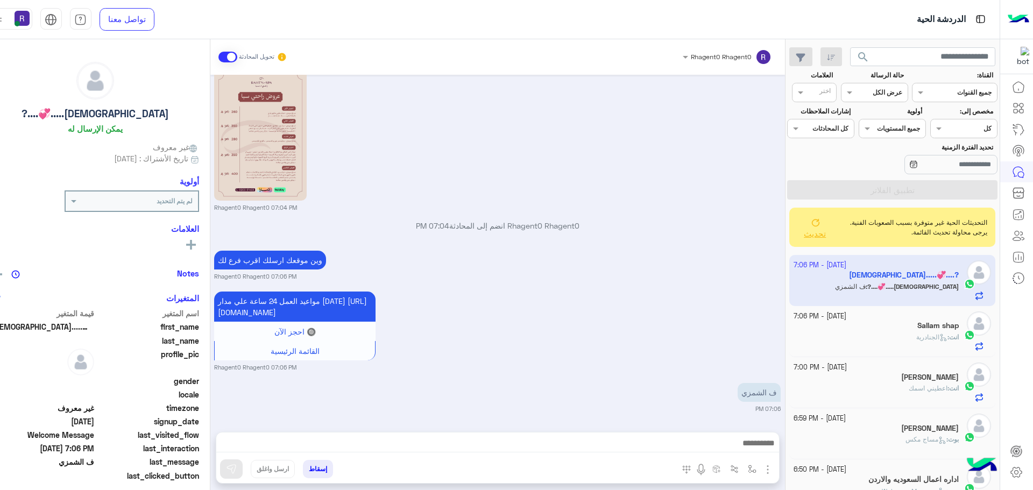
click at [643, 312] on div "مواعيد العمل 24 ساعة علي مدار اليوم https://maps.google.com/?q=24.806667,46.864…" at bounding box center [497, 330] width 567 height 83
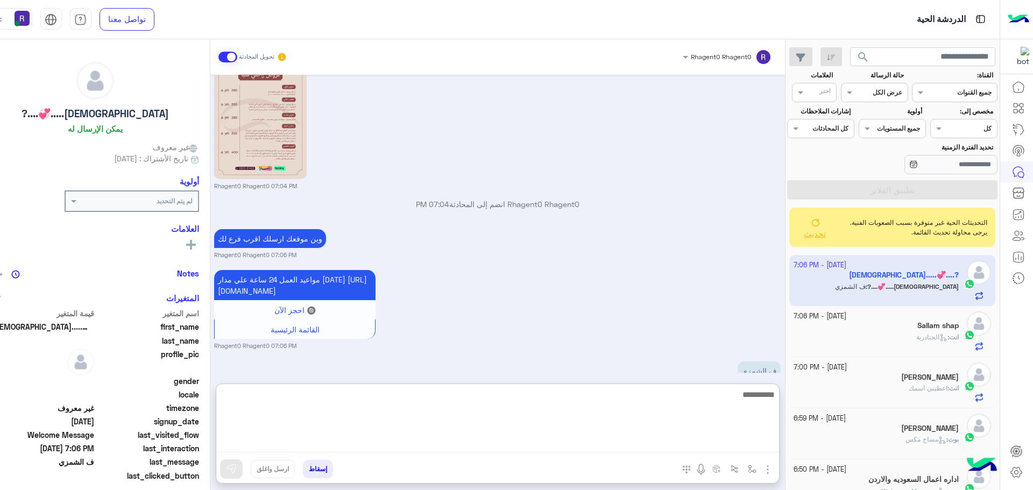
click at [644, 446] on textarea at bounding box center [497, 420] width 563 height 65
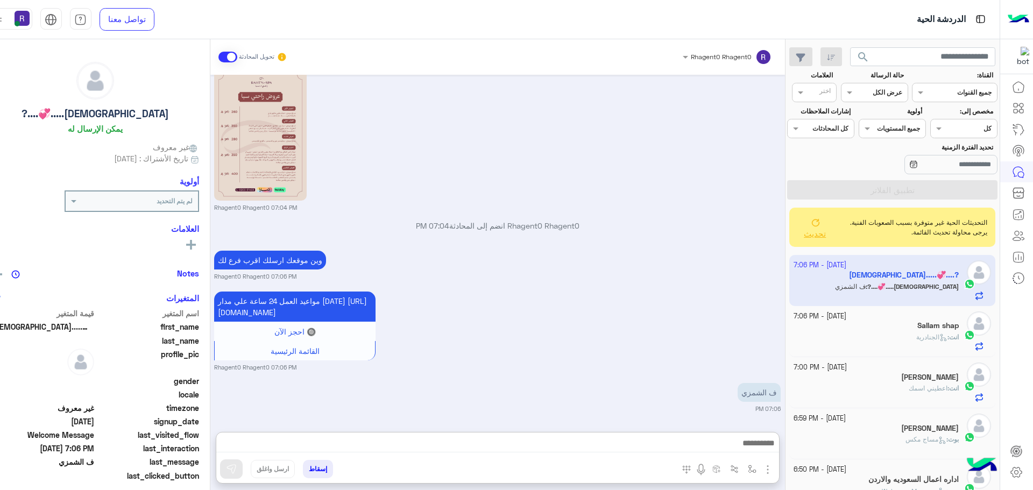
drag, startPoint x: 726, startPoint y: 332, endPoint x: 755, endPoint y: 488, distance: 158.2
click at [726, 333] on div "مواعيد العمل 24 ساعة علي مدار اليوم https://maps.google.com/?q=24.806667,46.864…" at bounding box center [497, 330] width 567 height 83
click at [757, 469] on img "button" at bounding box center [752, 469] width 9 height 9
click at [753, 450] on div "أدخل اسم مجموعة الرسائل" at bounding box center [718, 446] width 74 height 10
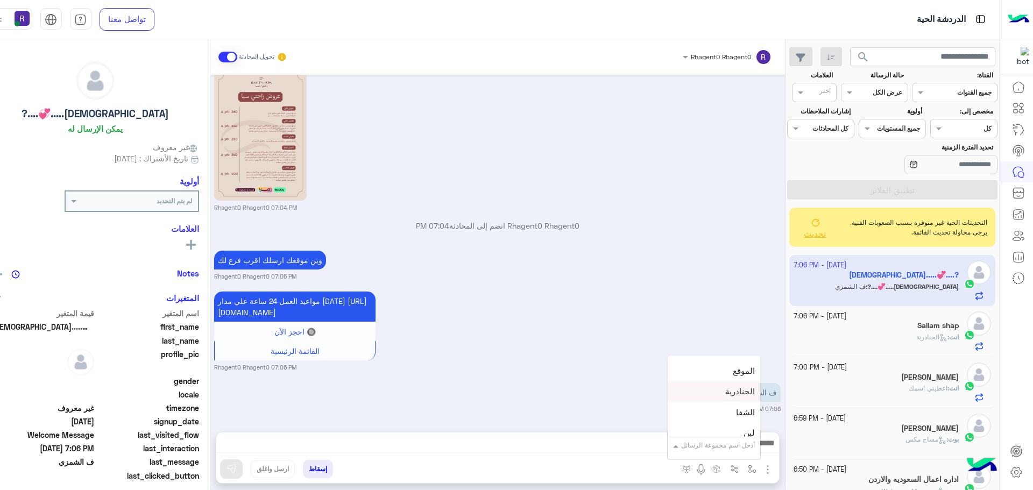
click at [731, 394] on div "الجنادرية" at bounding box center [714, 392] width 93 height 21
type textarea "*********"
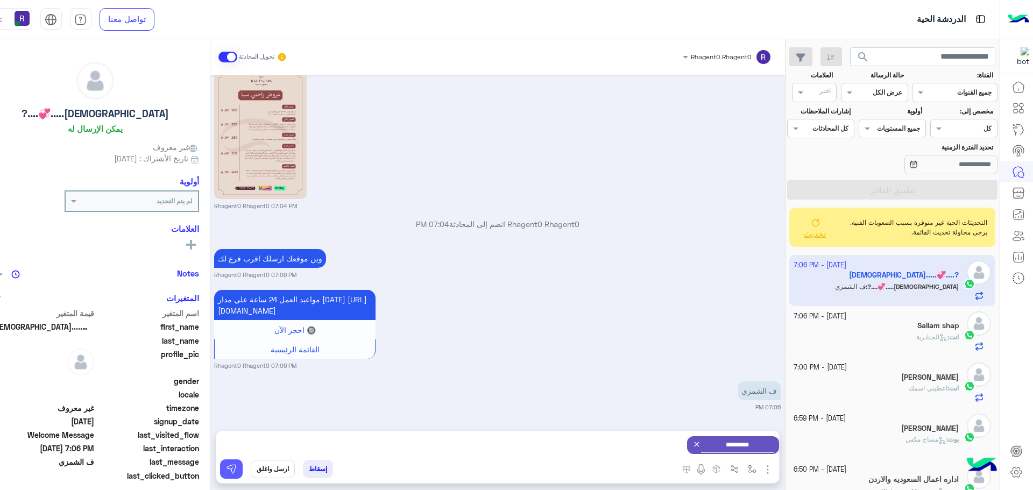
click at [243, 470] on button at bounding box center [231, 469] width 23 height 19
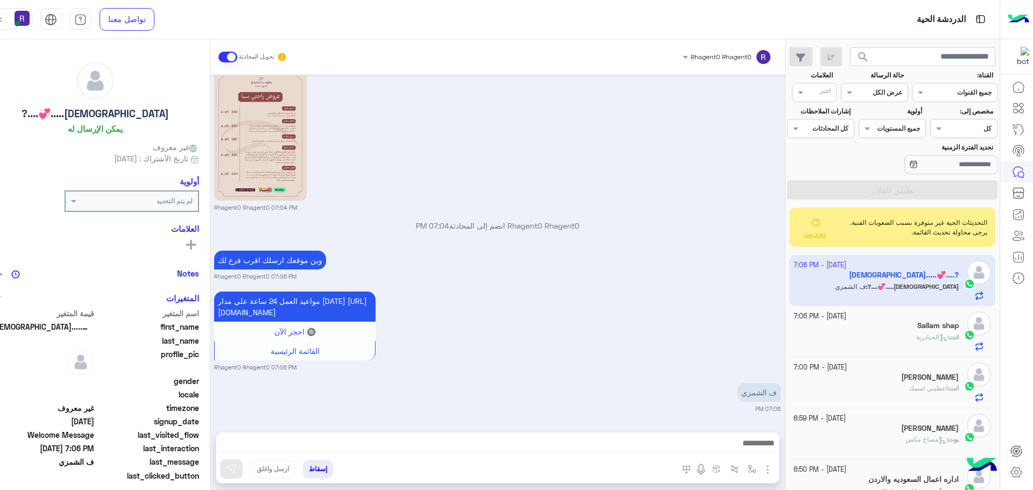
scroll to position [2266, 0]
click at [755, 467] on button "button" at bounding box center [752, 469] width 18 height 18
click at [753, 448] on input "text" at bounding box center [728, 444] width 54 height 10
click at [731, 429] on div "لبن" at bounding box center [714, 433] width 93 height 21
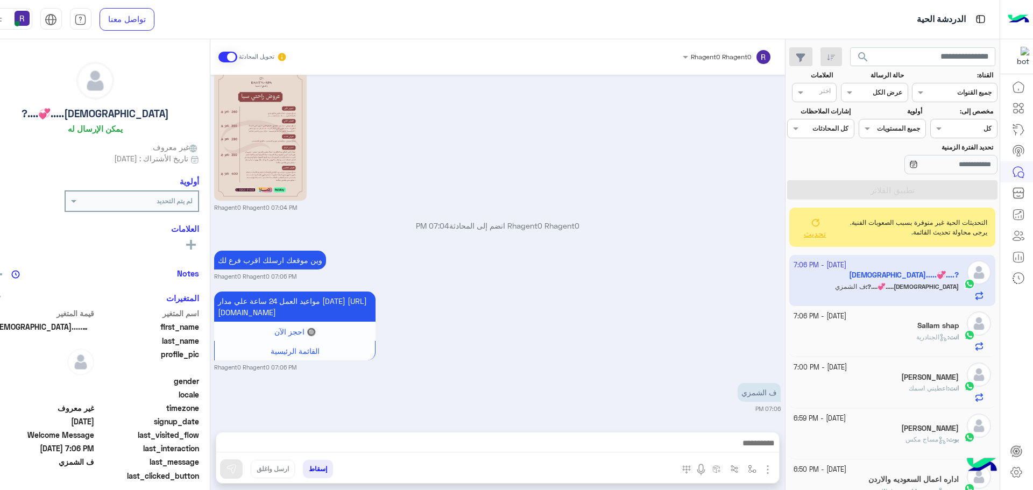
type textarea "***"
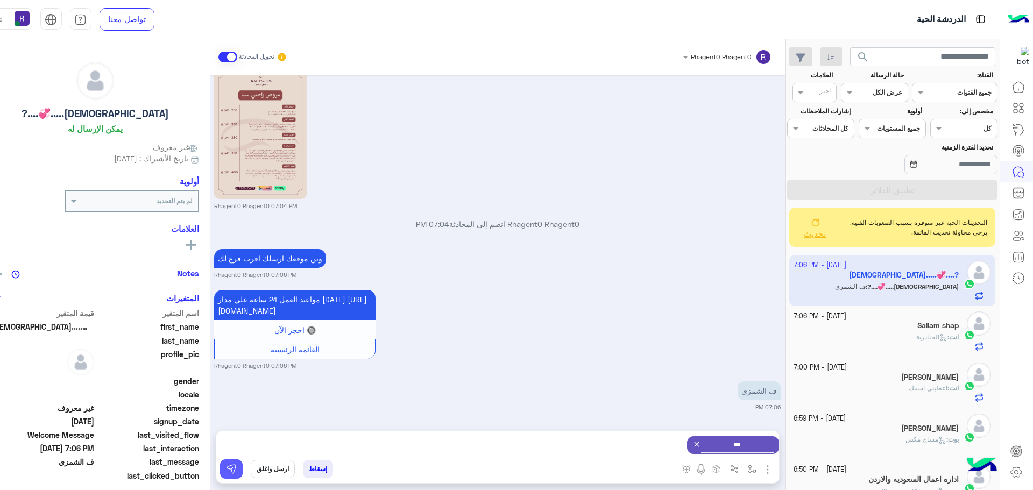
click at [243, 471] on button at bounding box center [231, 469] width 23 height 19
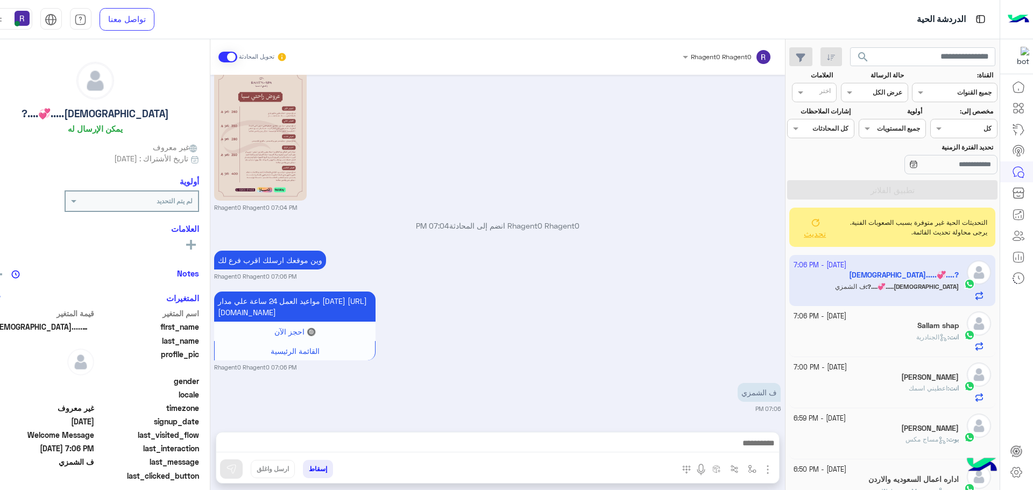
scroll to position [2266, 0]
click at [879, 285] on app-inbox-user "1 October - 7:06 PM ابوواتين.....💞....? ابوواتين.....💞....? : ف الشمزي" at bounding box center [893, 280] width 206 height 51
click at [814, 236] on span "تحديث" at bounding box center [815, 233] width 22 height 10
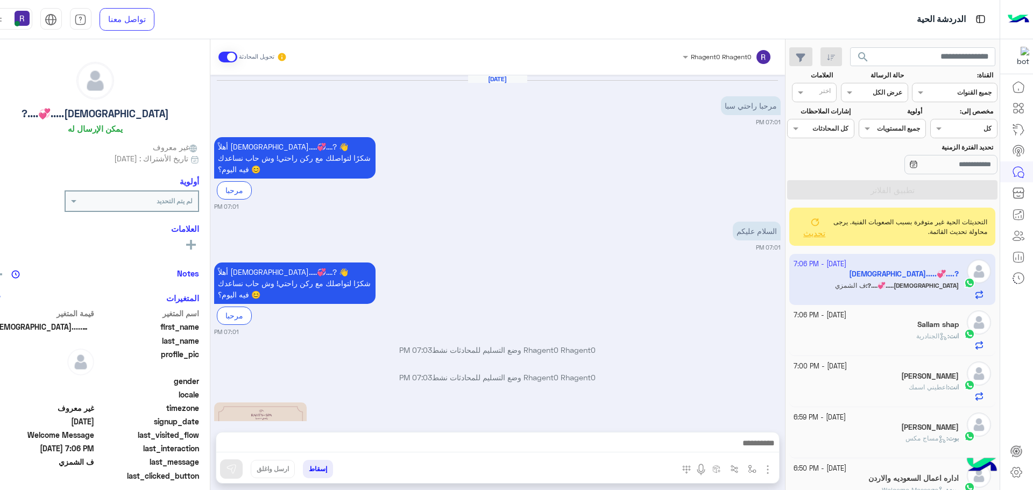
scroll to position [394, 0]
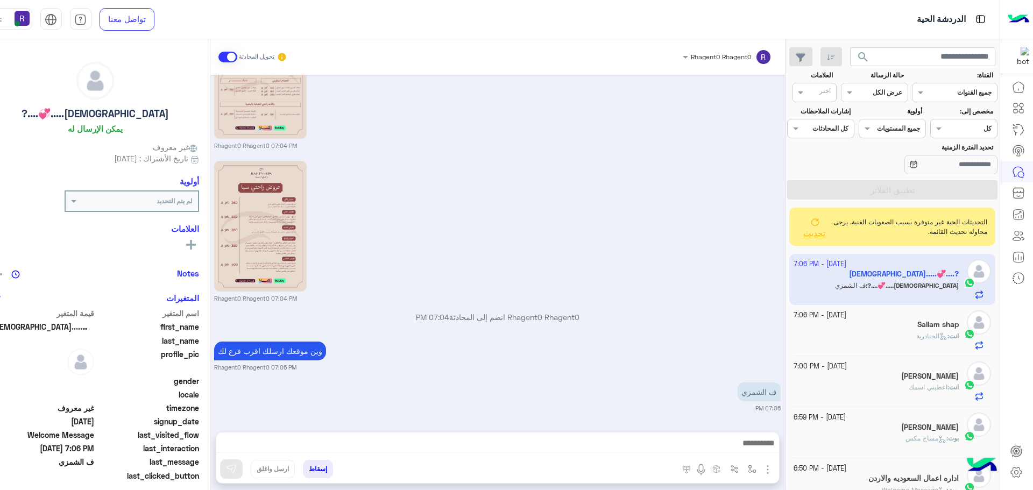
click at [814, 236] on span "تحديث" at bounding box center [815, 233] width 22 height 10
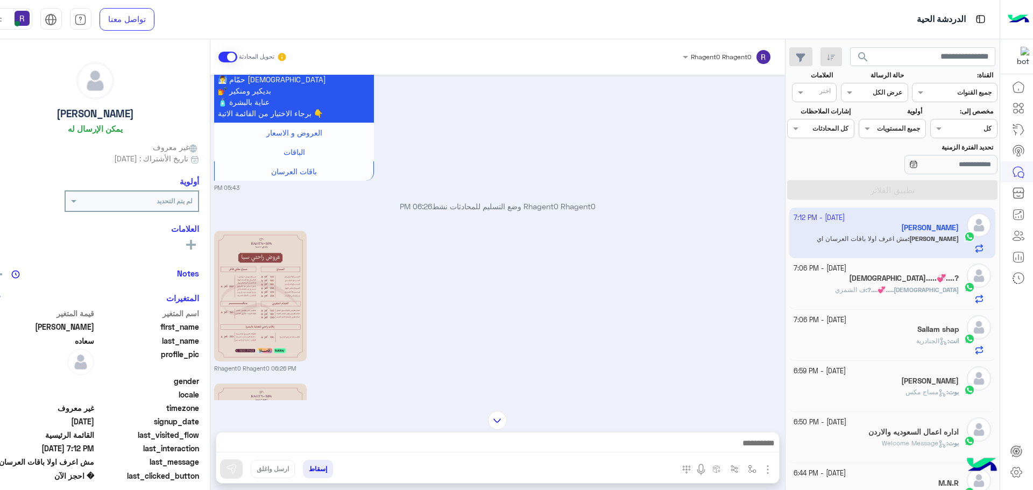
scroll to position [66, 0]
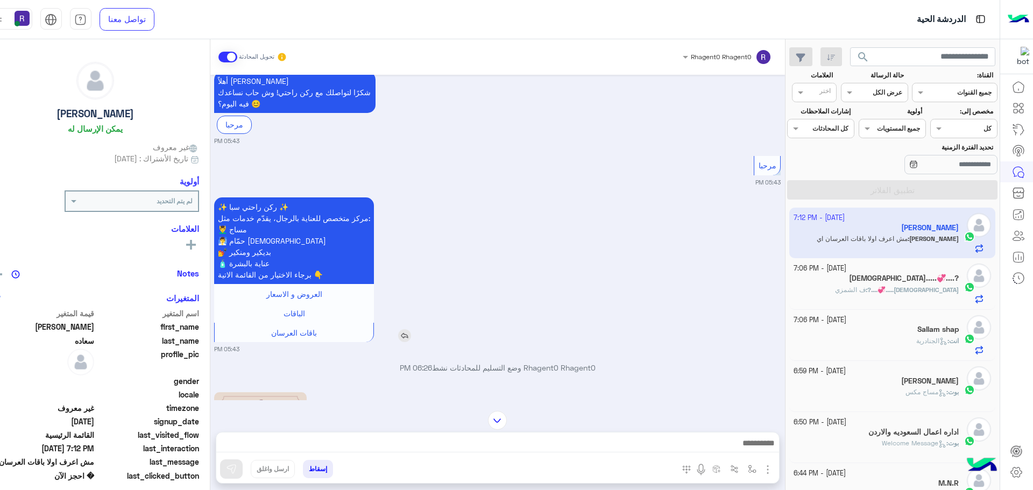
click at [411, 334] on img at bounding box center [404, 335] width 13 height 13
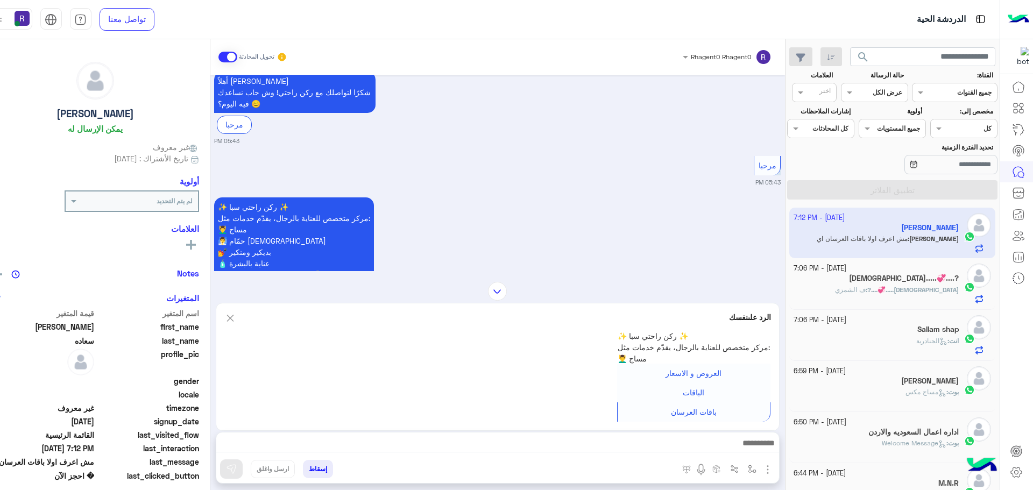
click at [435, 252] on div "✨ ركن راحتي سبا ✨ مركز متخصص للعناية بالرجال، يقدّم خدمات مثل: 💆‍♂️ مساج 🧖‍♂️ ح…" at bounding box center [324, 270] width 221 height 145
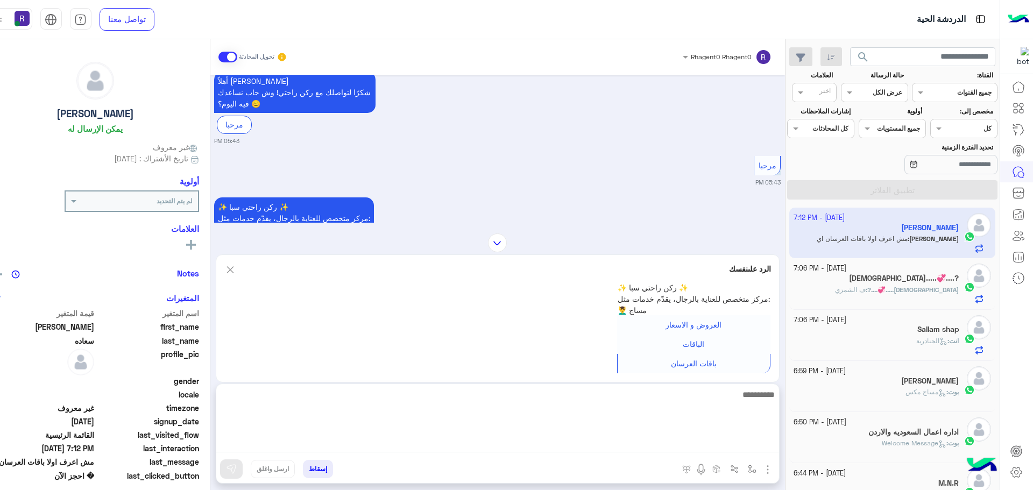
click at [376, 441] on textarea at bounding box center [497, 420] width 563 height 65
type textarea "*"
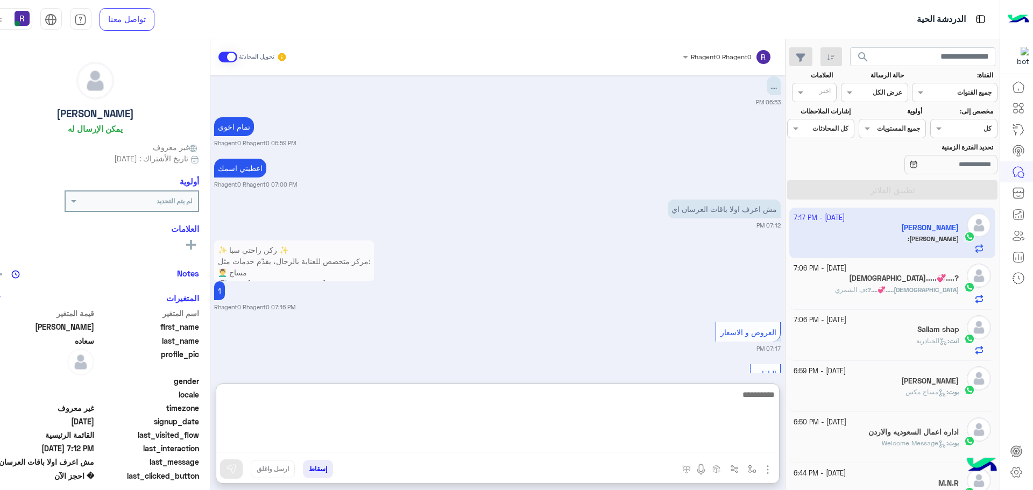
scroll to position [1033, 0]
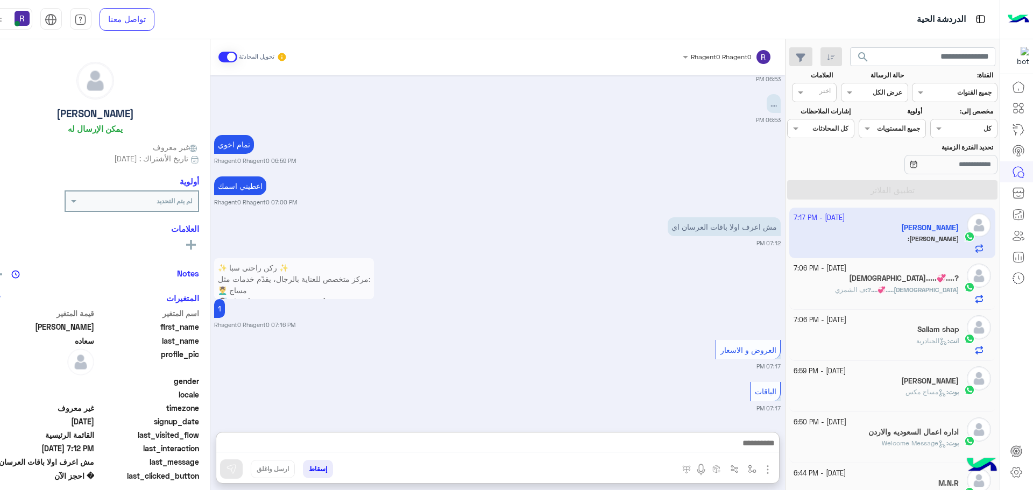
click at [604, 337] on div "العروض و الاسعار 07:17 PM" at bounding box center [497, 353] width 567 height 33
click at [757, 470] on img "button" at bounding box center [752, 469] width 9 height 9
click at [745, 446] on input "text" at bounding box center [728, 444] width 54 height 10
click at [224, 57] on div "Rhagent0 Rhagent0 تحويل المحادثة" at bounding box center [497, 57] width 575 height 36
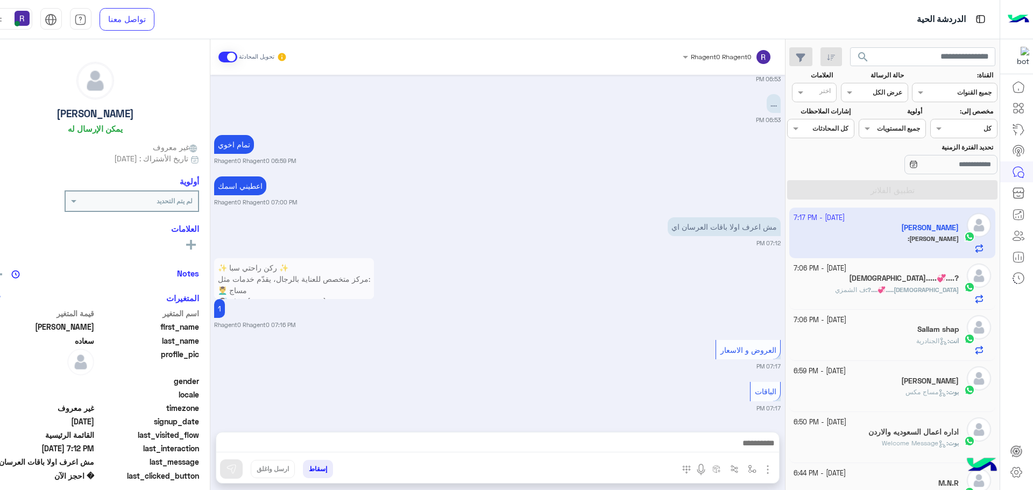
click at [230, 58] on span at bounding box center [228, 57] width 19 height 11
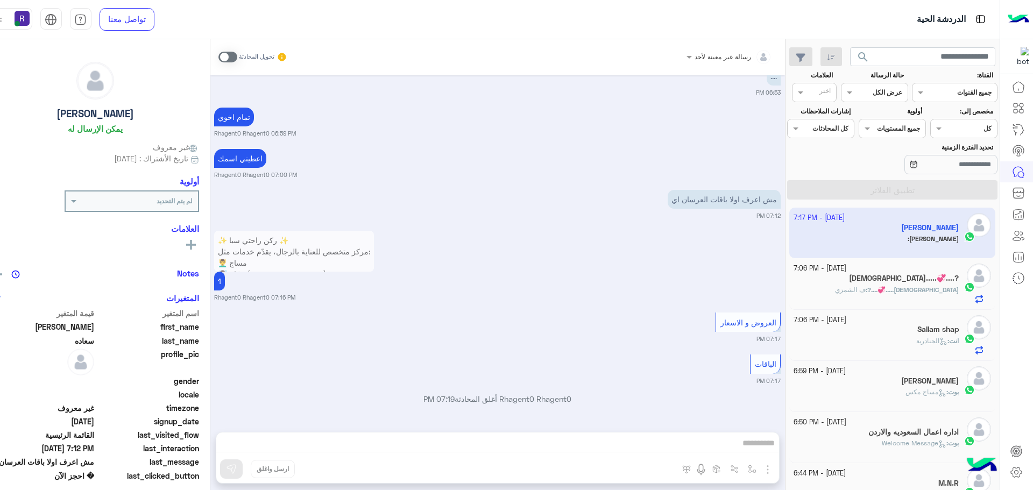
click at [760, 474] on div "رسالة غير معينة لأحد تحويل المحادثة Oct 1, 2025 مرحبا راحتي سبا 05:43 PM أهلاً …" at bounding box center [497, 266] width 575 height 455
click at [236, 55] on span at bounding box center [228, 57] width 19 height 11
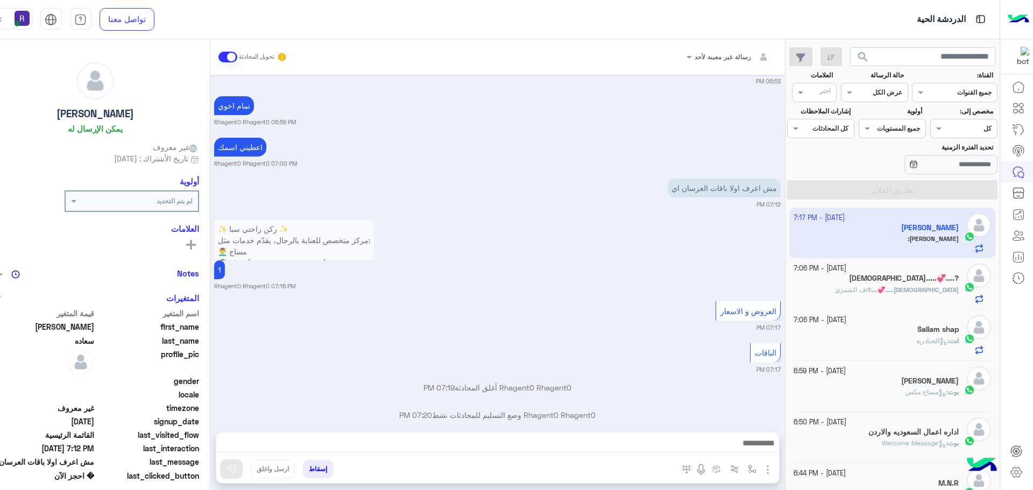
scroll to position [1039, 0]
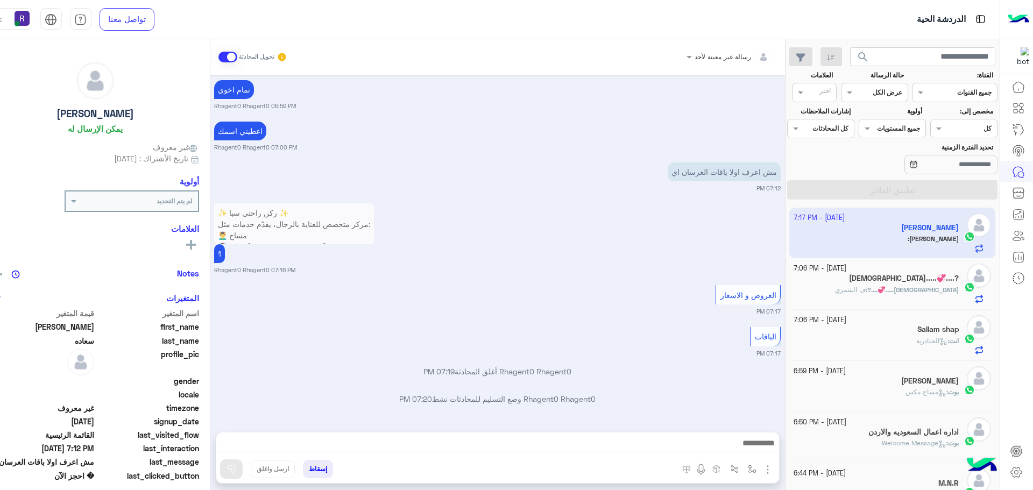
click at [771, 468] on img "button" at bounding box center [768, 469] width 13 height 13
click at [770, 442] on img at bounding box center [766, 446] width 9 height 12
click at [644, 177] on img at bounding box center [637, 174] width 13 height 13
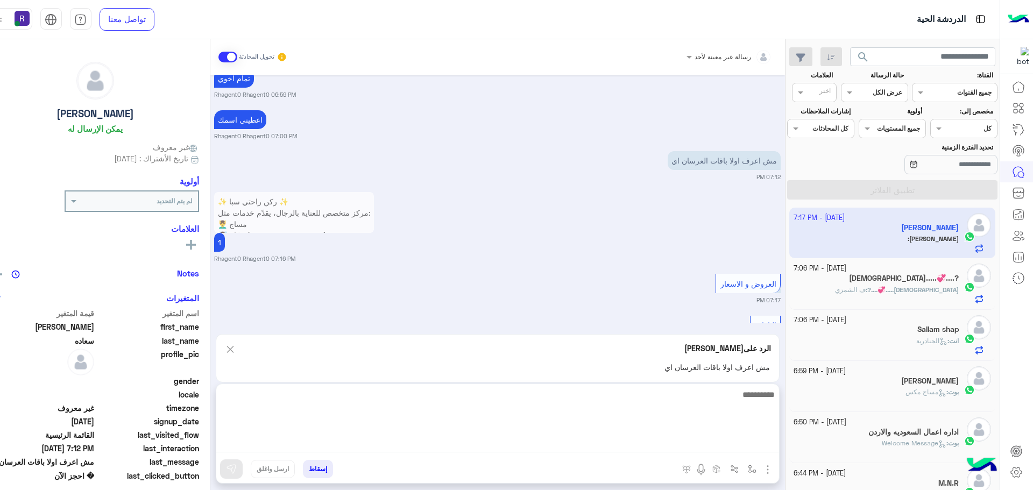
click at [567, 443] on textarea at bounding box center [497, 420] width 563 height 65
type textarea "**********"
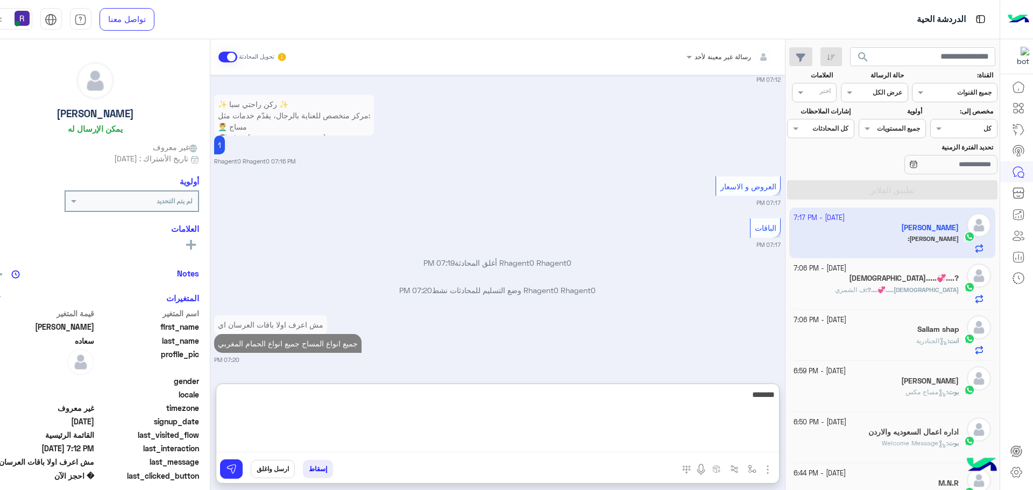
scroll to position [1175, 0]
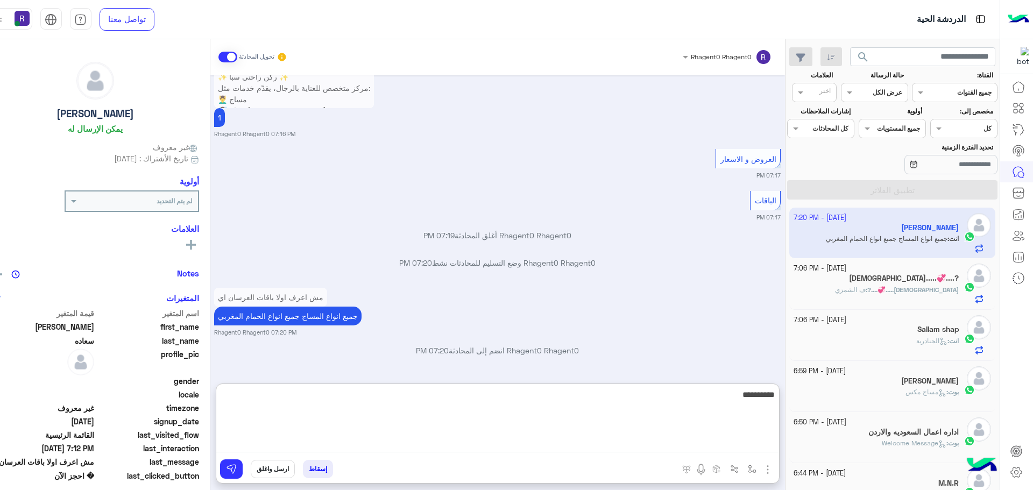
type textarea "**********"
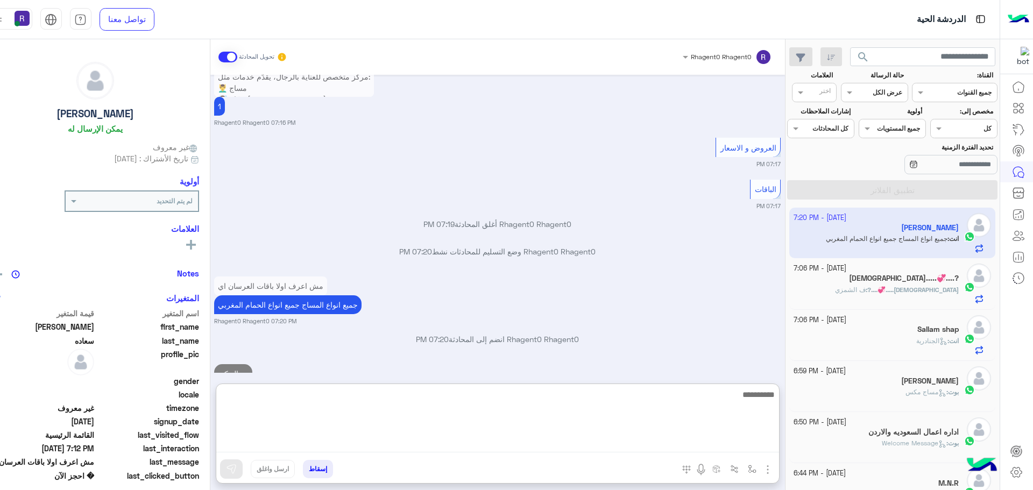
scroll to position [1216, 0]
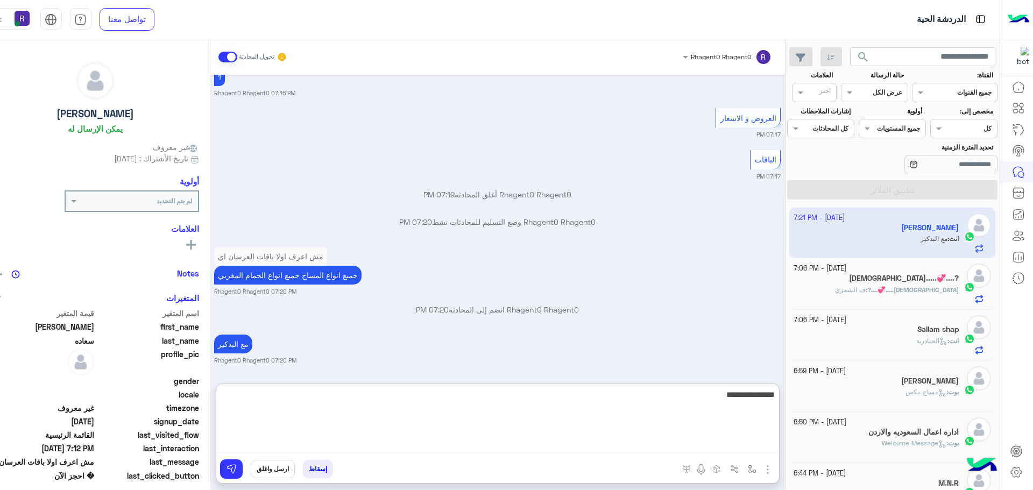
type textarea "**********"
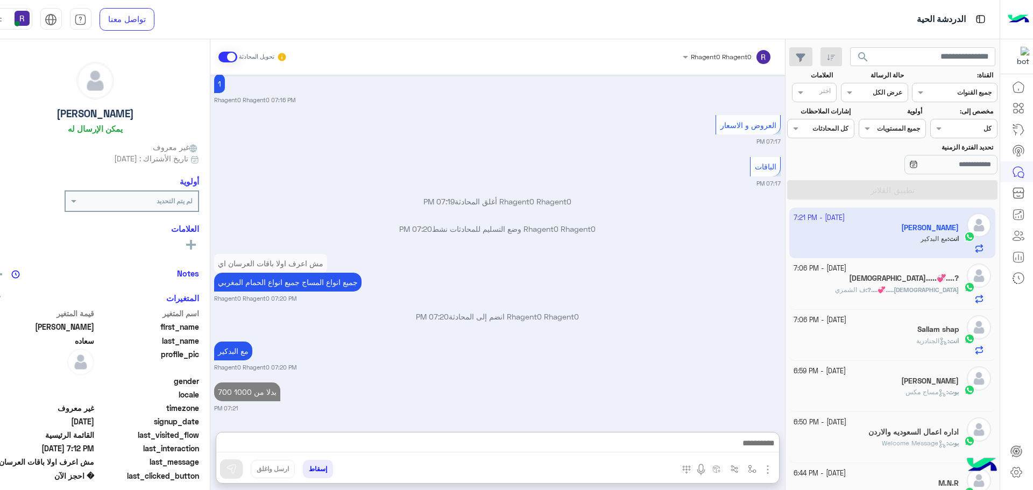
click at [866, 291] on span "ف الشمزي" at bounding box center [850, 290] width 31 height 8
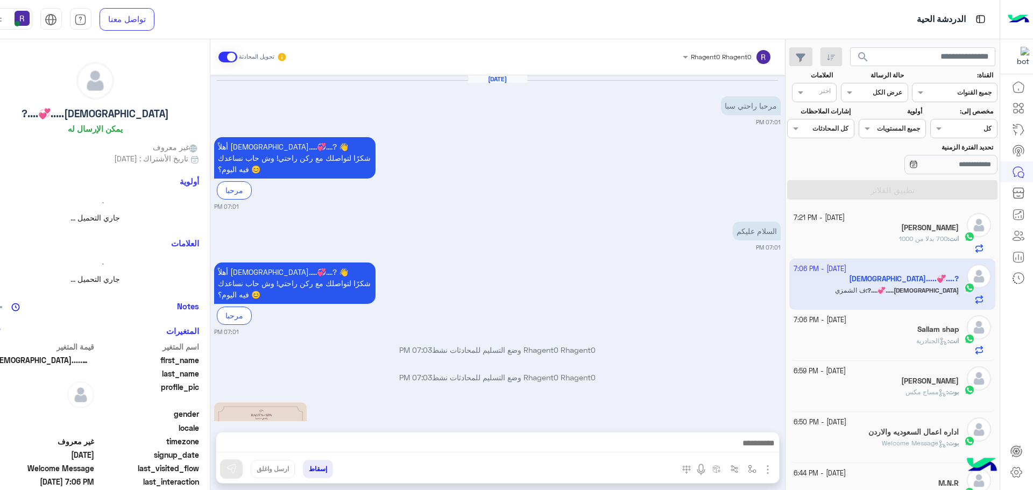
scroll to position [394, 0]
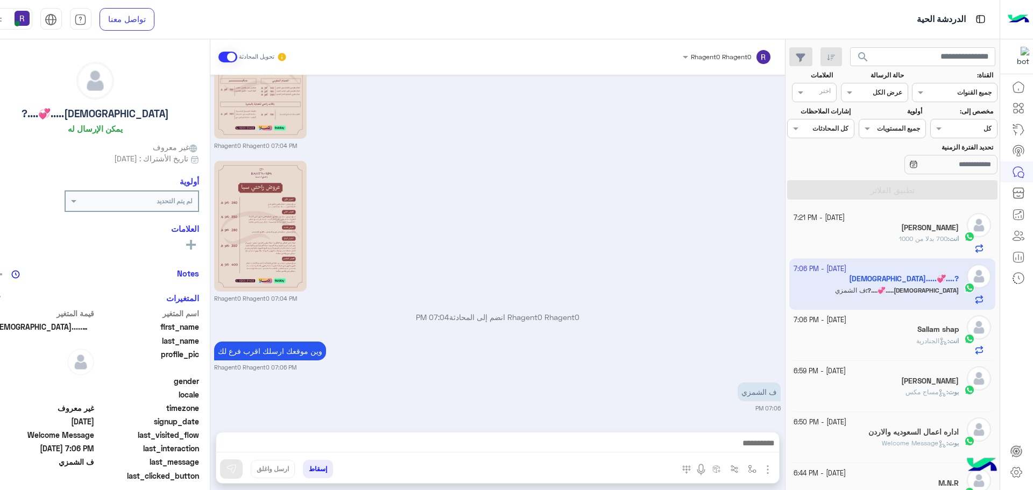
click at [931, 236] on span "700 بدلا من 1000" at bounding box center [923, 239] width 48 height 8
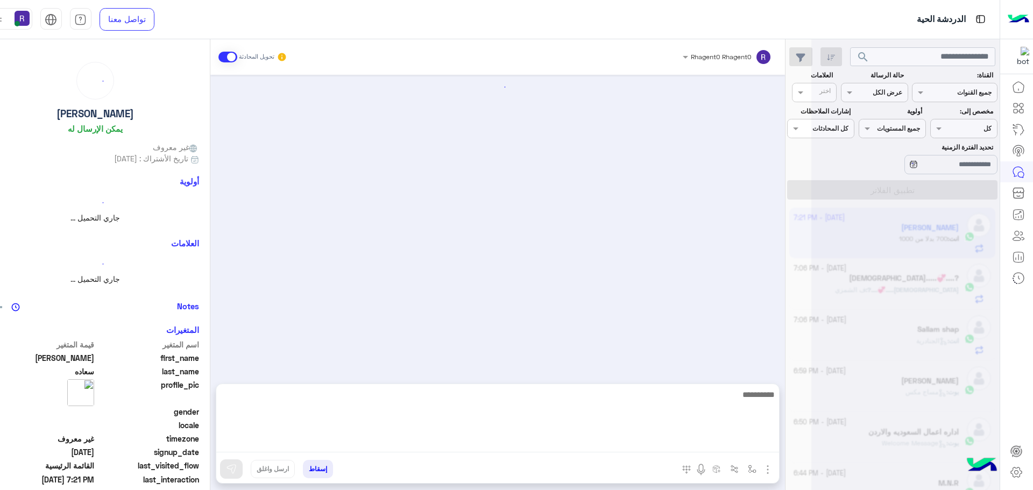
click at [414, 445] on textarea at bounding box center [497, 420] width 563 height 65
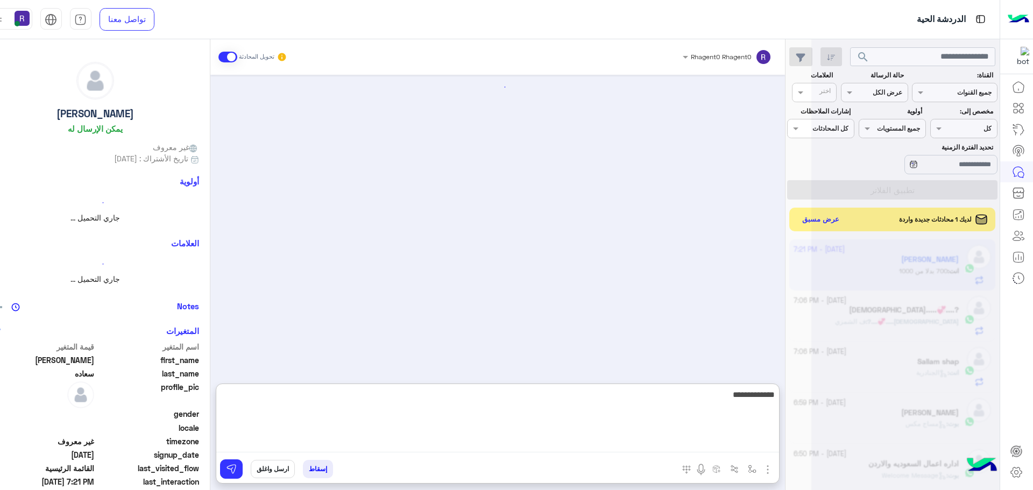
type textarea "**********"
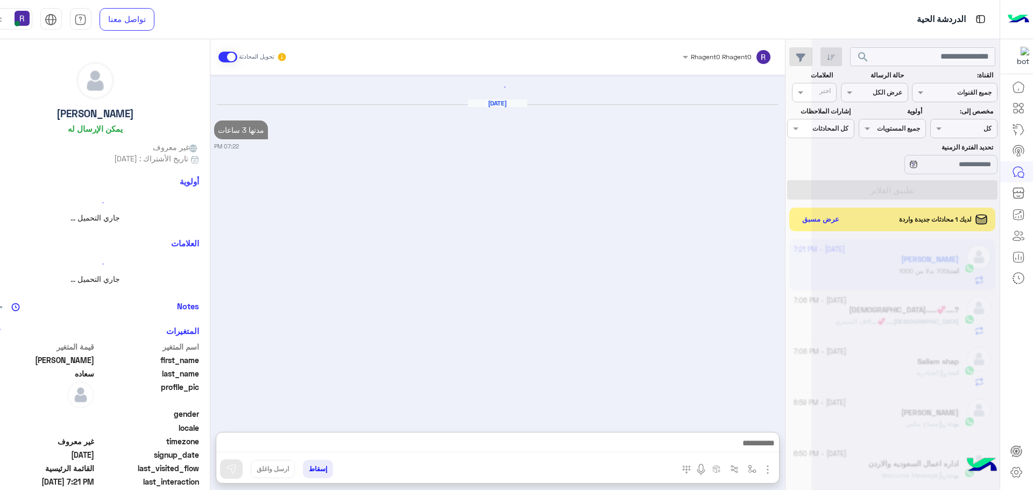
click at [841, 221] on div at bounding box center [906, 249] width 188 height 490
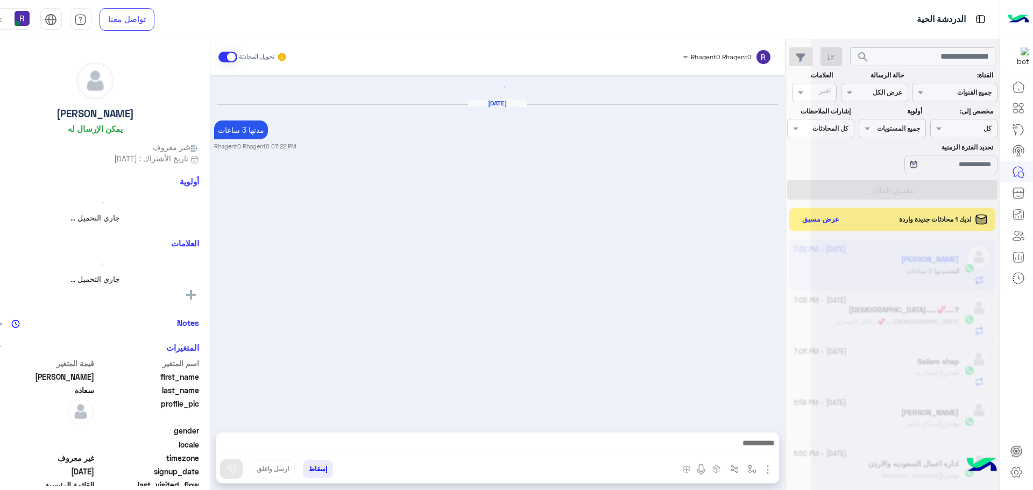
scroll to position [624, 0]
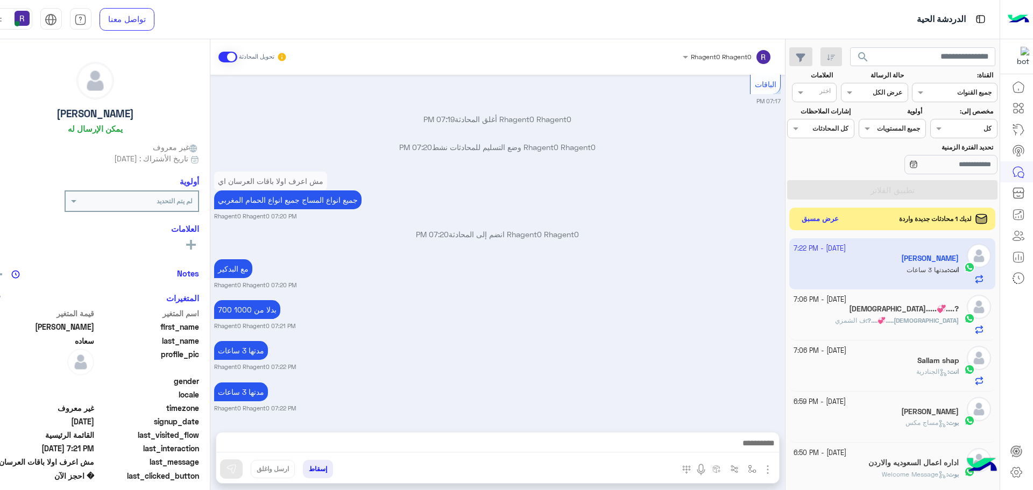
click at [829, 217] on button "عرض مسبق" at bounding box center [820, 219] width 45 height 15
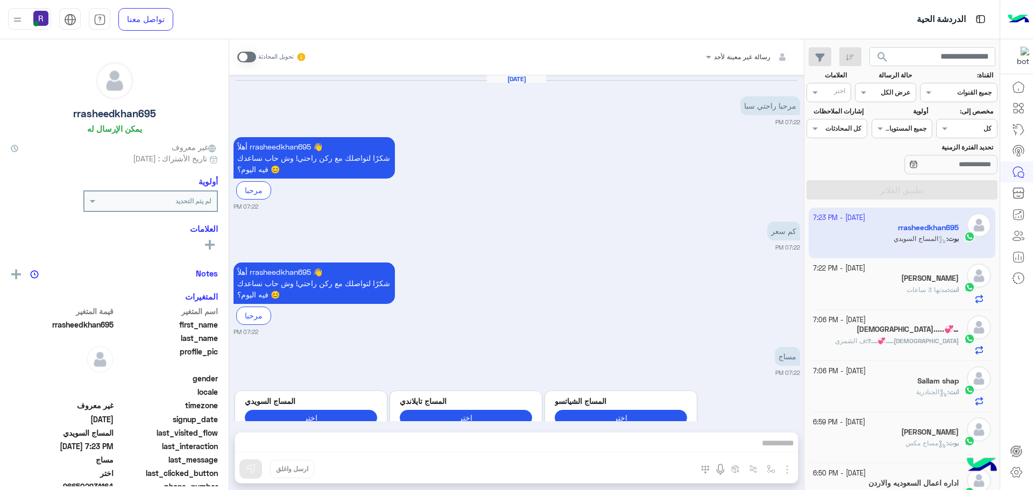
scroll to position [528, 0]
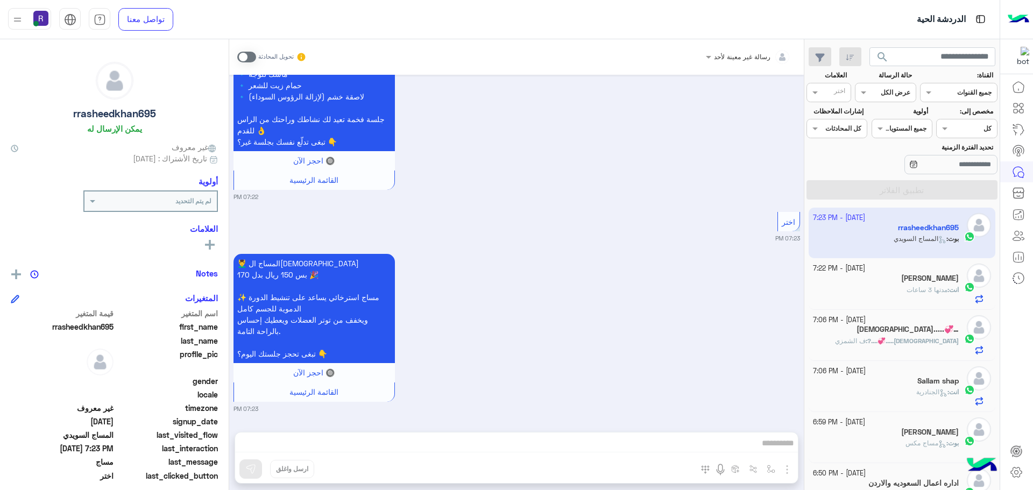
click at [922, 287] on span "مدتها 3 ساعات" at bounding box center [927, 290] width 41 height 8
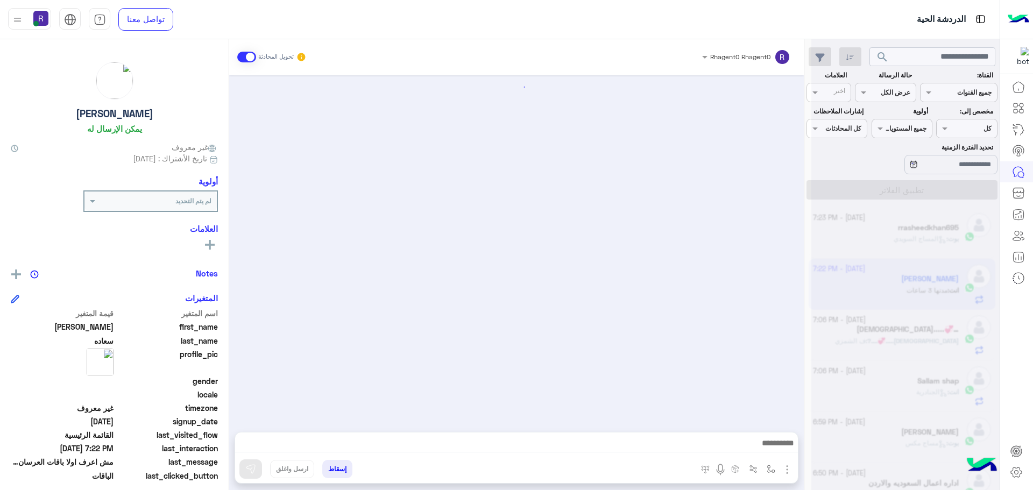
scroll to position [582, 0]
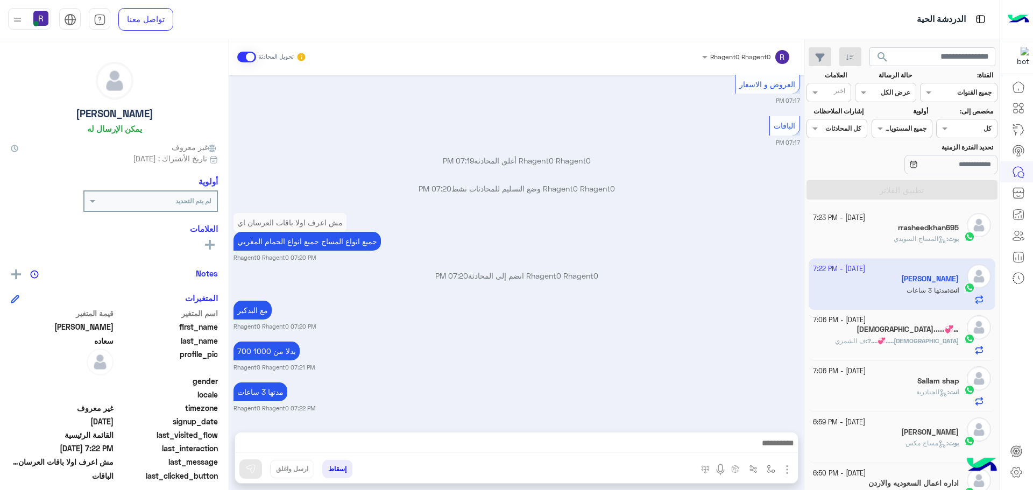
click at [909, 245] on div "بوت : المساج السويدي" at bounding box center [886, 243] width 146 height 19
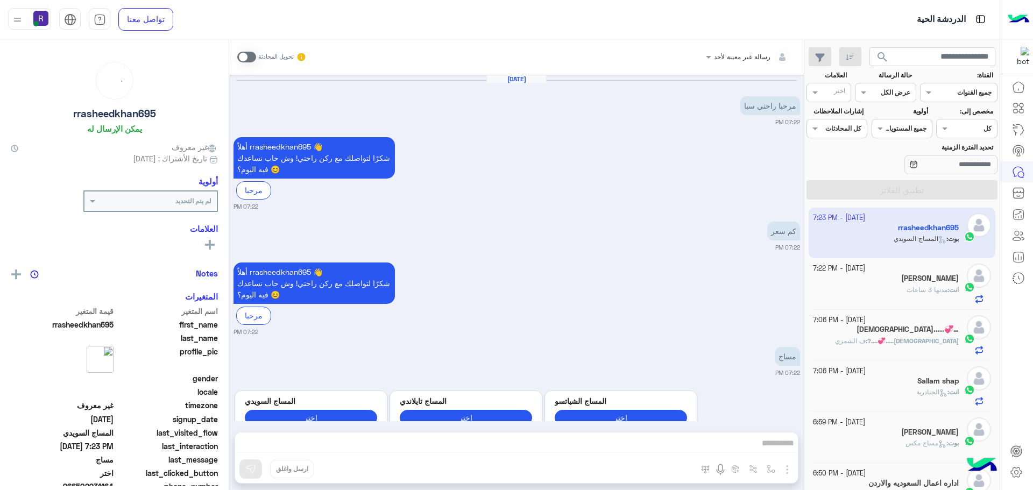
scroll to position [528, 0]
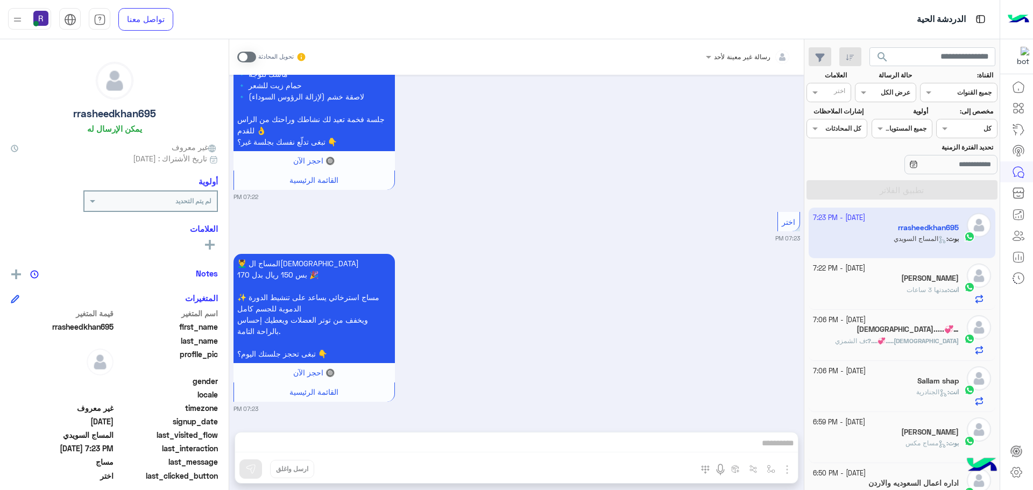
click at [934, 293] on span "مدتها 3 ساعات" at bounding box center [927, 290] width 41 height 8
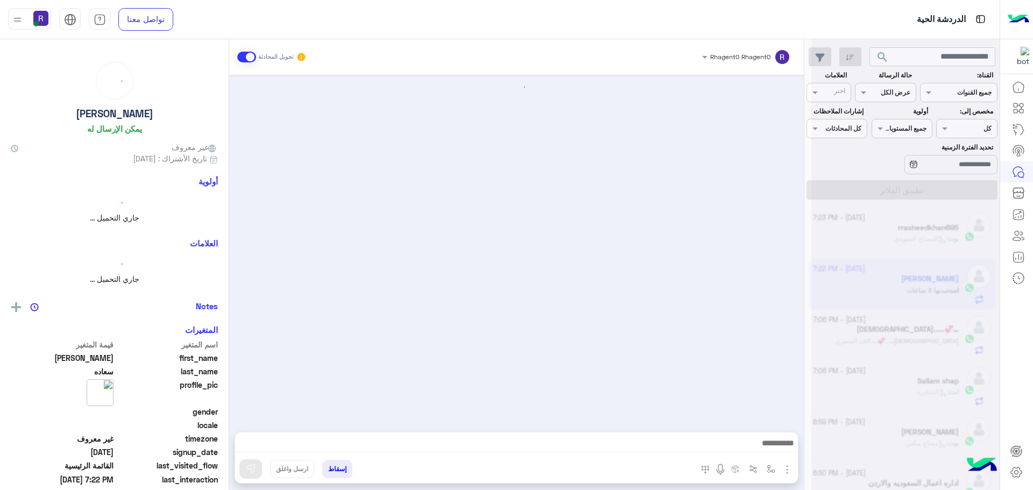
scroll to position [582, 0]
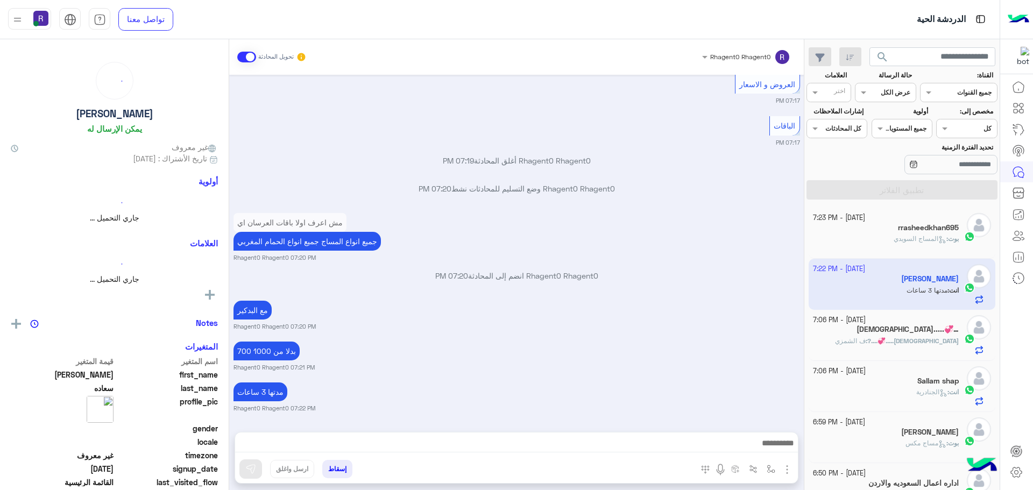
click at [912, 351] on div "ابوواتين.....💞....? : ف الشمزي" at bounding box center [886, 345] width 146 height 19
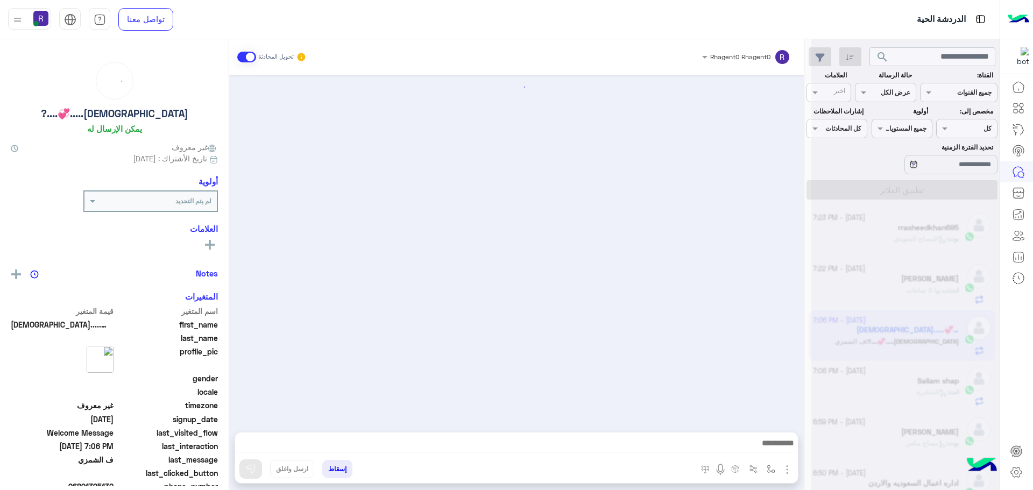
scroll to position [394, 0]
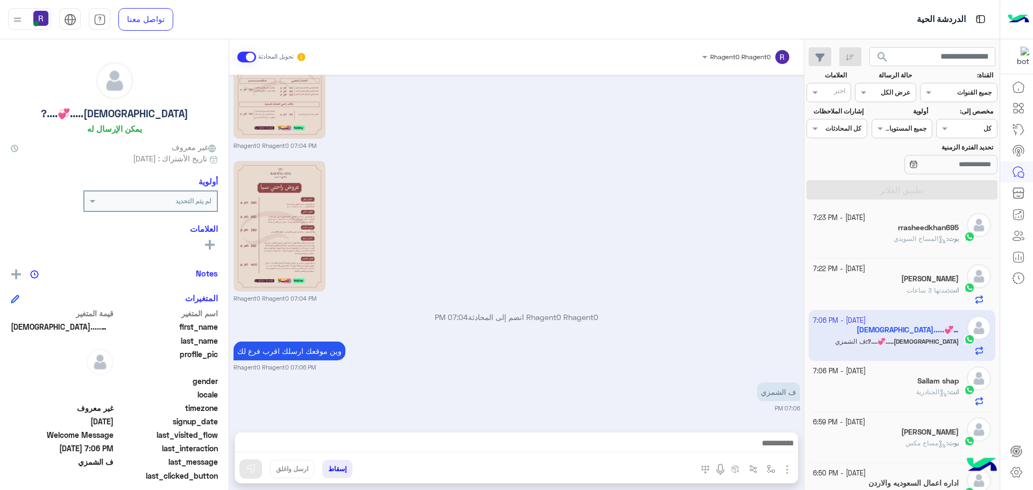
click at [872, 392] on div "انت : الجنادرية" at bounding box center [886, 396] width 146 height 19
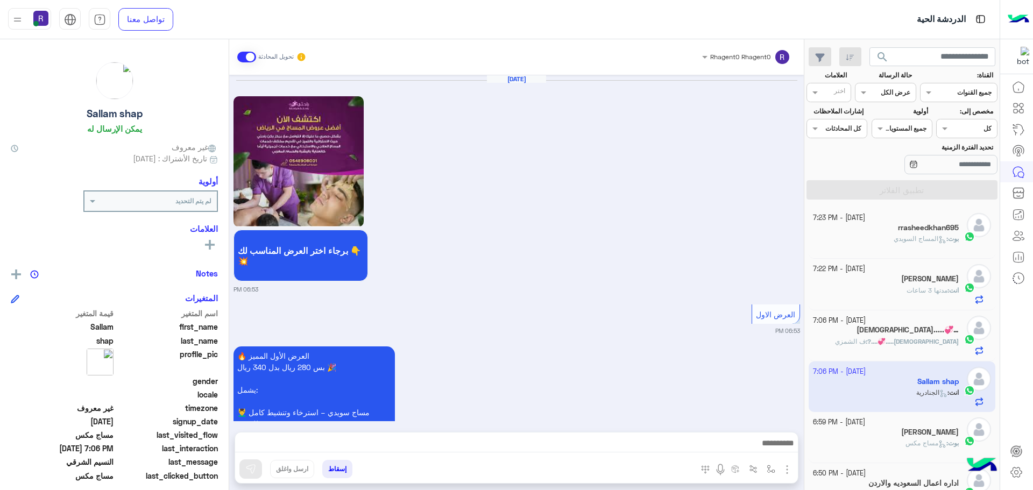
scroll to position [1544, 0]
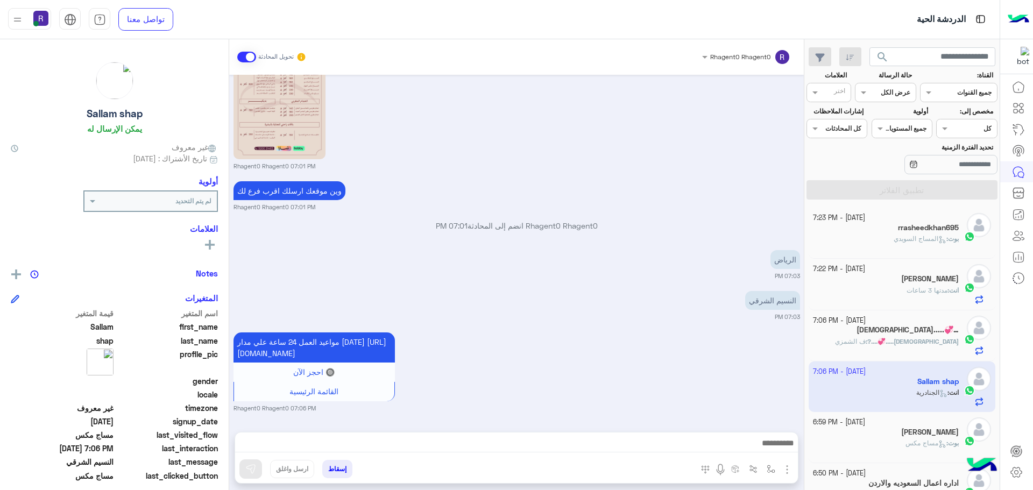
click at [920, 238] on span "المساج السويدي" at bounding box center [920, 239] width 53 height 8
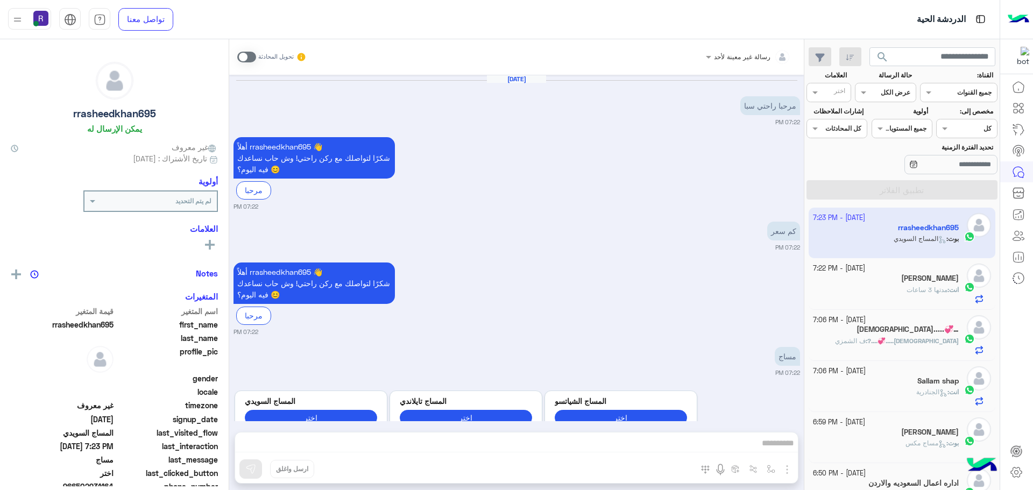
scroll to position [528, 0]
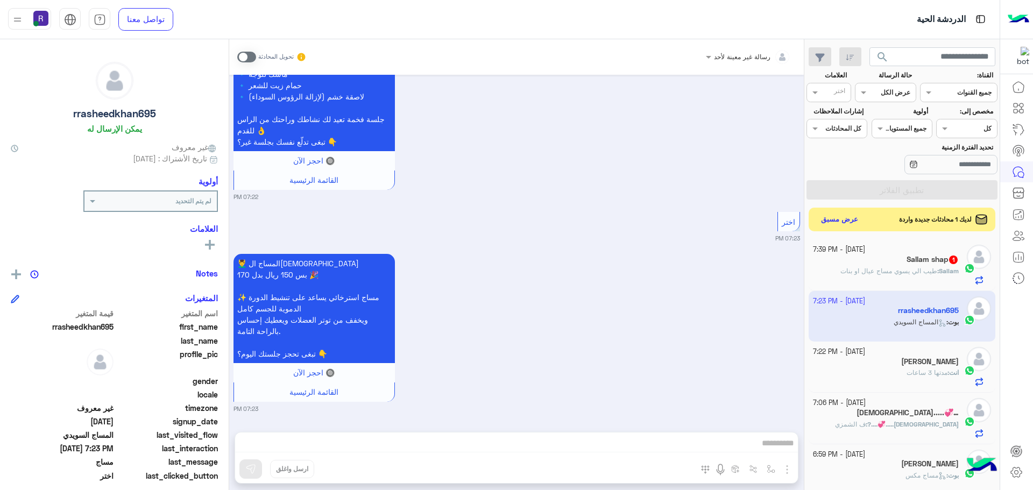
click at [915, 270] on span "طيب الي يسوي مساج عيال او بنات" at bounding box center [889, 271] width 97 height 8
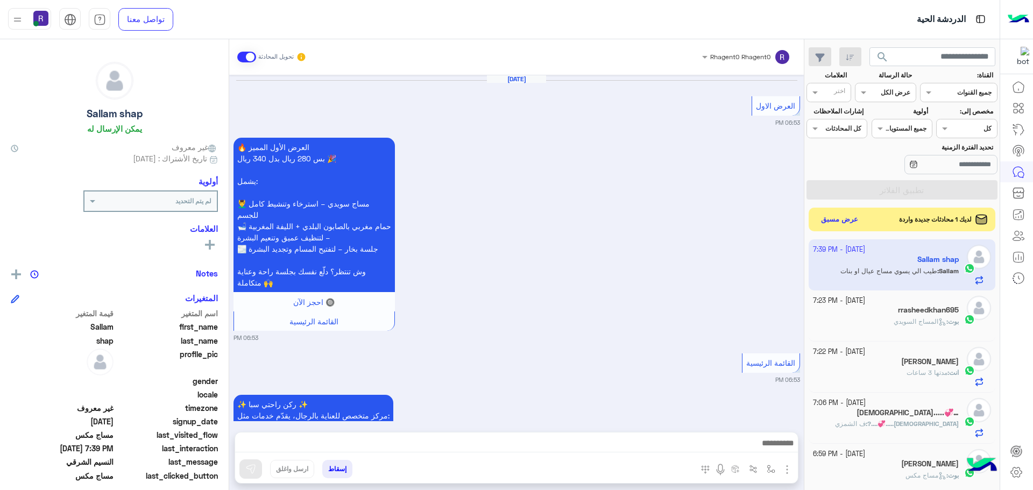
scroll to position [1377, 0]
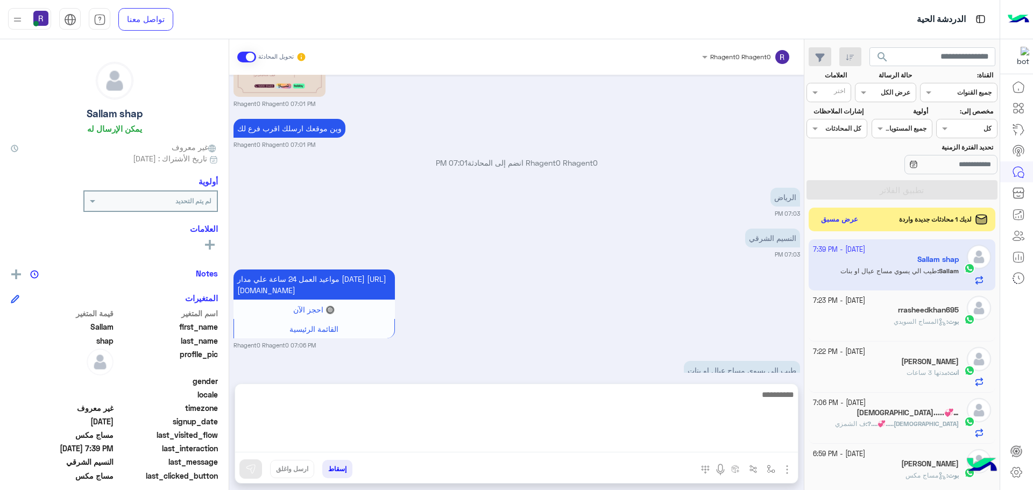
click at [482, 447] on textarea at bounding box center [516, 420] width 563 height 65
type textarea "*********"
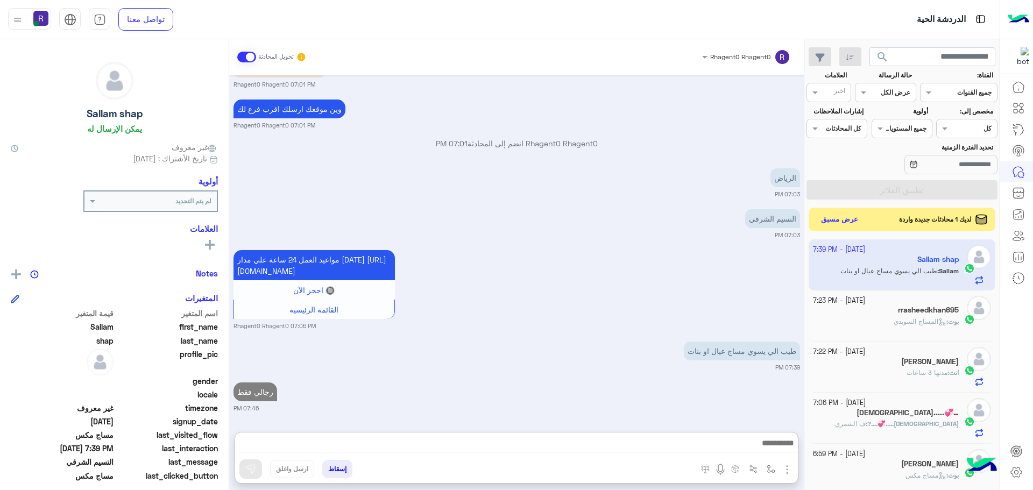
click at [682, 346] on div "Oct 1, 2025 العرض الاول 06:53 PM 🔥 العرض الأول المميز بس 280 ريال بدل 340 ريال …" at bounding box center [516, 248] width 575 height 347
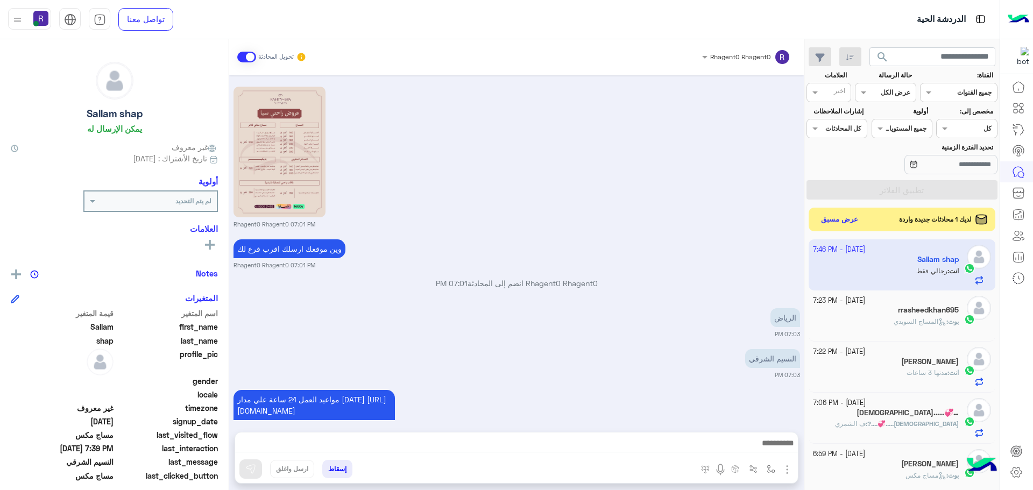
scroll to position [1418, 0]
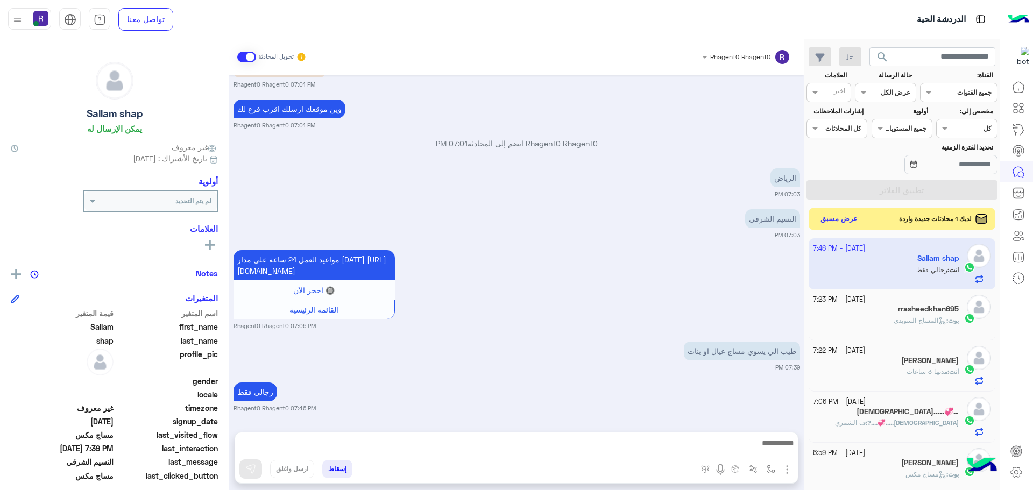
click at [852, 217] on button "عرض مسبق" at bounding box center [839, 219] width 45 height 15
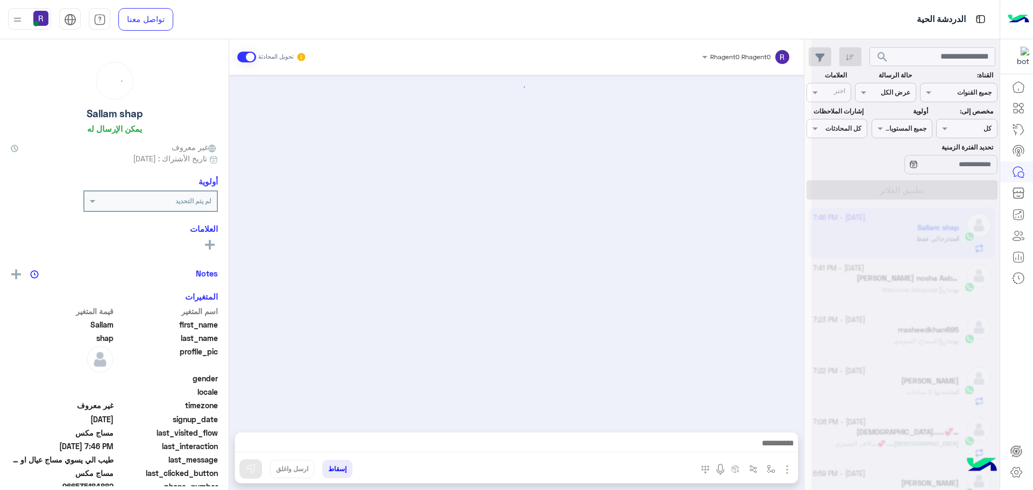
scroll to position [1376, 0]
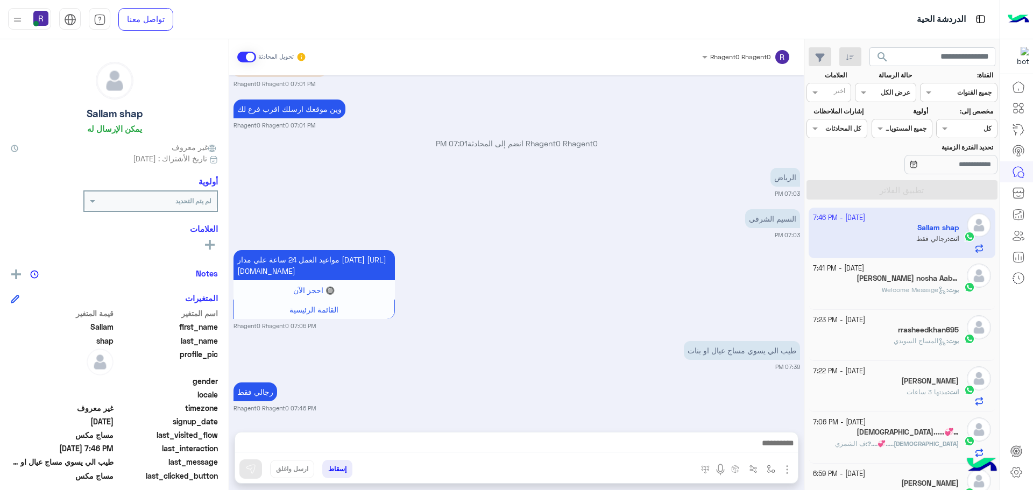
click at [882, 291] on span "Welcome Message" at bounding box center [914, 290] width 65 height 8
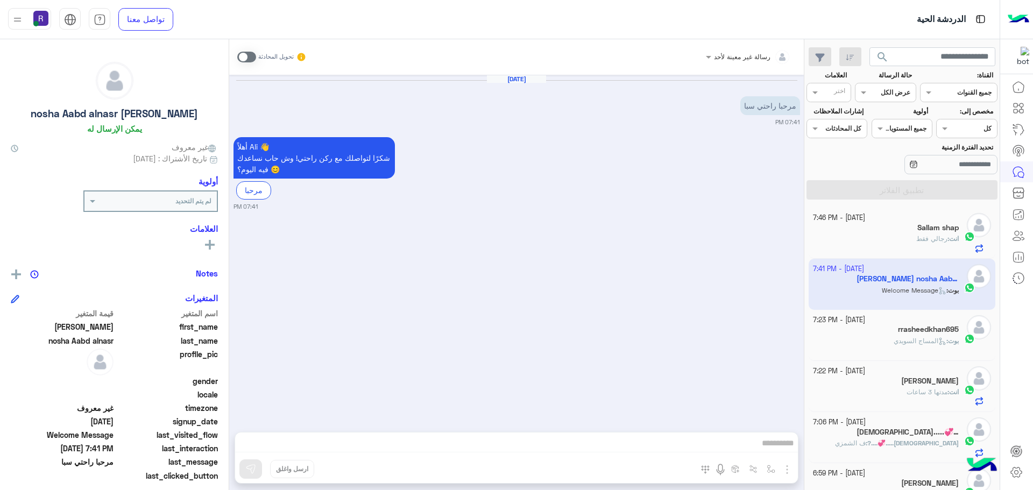
click at [252, 59] on span at bounding box center [246, 57] width 19 height 11
click at [785, 471] on img "button" at bounding box center [787, 469] width 13 height 13
click at [775, 453] on button "الصور" at bounding box center [771, 446] width 46 height 22
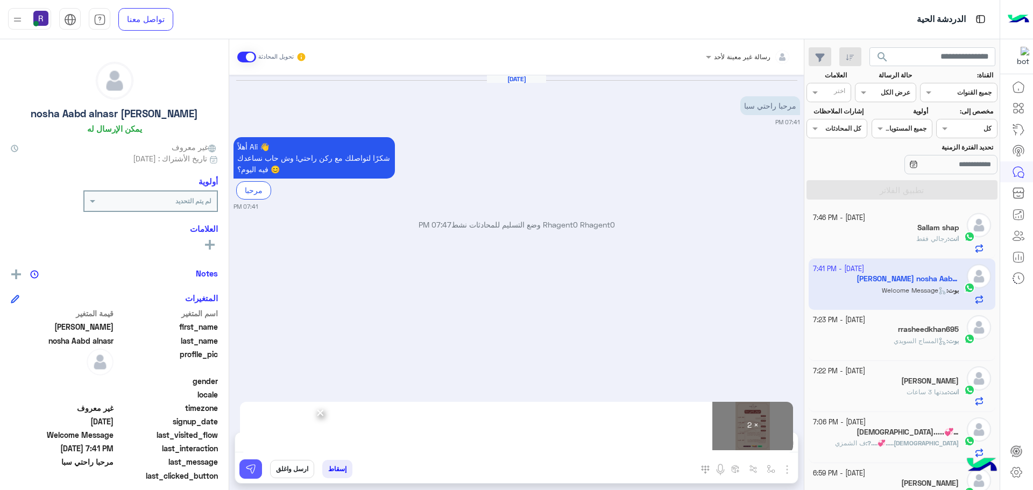
click at [249, 471] on img at bounding box center [250, 469] width 11 height 11
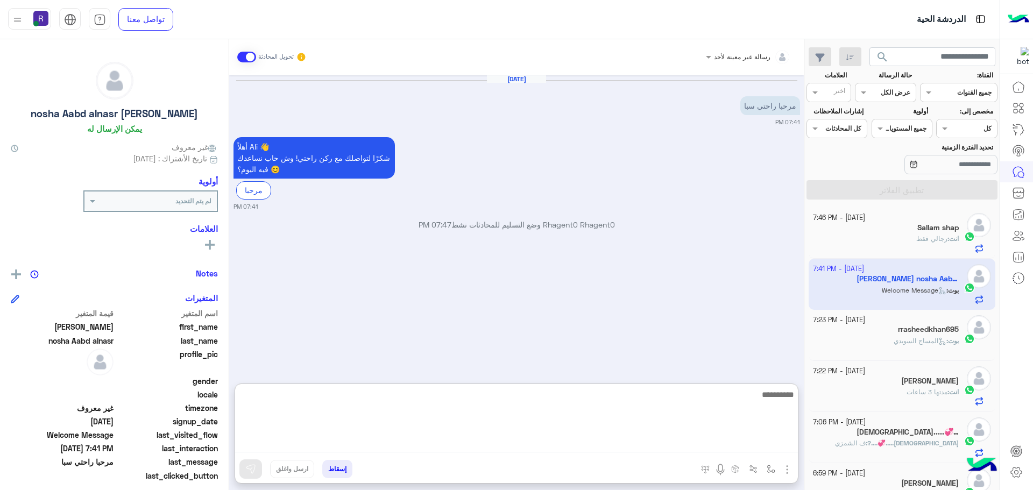
paste textarea "**********"
type textarea "**********"
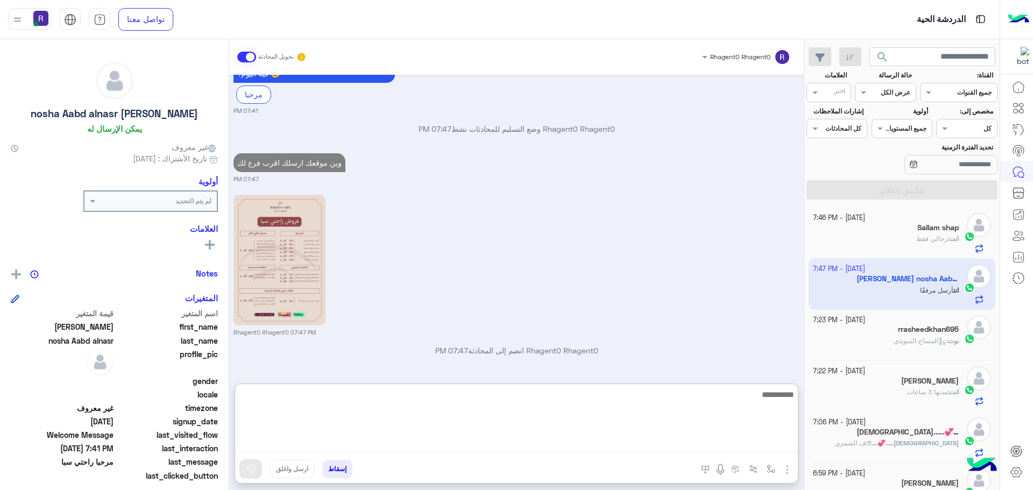
scroll to position [249, 0]
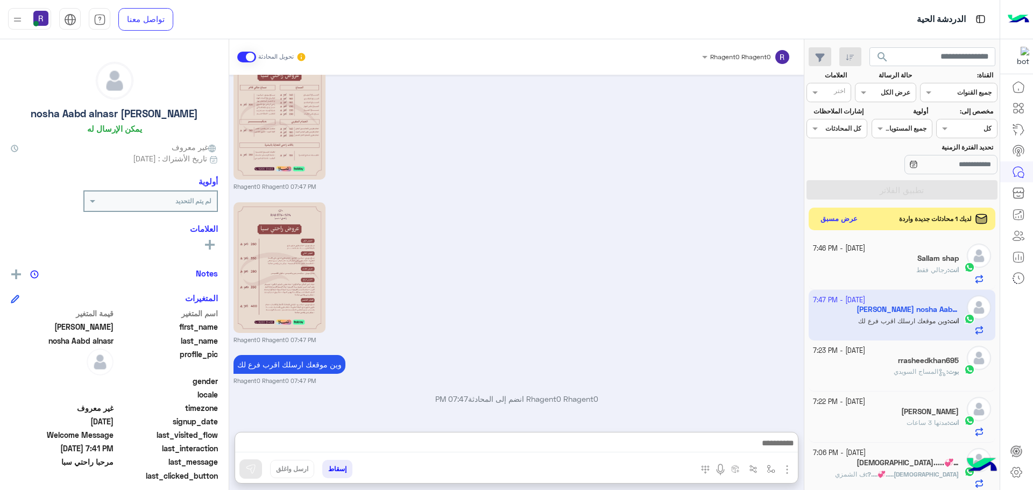
click at [843, 220] on button "عرض مسبق" at bounding box center [839, 219] width 45 height 15
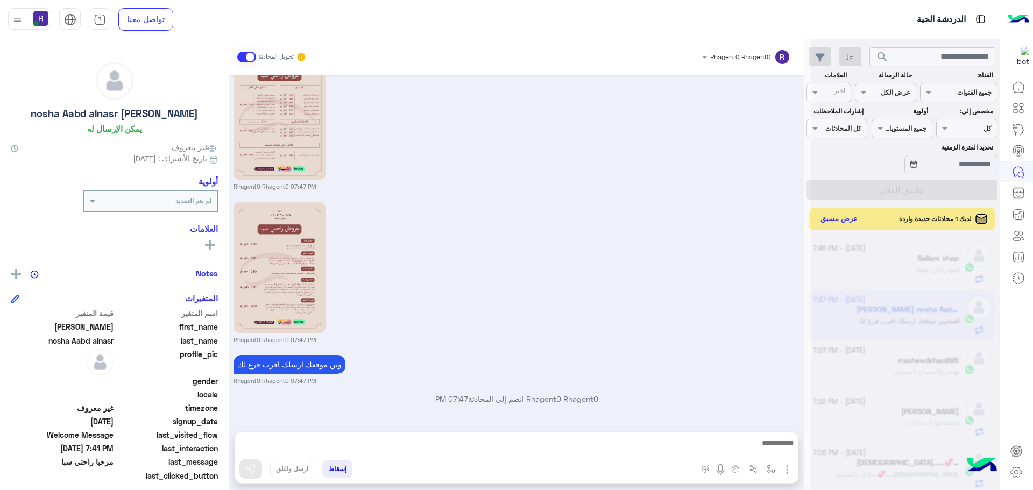
scroll to position [200, 0]
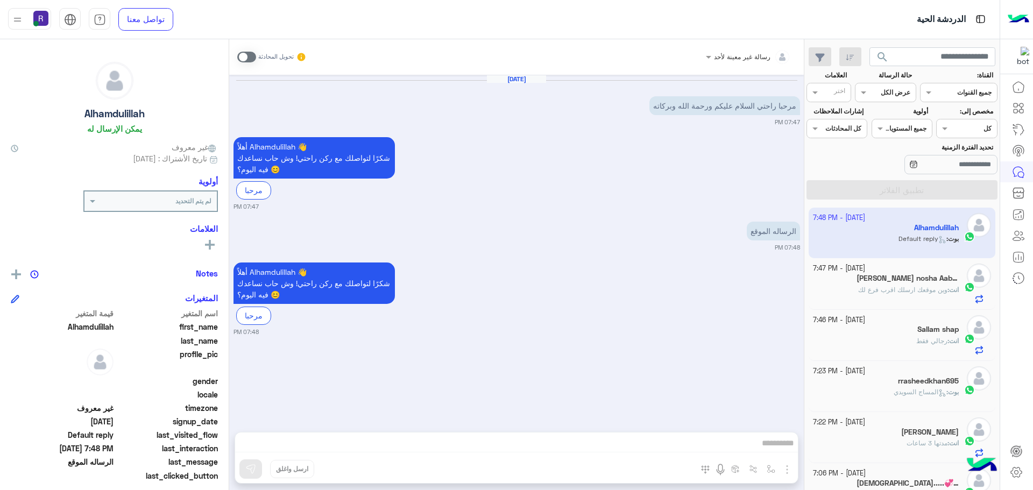
click at [248, 56] on span at bounding box center [246, 57] width 19 height 11
click at [253, 57] on span at bounding box center [246, 57] width 19 height 11
click at [918, 292] on span "وين موقعك ارسلك اقرب فرع لك" at bounding box center [902, 290] width 89 height 8
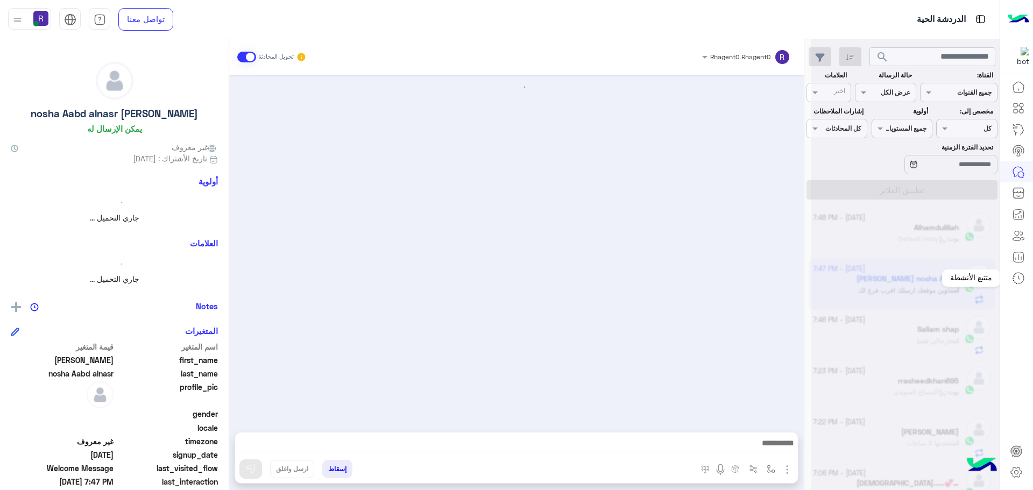
scroll to position [200, 0]
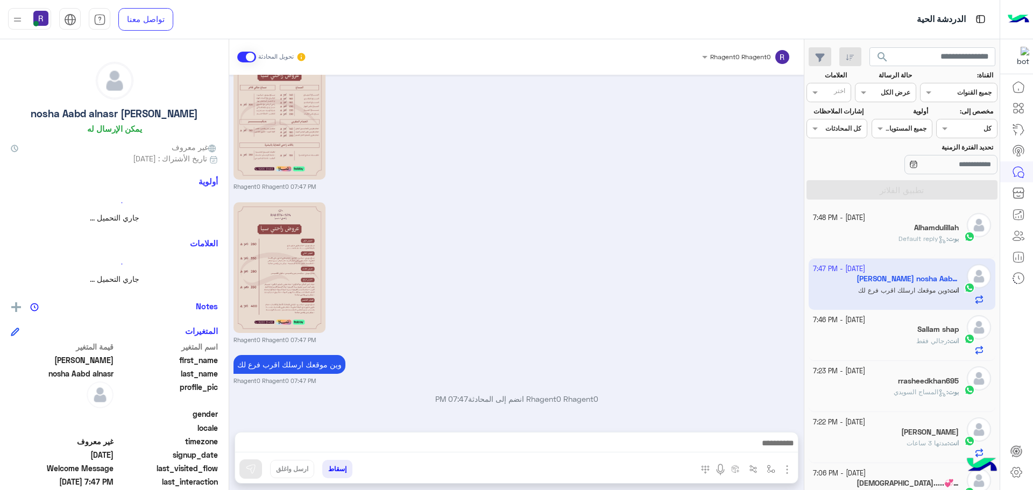
click at [952, 235] on span "بوت" at bounding box center [953, 239] width 11 height 8
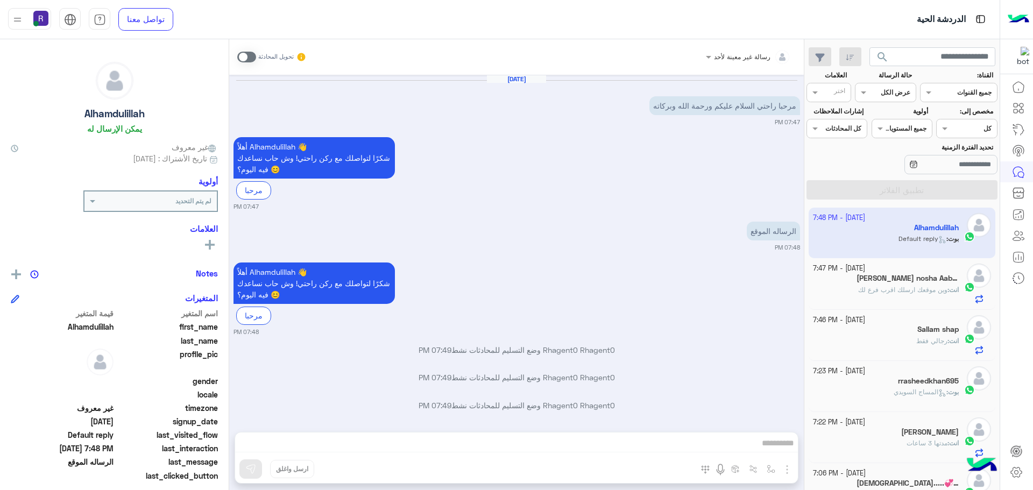
scroll to position [34, 0]
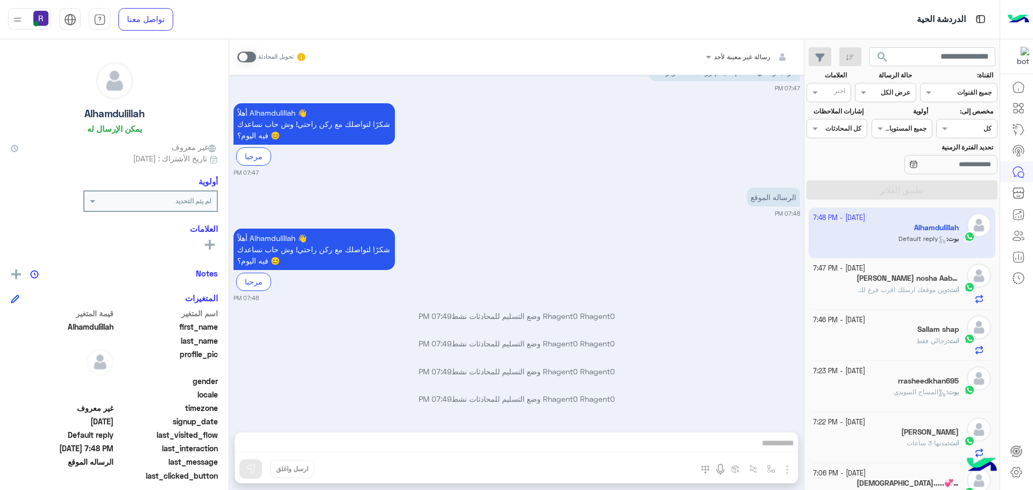
click at [251, 60] on span at bounding box center [246, 57] width 19 height 11
click at [251, 57] on span at bounding box center [246, 57] width 19 height 11
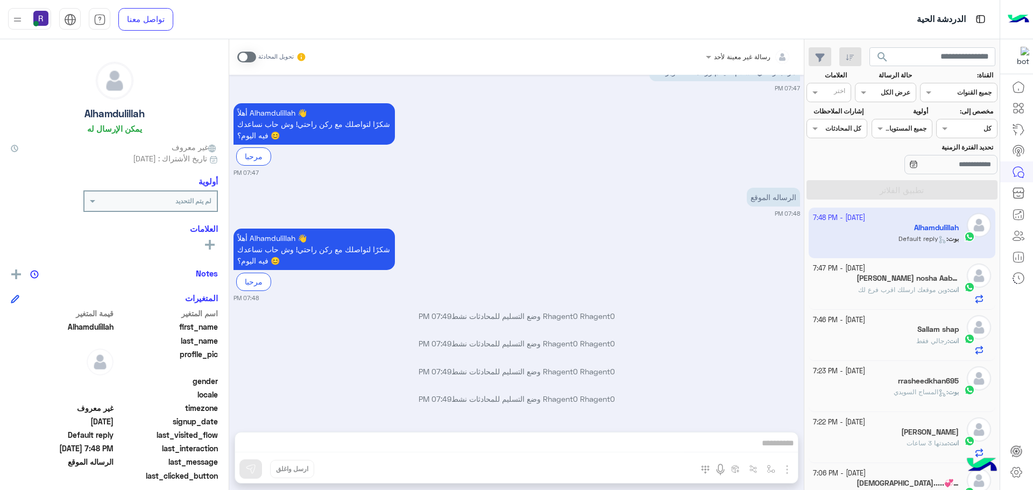
click at [868, 283] on div "Ali nosha Aabd alnasr" at bounding box center [886, 279] width 146 height 11
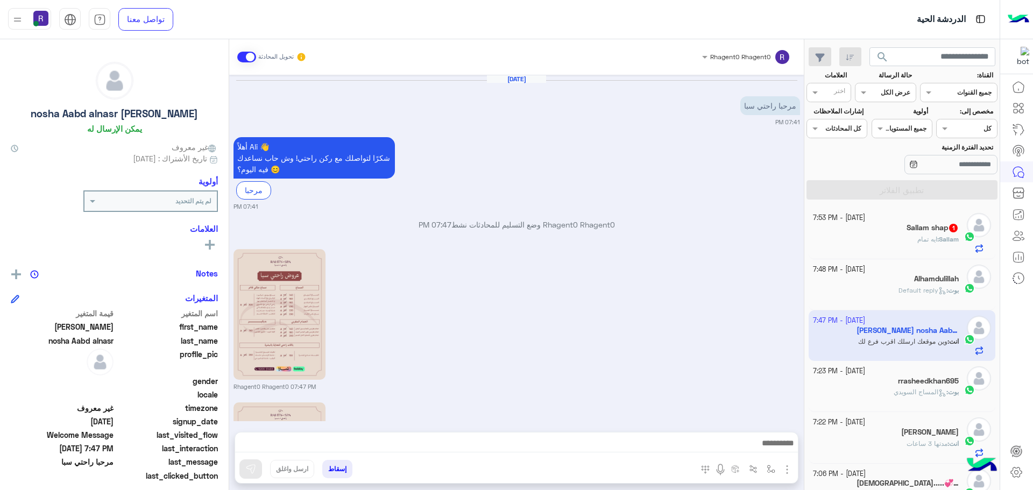
scroll to position [200, 0]
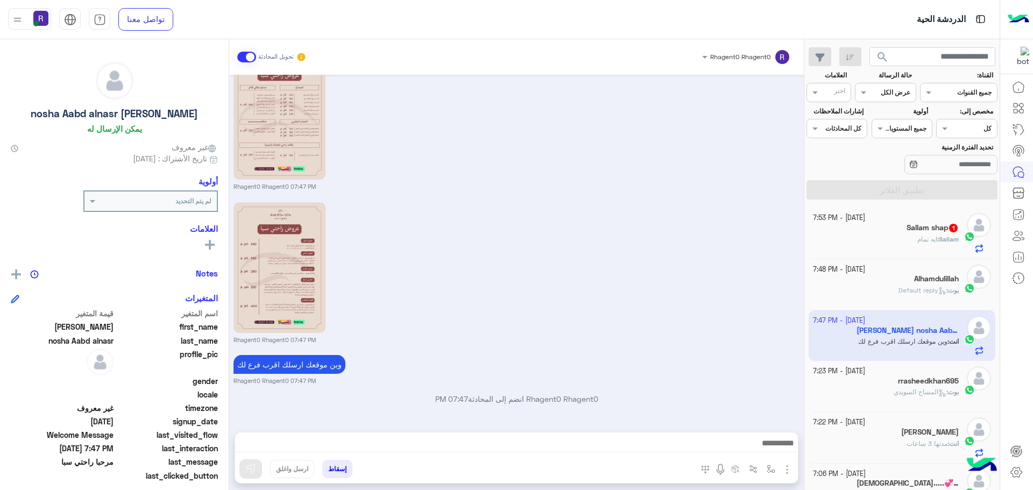
click at [893, 237] on div "Sallam : ايه تمام" at bounding box center [886, 244] width 146 height 19
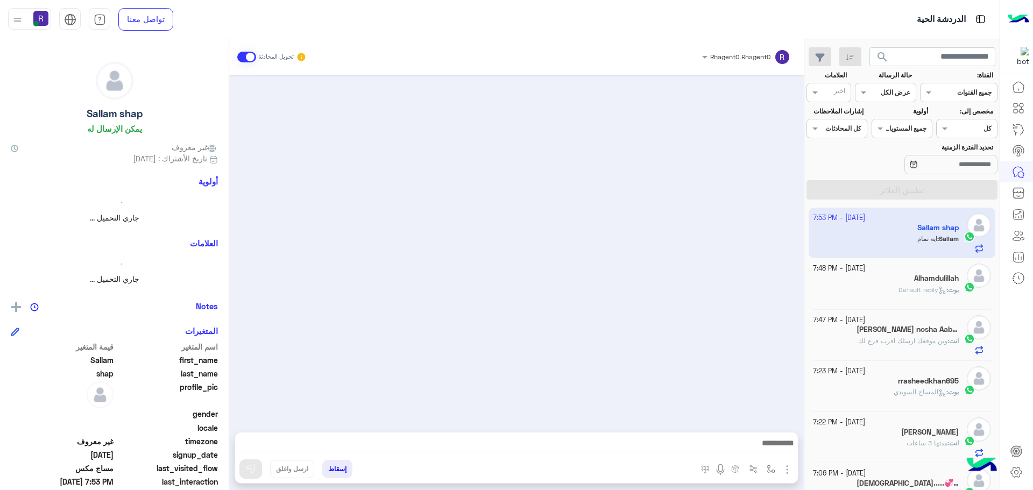
click at [926, 285] on p "[PERSON_NAME] : Default reply" at bounding box center [929, 290] width 60 height 10
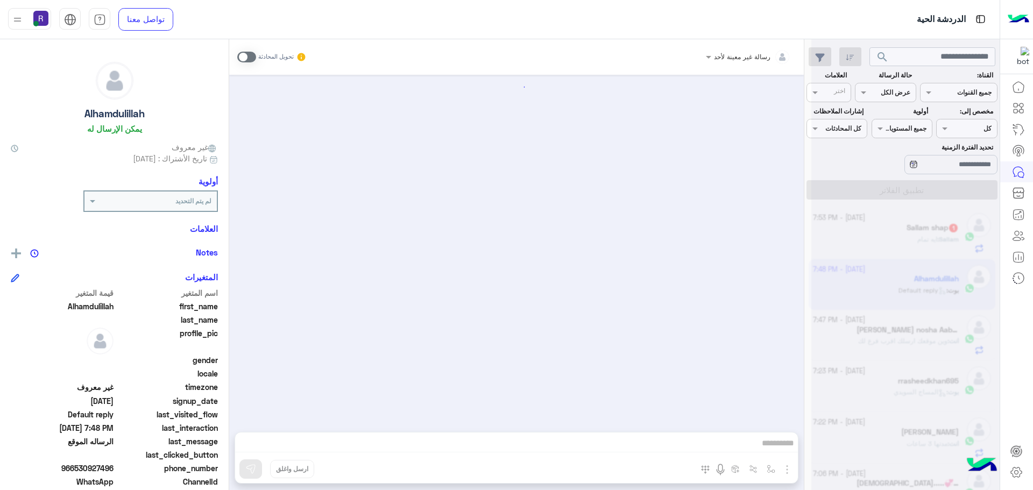
scroll to position [172, 0]
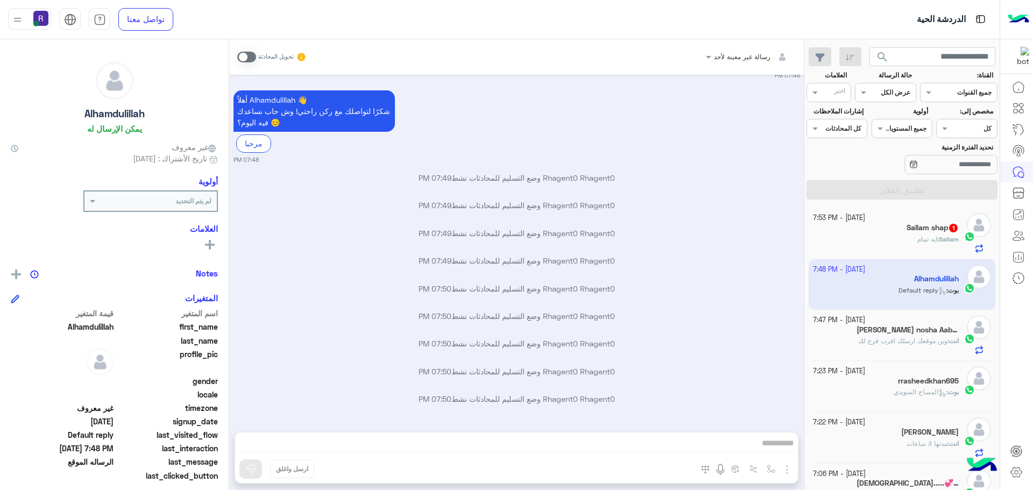
click at [250, 55] on span at bounding box center [246, 57] width 19 height 11
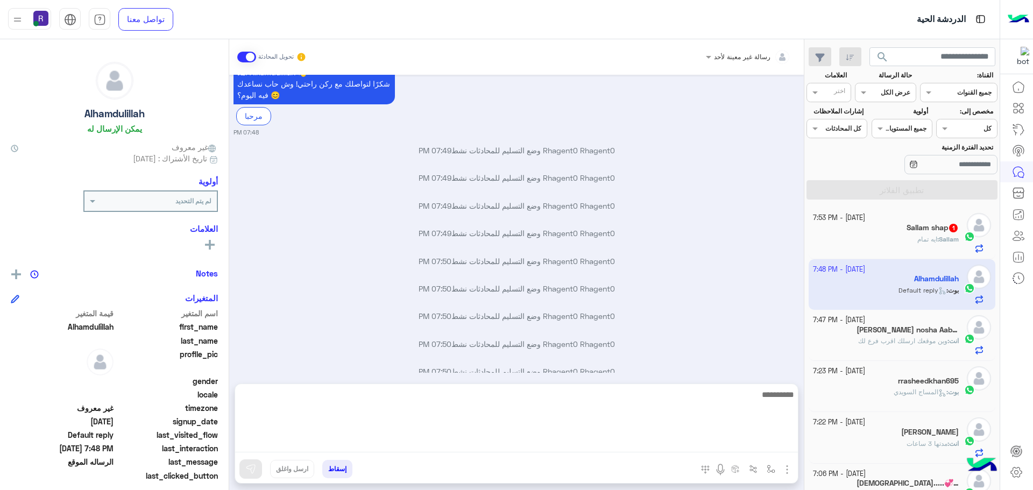
click at [435, 450] on textarea at bounding box center [516, 420] width 563 height 65
paste textarea "**********"
type textarea "**********"
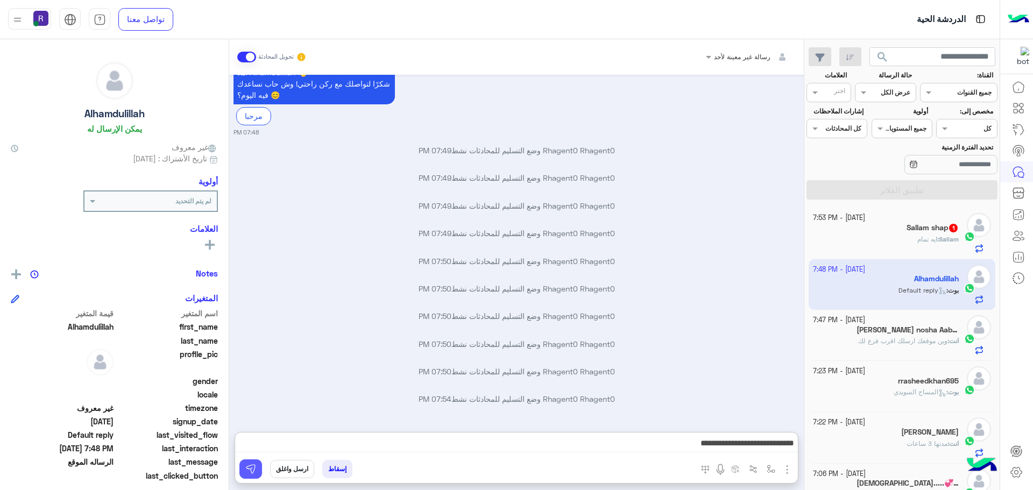
click at [245, 468] on img at bounding box center [250, 469] width 11 height 11
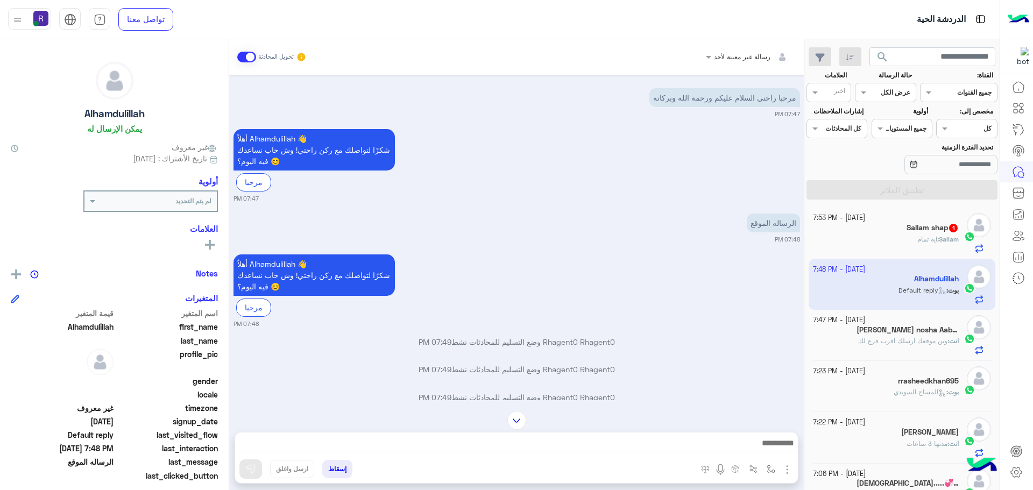
scroll to position [0, 0]
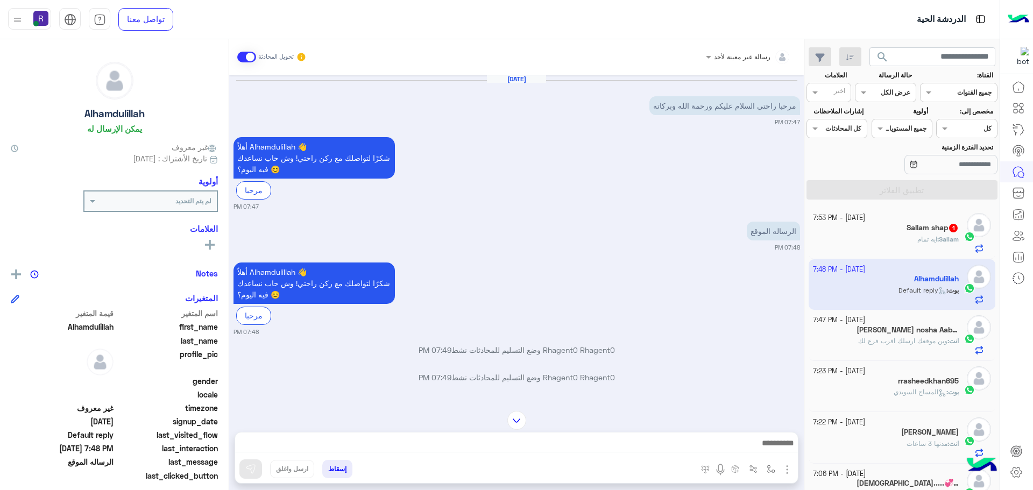
click at [790, 470] on img "button" at bounding box center [787, 469] width 13 height 13
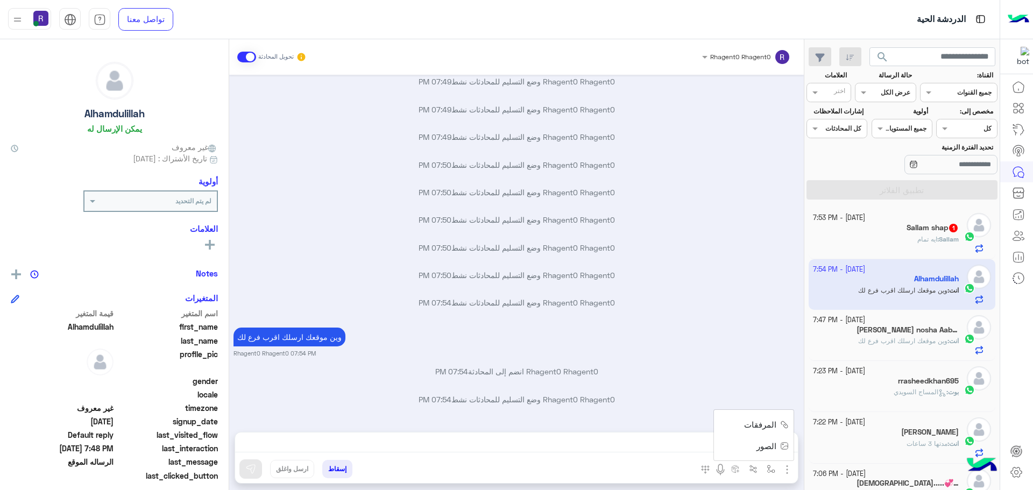
scroll to position [324, 0]
click at [776, 445] on span "الصور" at bounding box center [767, 446] width 20 height 12
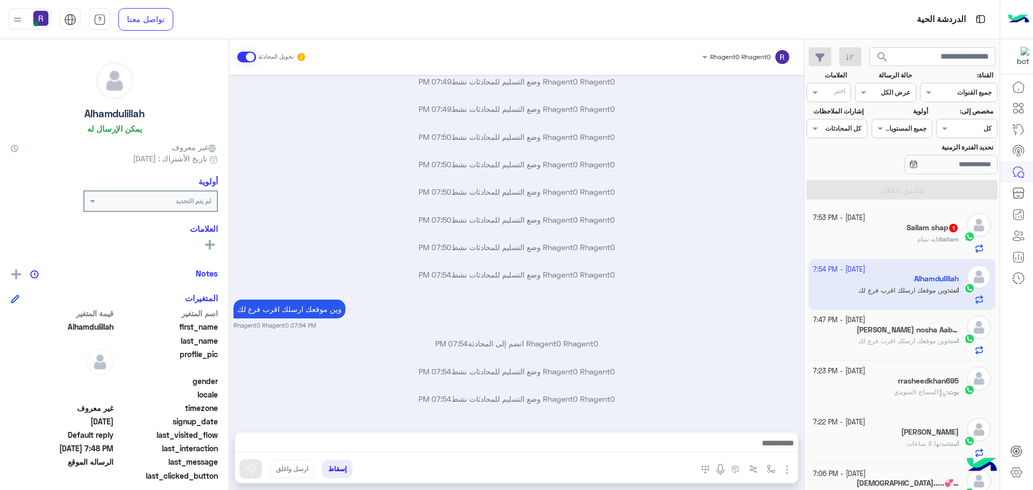
scroll to position [351, 0]
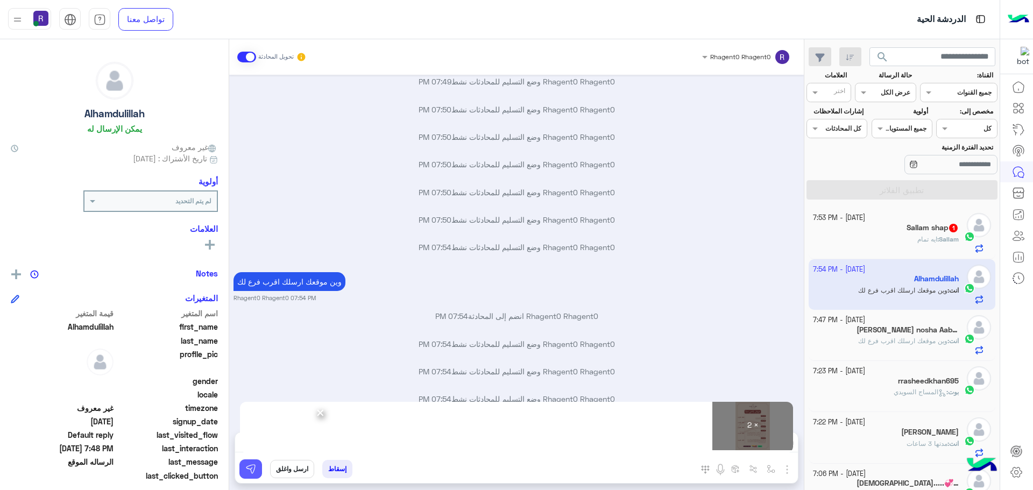
click at [245, 467] on img at bounding box center [250, 469] width 11 height 11
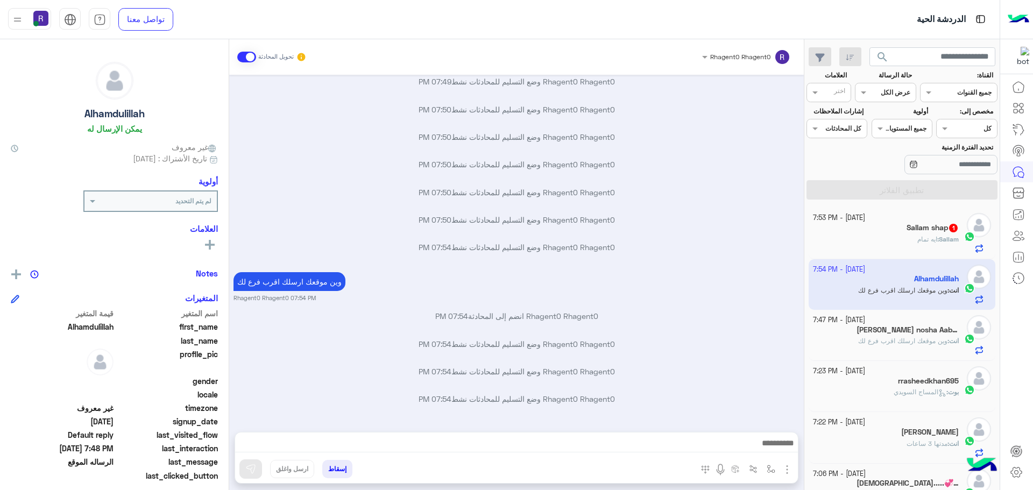
click at [885, 241] on div "Sallam : ايه تمام" at bounding box center [886, 244] width 146 height 19
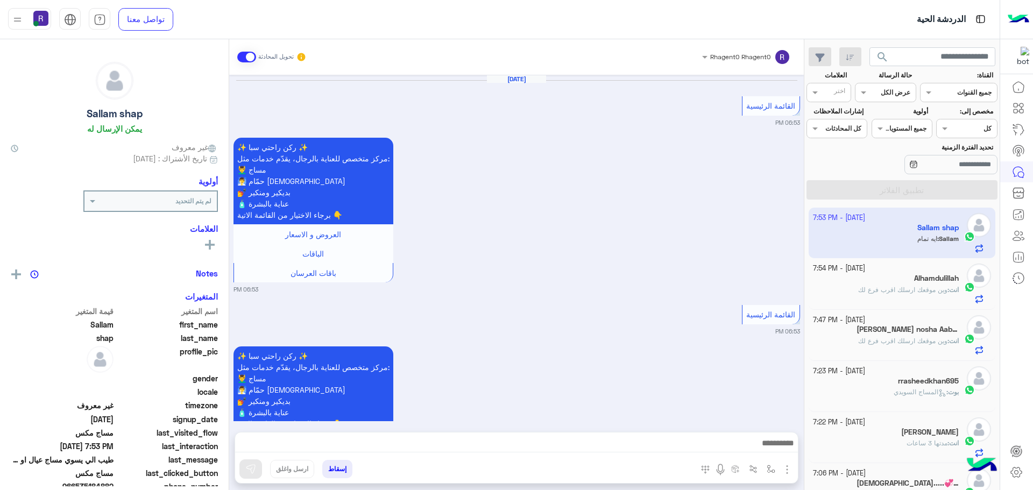
scroll to position [1202, 0]
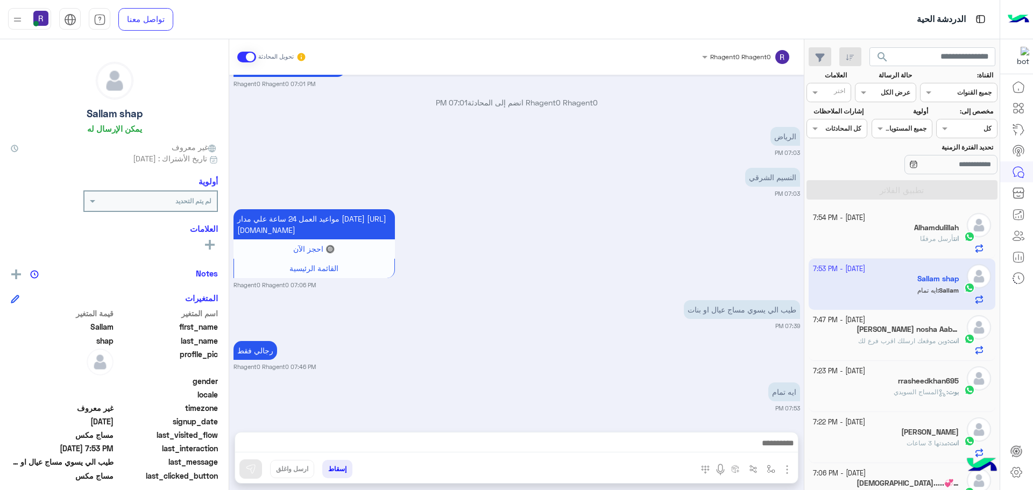
click at [894, 388] on span "المساج السويدي" at bounding box center [920, 392] width 53 height 8
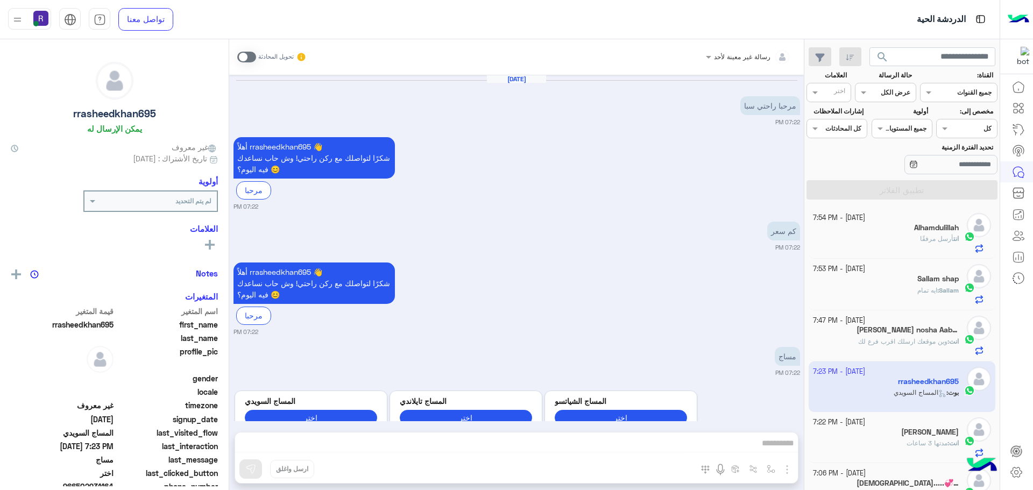
scroll to position [528, 0]
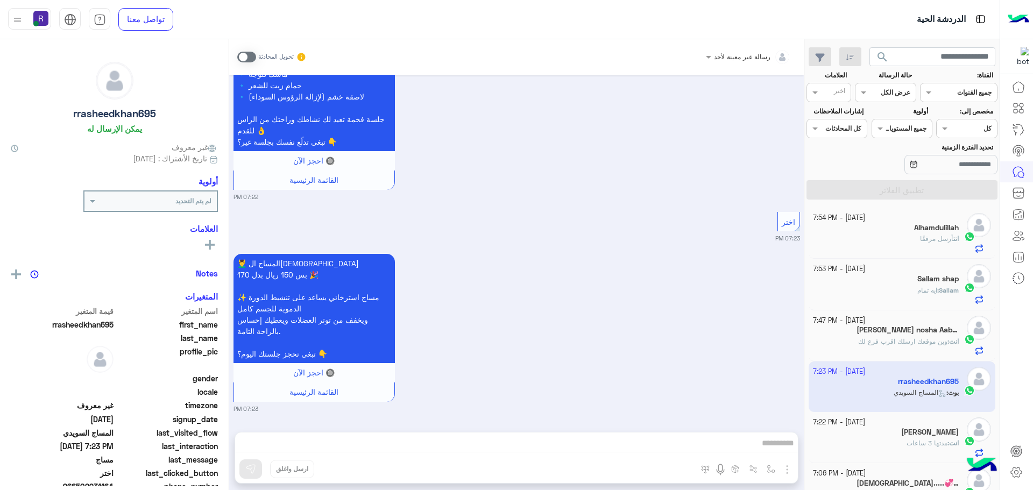
click at [918, 291] on span "ايه تمام" at bounding box center [928, 290] width 20 height 8
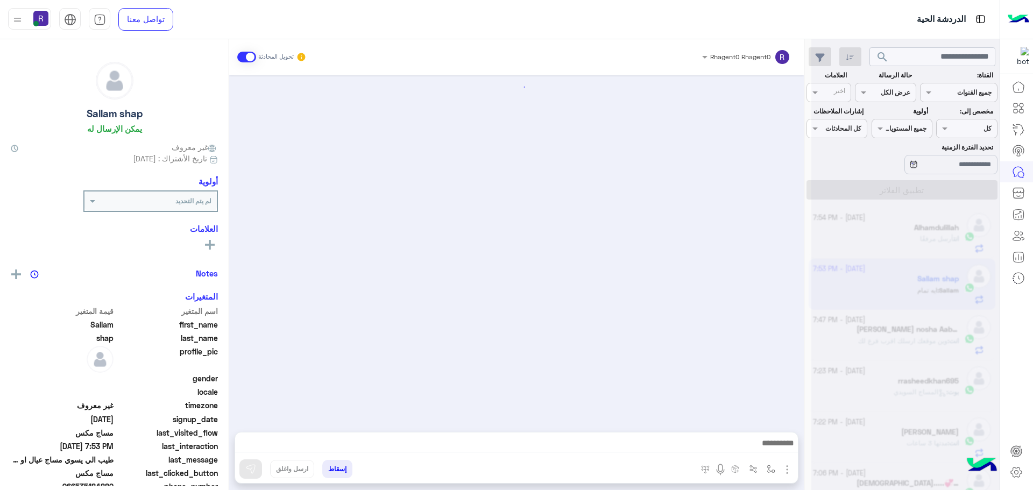
scroll to position [1202, 0]
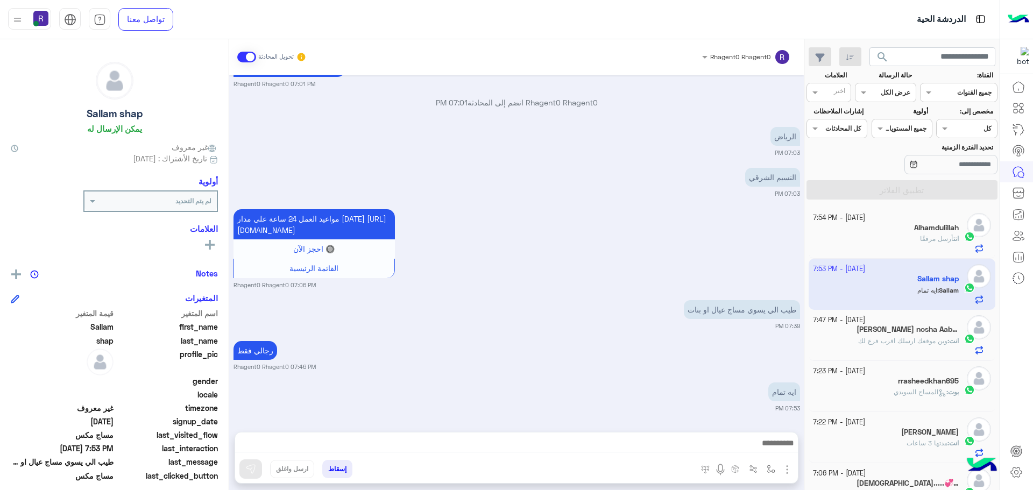
click at [923, 233] on div "Alhamdulillah" at bounding box center [886, 228] width 146 height 11
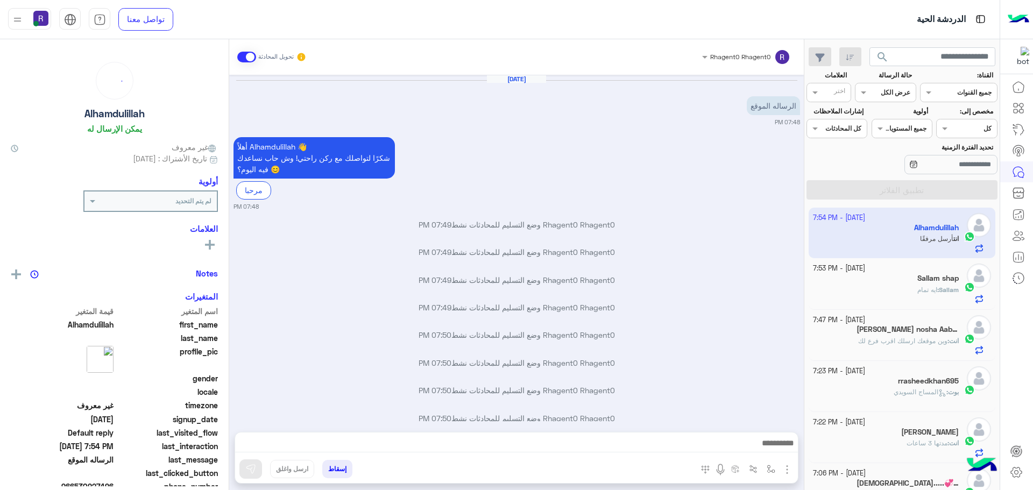
scroll to position [560, 0]
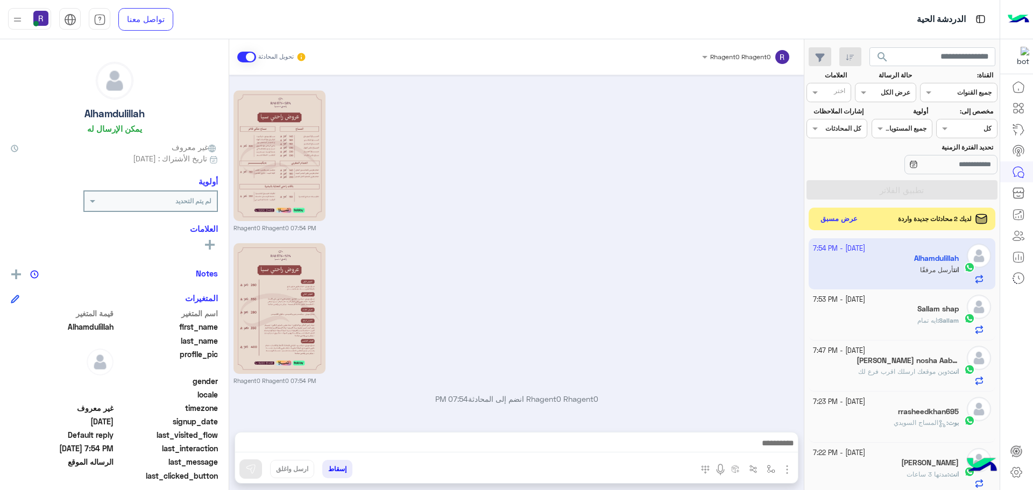
click at [845, 225] on button "عرض مسبق" at bounding box center [839, 219] width 45 height 15
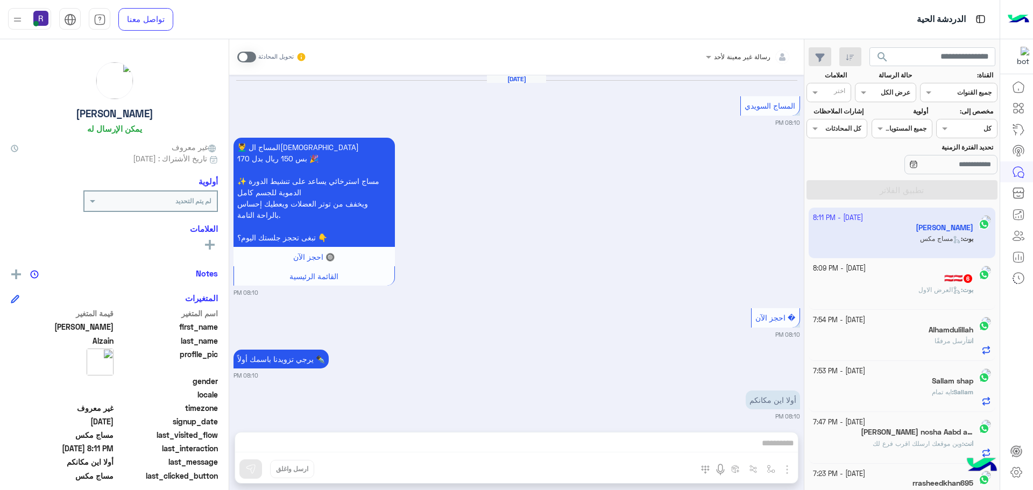
scroll to position [1598, 0]
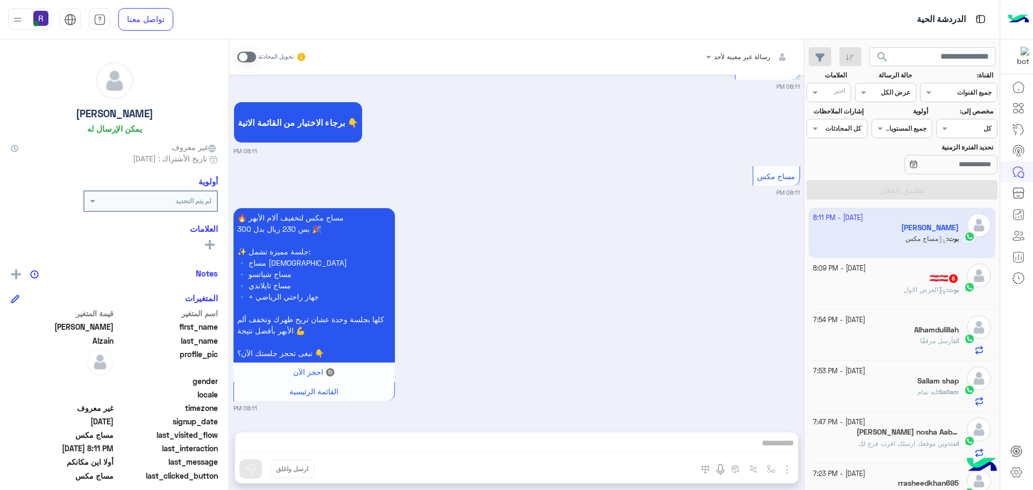
click at [941, 286] on icon at bounding box center [943, 290] width 8 height 8
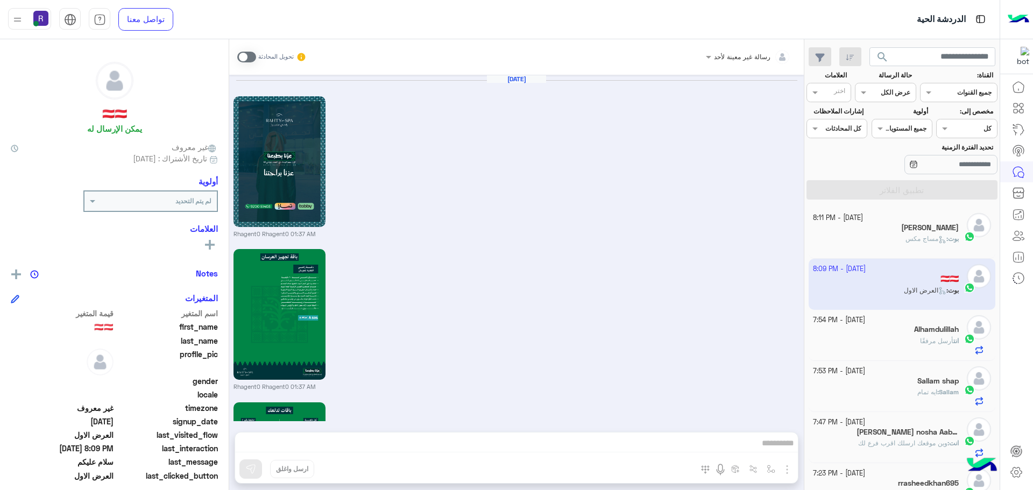
scroll to position [1892, 0]
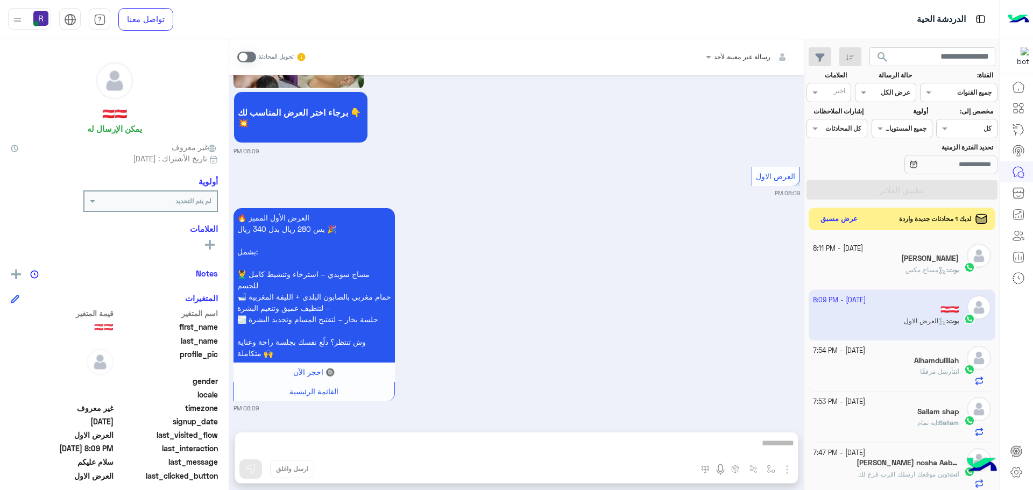
click at [838, 215] on button "عرض مسبق" at bounding box center [839, 219] width 45 height 15
click at [845, 217] on button "عرض مسبق" at bounding box center [839, 219] width 45 height 15
